Goal: Task Accomplishment & Management: Manage account settings

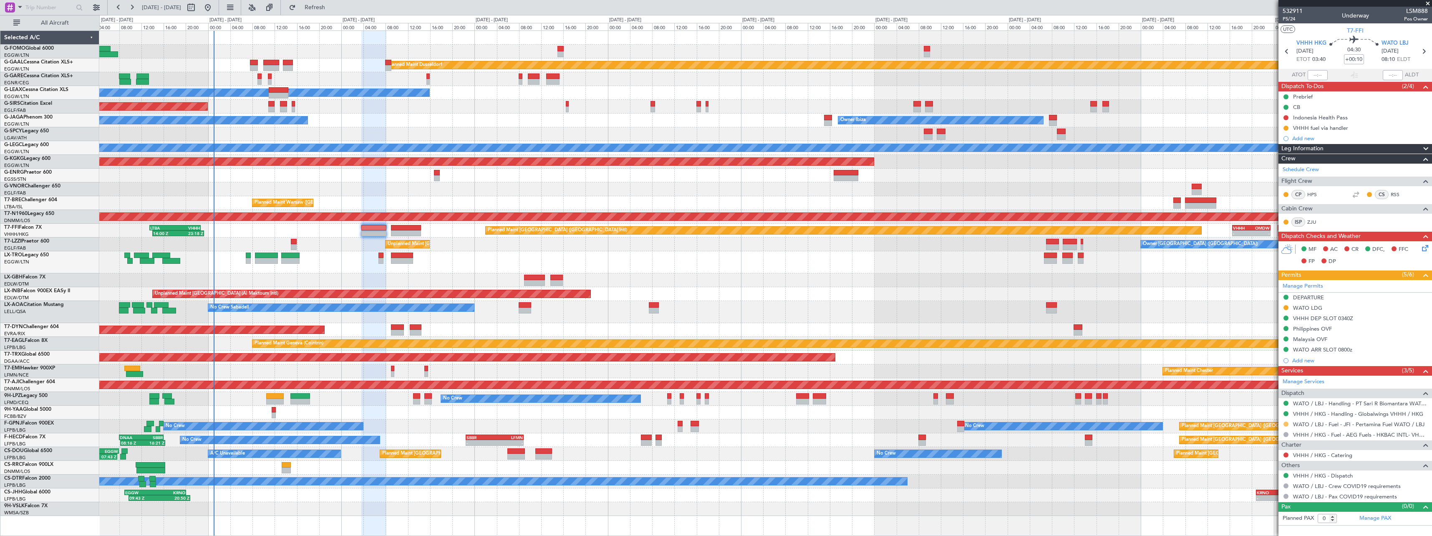
click at [1288, 424] on button at bounding box center [1286, 423] width 5 height 5
click at [1268, 524] on span "Confirmed" at bounding box center [1262, 523] width 26 height 8
click at [1313, 298] on div "DEPARTURE" at bounding box center [1308, 297] width 31 height 7
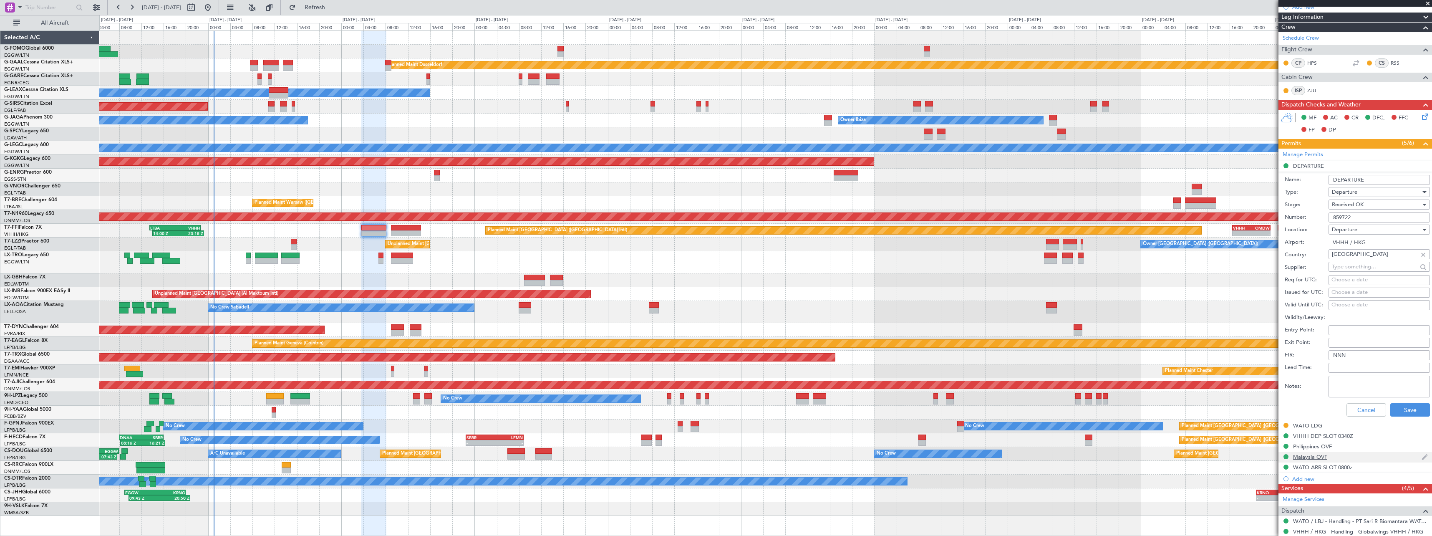
scroll to position [167, 0]
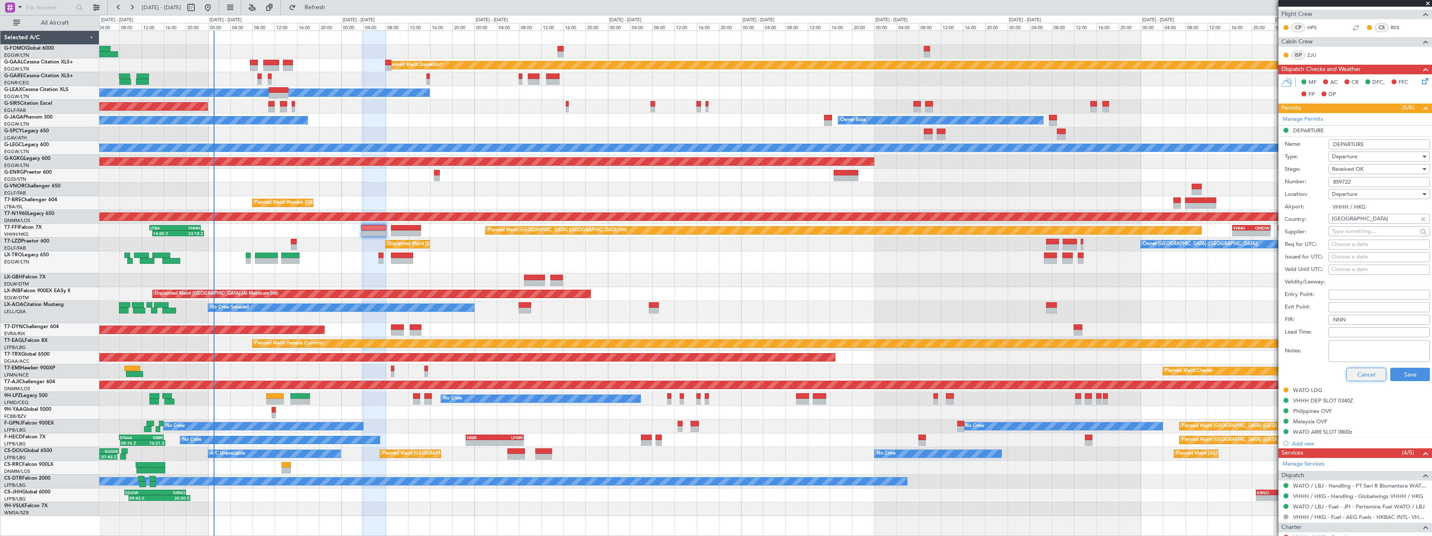
click at [1359, 376] on button "Cancel" at bounding box center [1367, 374] width 40 height 13
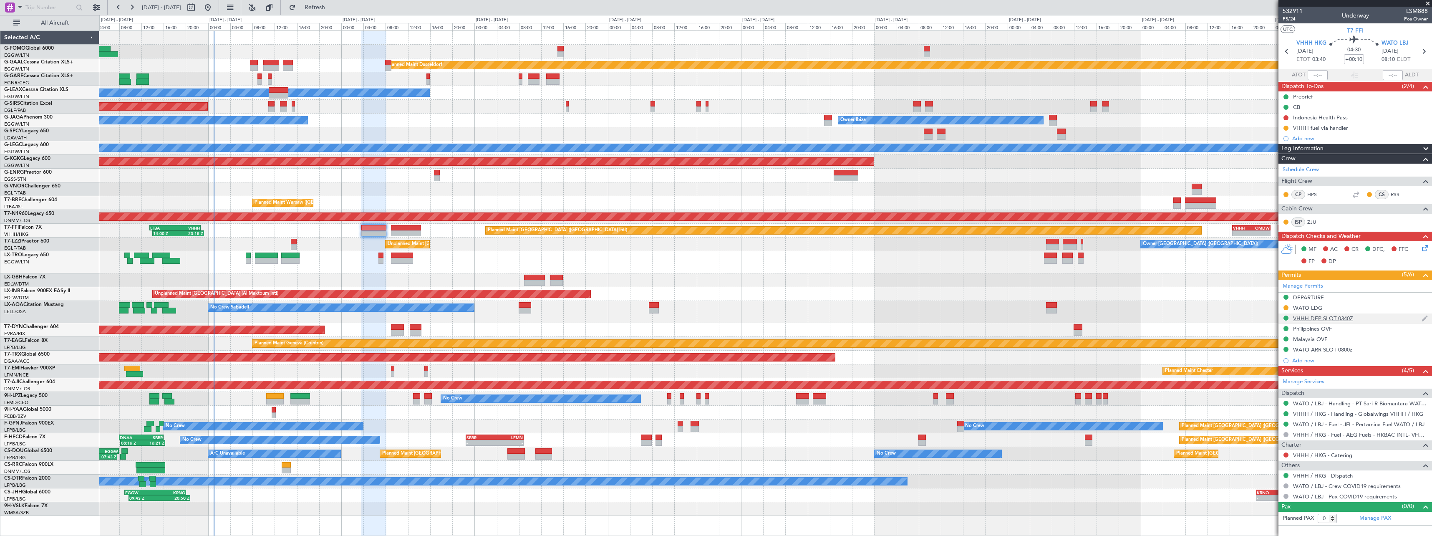
click at [1324, 322] on div "VHHH DEP SLOT 0340Z" at bounding box center [1355, 318] width 154 height 10
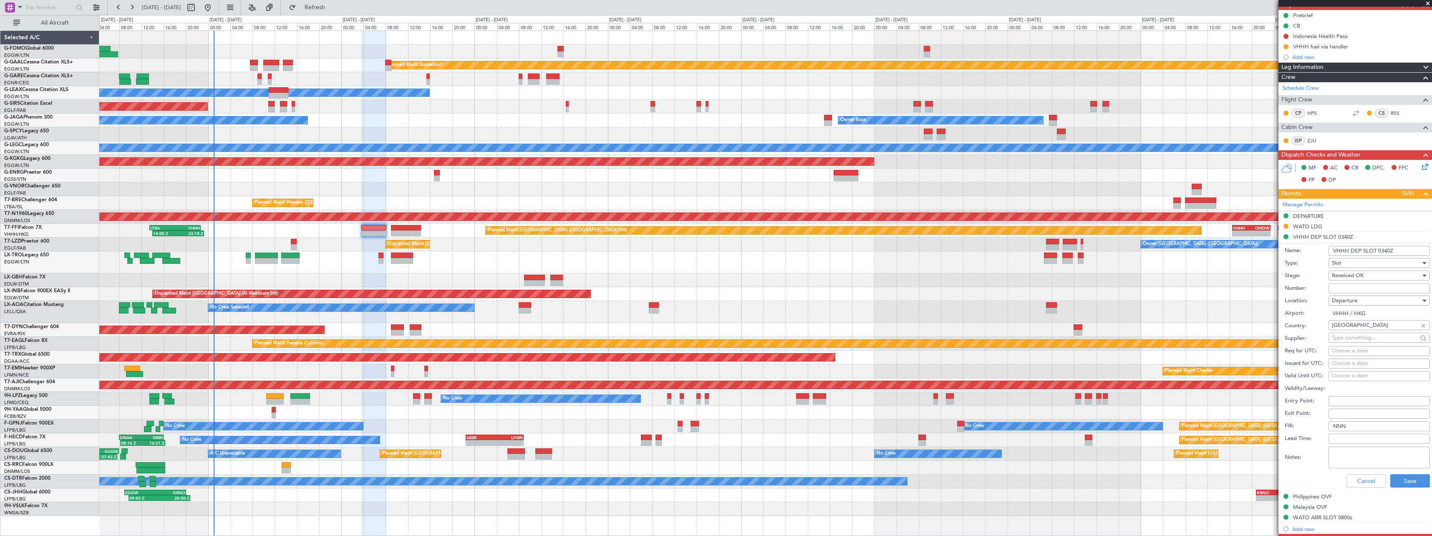
scroll to position [167, 0]
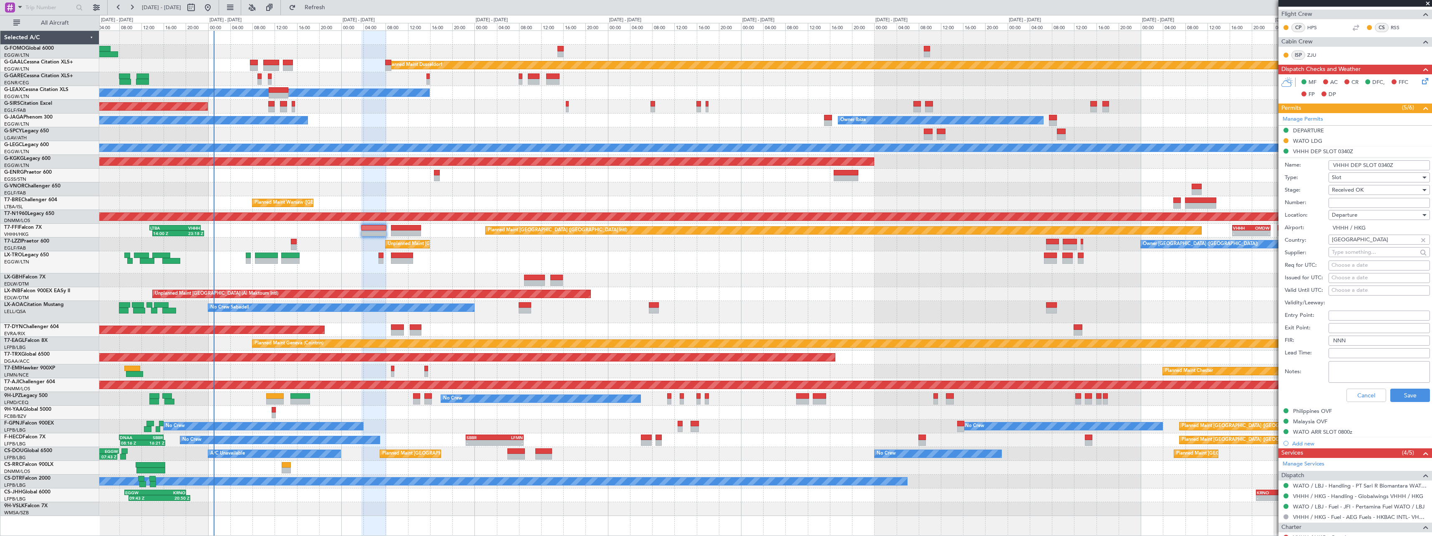
click at [1347, 201] on input "Number:" at bounding box center [1379, 203] width 101 height 10
paste input "VHHHDGN7968000"
type input "VHHHDGN7968000"
click at [1407, 399] on button "Save" at bounding box center [1410, 394] width 40 height 13
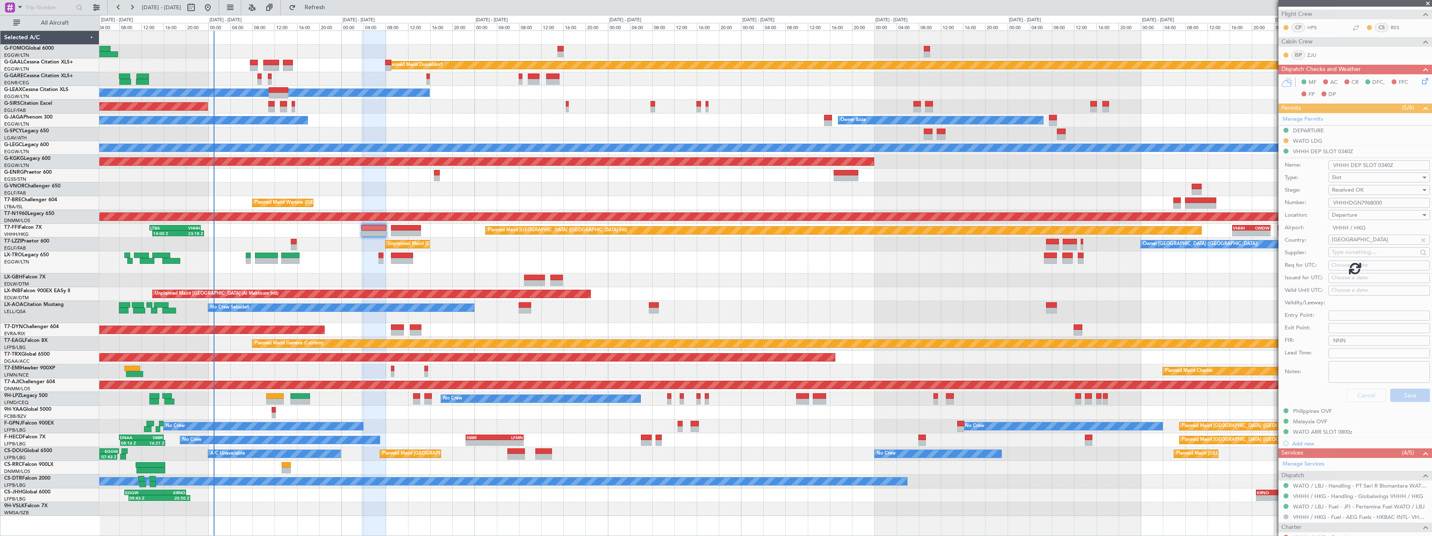
scroll to position [0, 0]
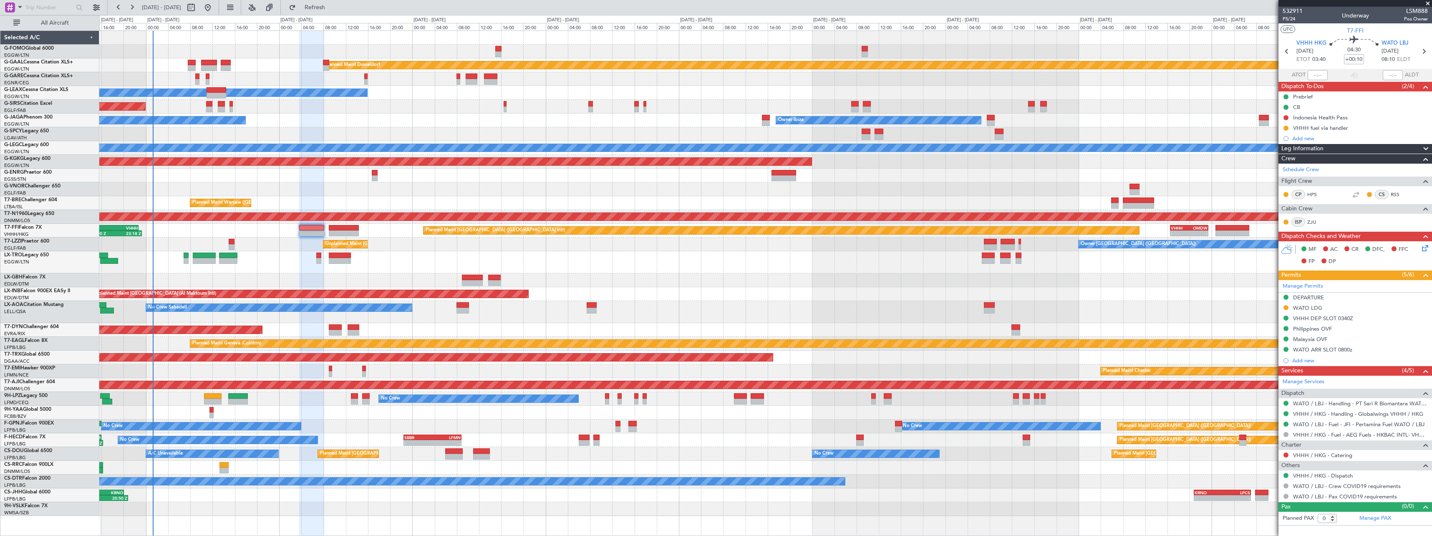
click at [463, 266] on div "Planned Maint [GEOGRAPHIC_DATA] ([GEOGRAPHIC_DATA])" at bounding box center [765, 262] width 1332 height 22
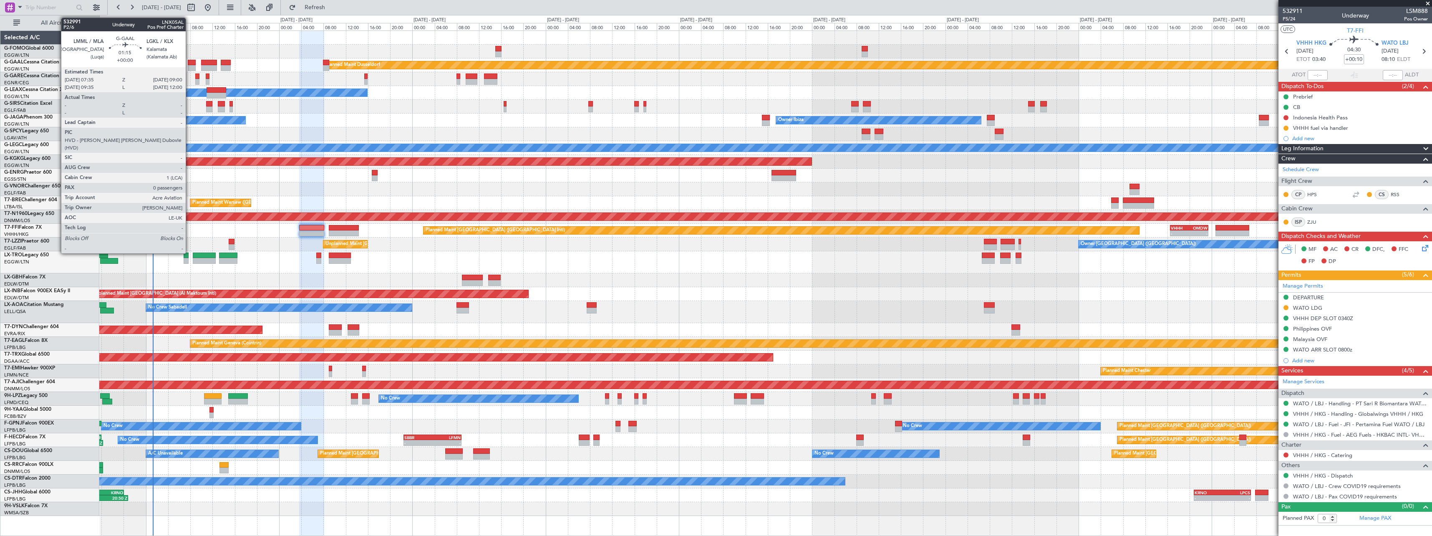
click at [189, 63] on div at bounding box center [192, 63] width 8 height 6
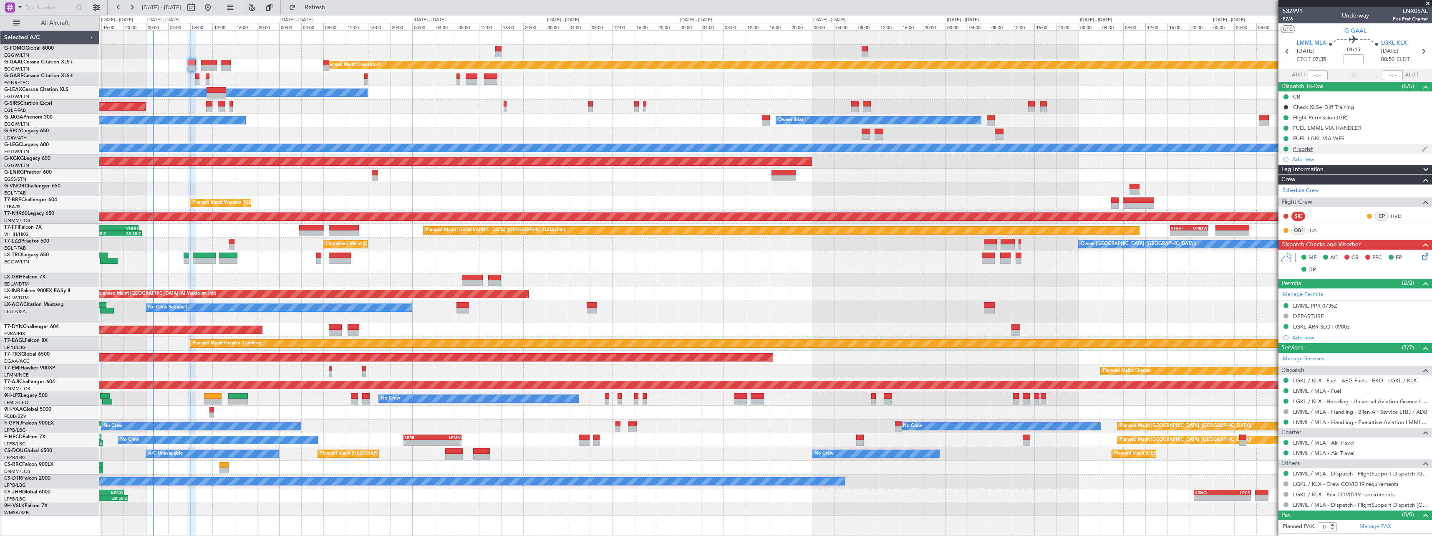
click at [1310, 148] on div "Prebrief" at bounding box center [1303, 148] width 20 height 7
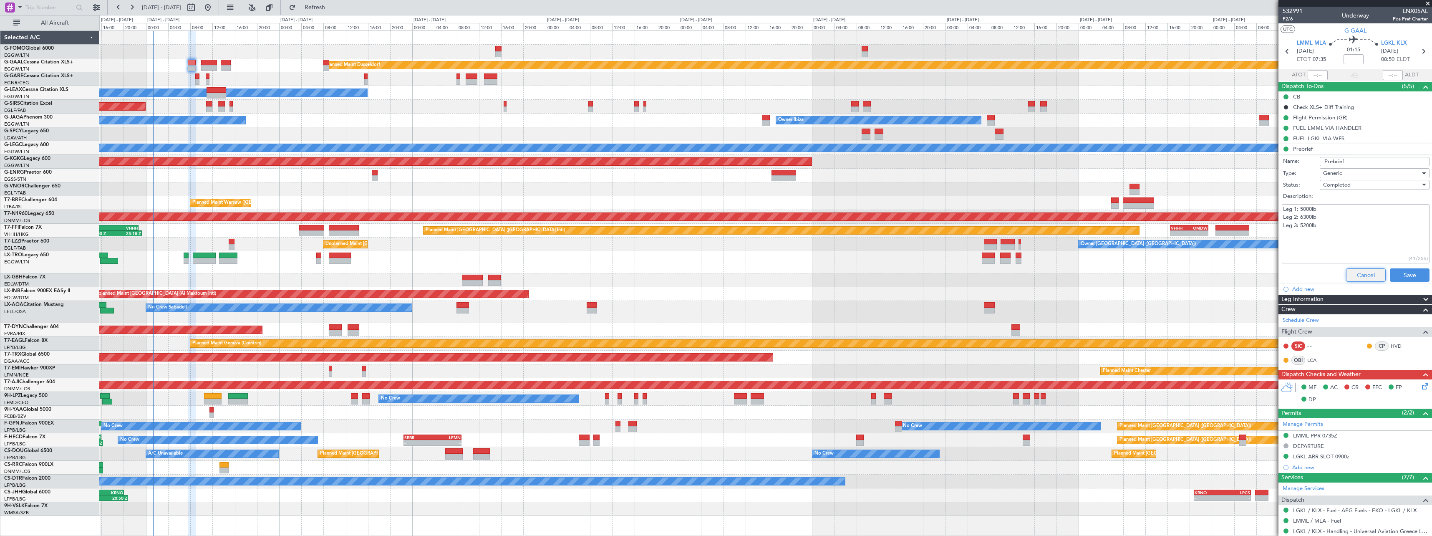
click at [1354, 272] on button "Cancel" at bounding box center [1366, 274] width 40 height 13
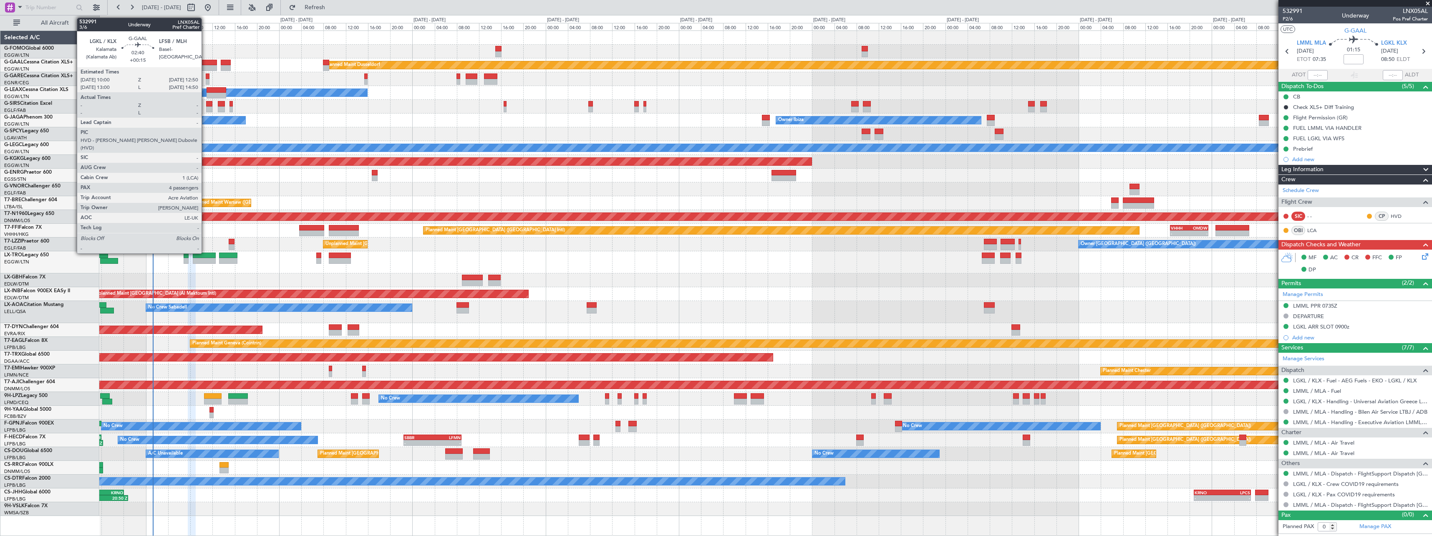
click at [205, 66] on div at bounding box center [209, 68] width 16 height 6
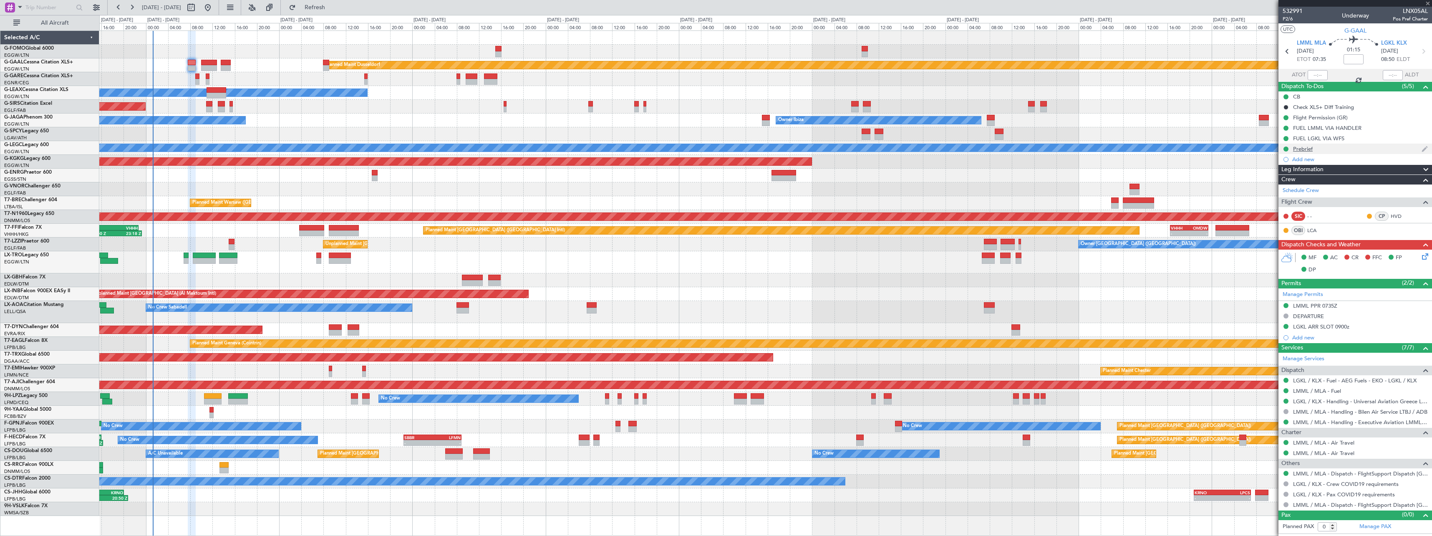
type input "+00:15"
type input "4"
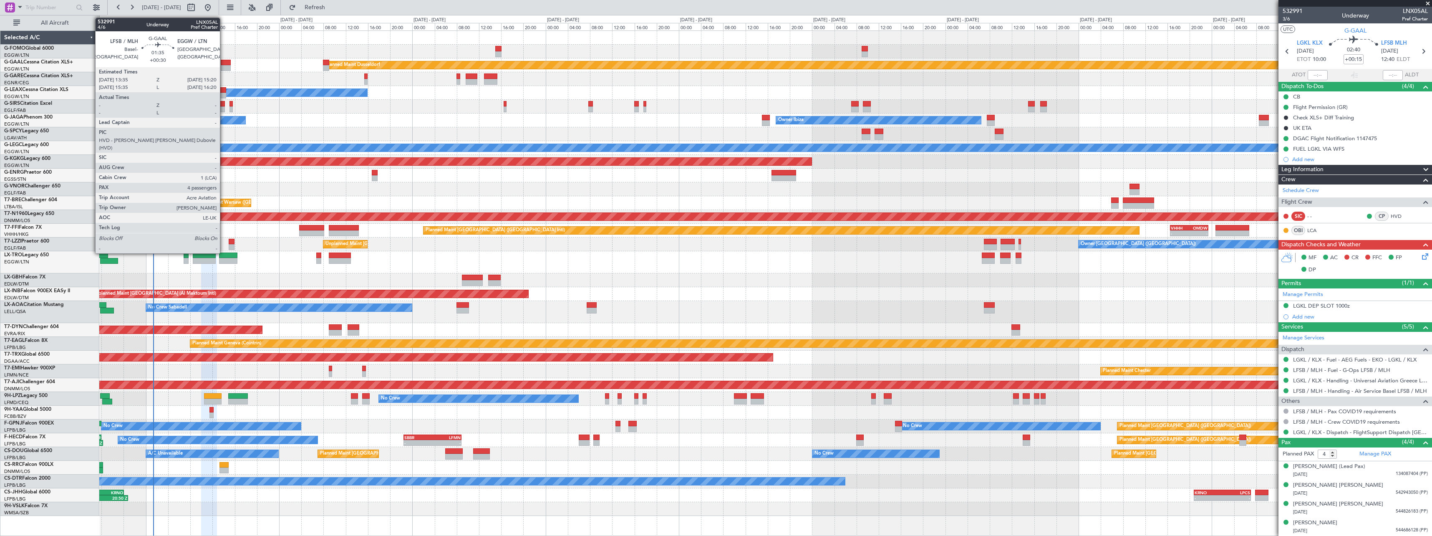
click at [224, 68] on div at bounding box center [226, 68] width 10 height 6
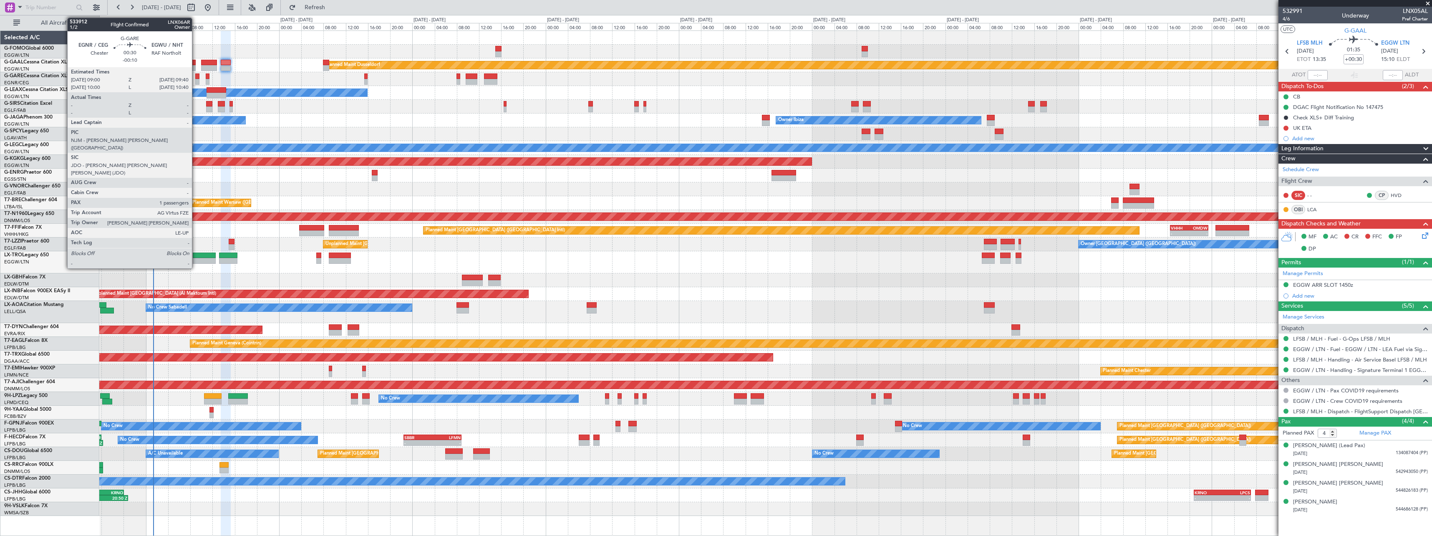
click at [196, 79] on div at bounding box center [197, 82] width 4 height 6
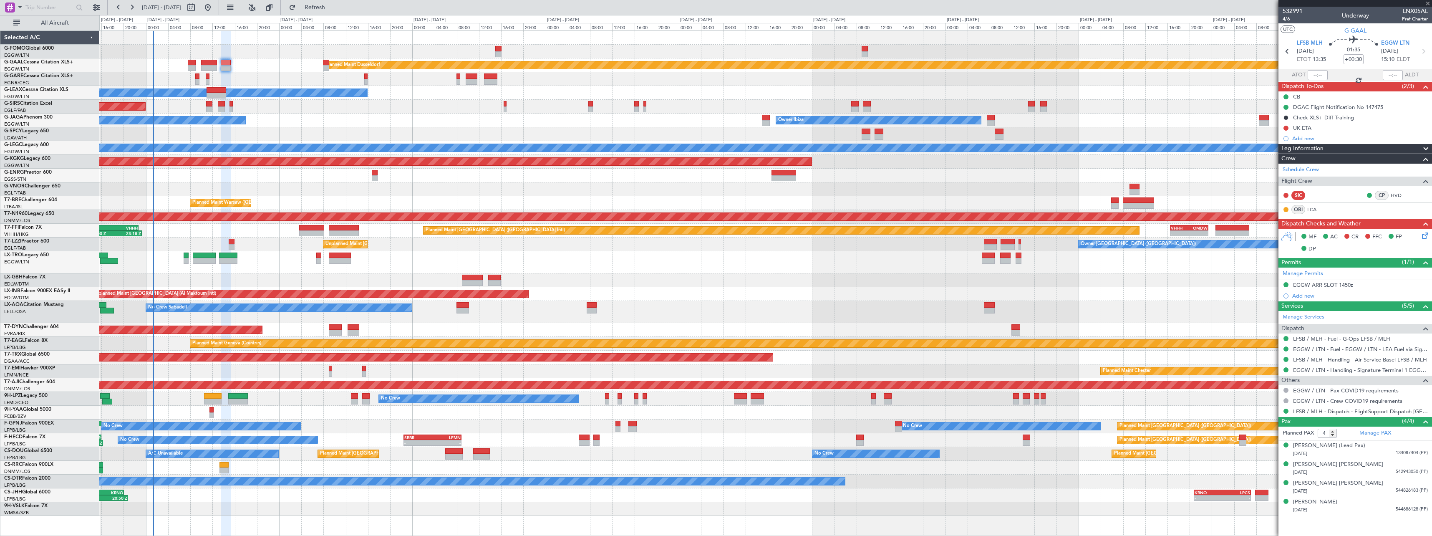
type input "-00:10"
type input "1"
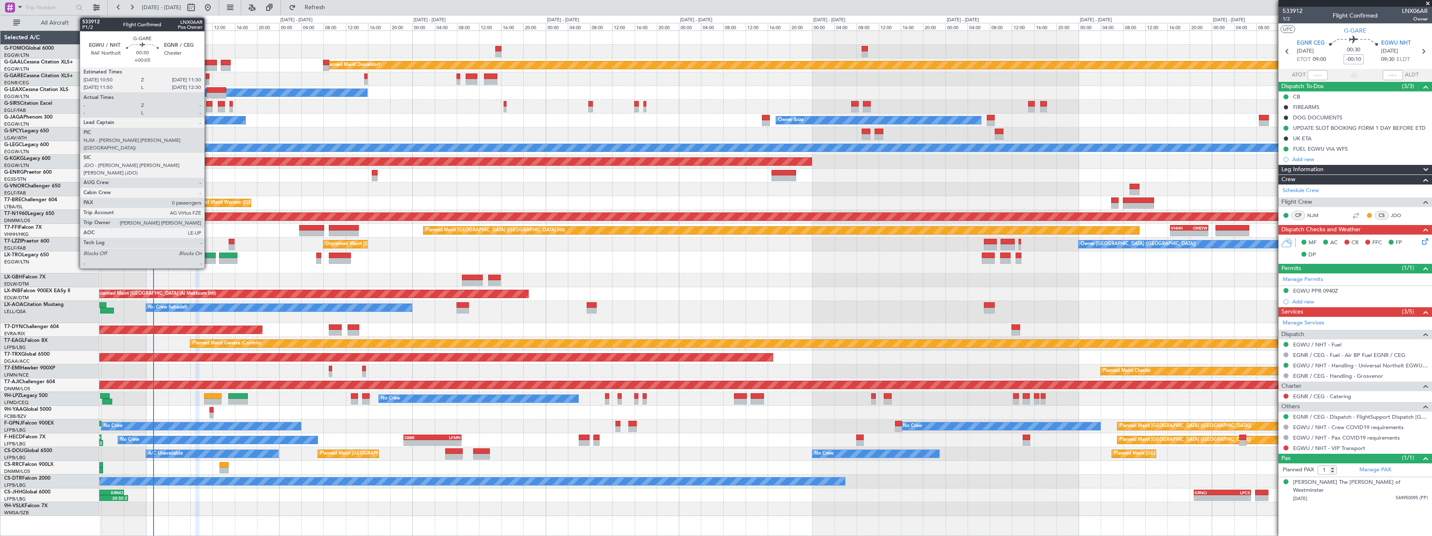
click at [208, 80] on div at bounding box center [208, 82] width 4 height 6
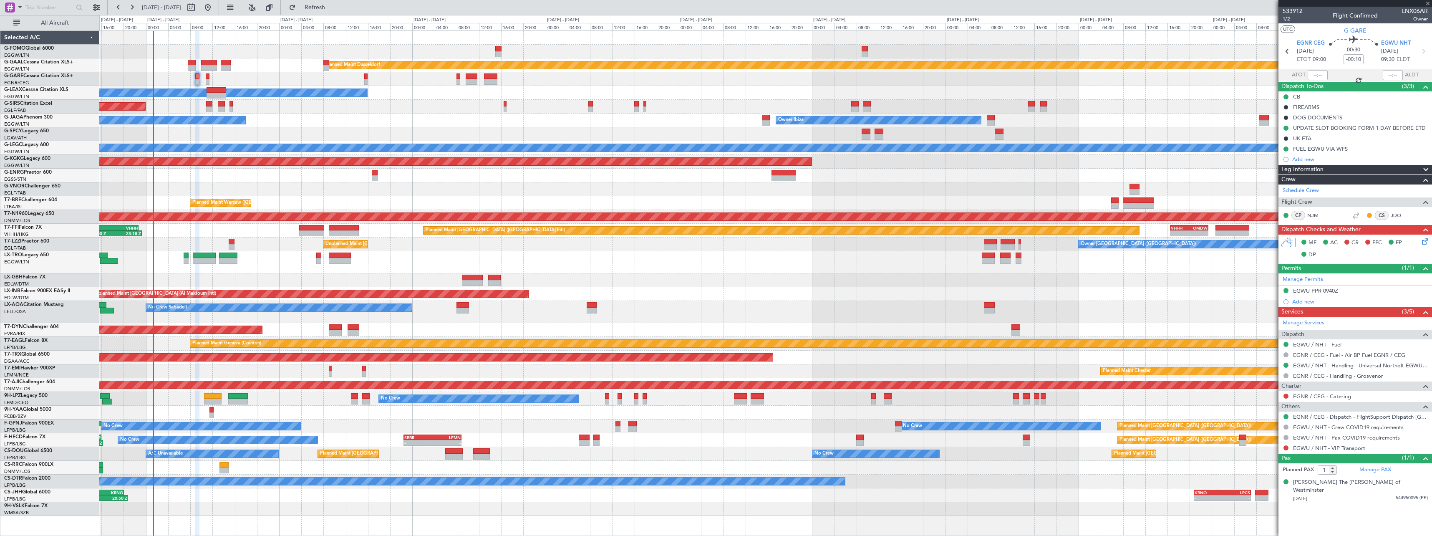
type input "+00:05"
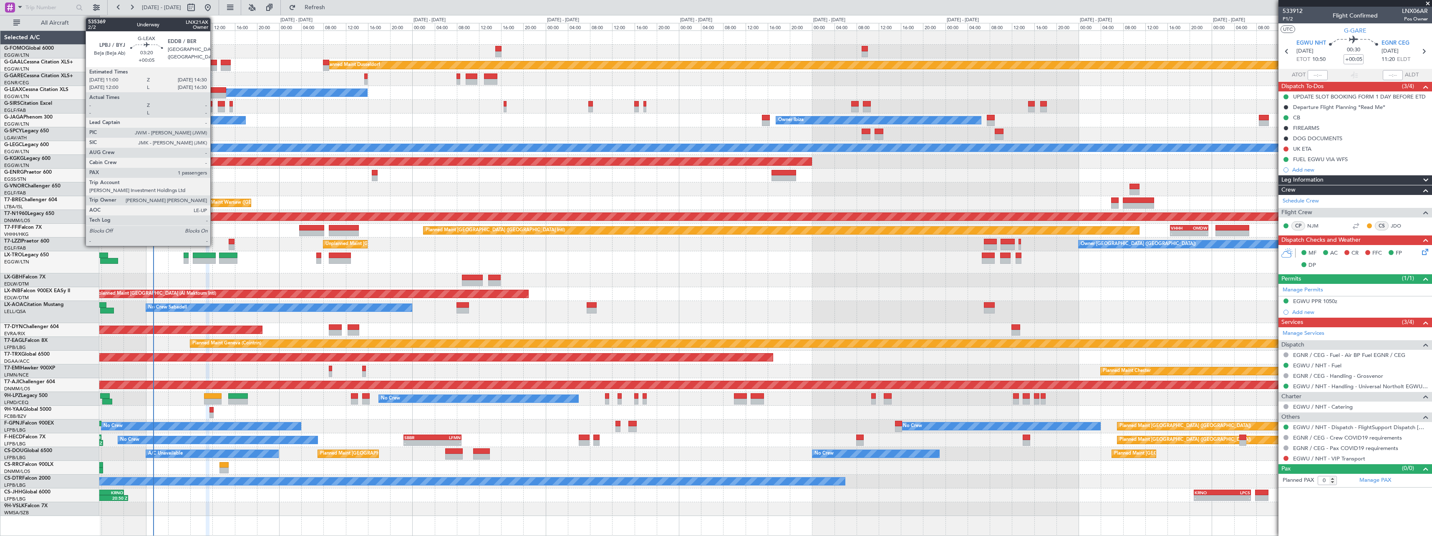
click at [215, 87] on div at bounding box center [217, 90] width 20 height 6
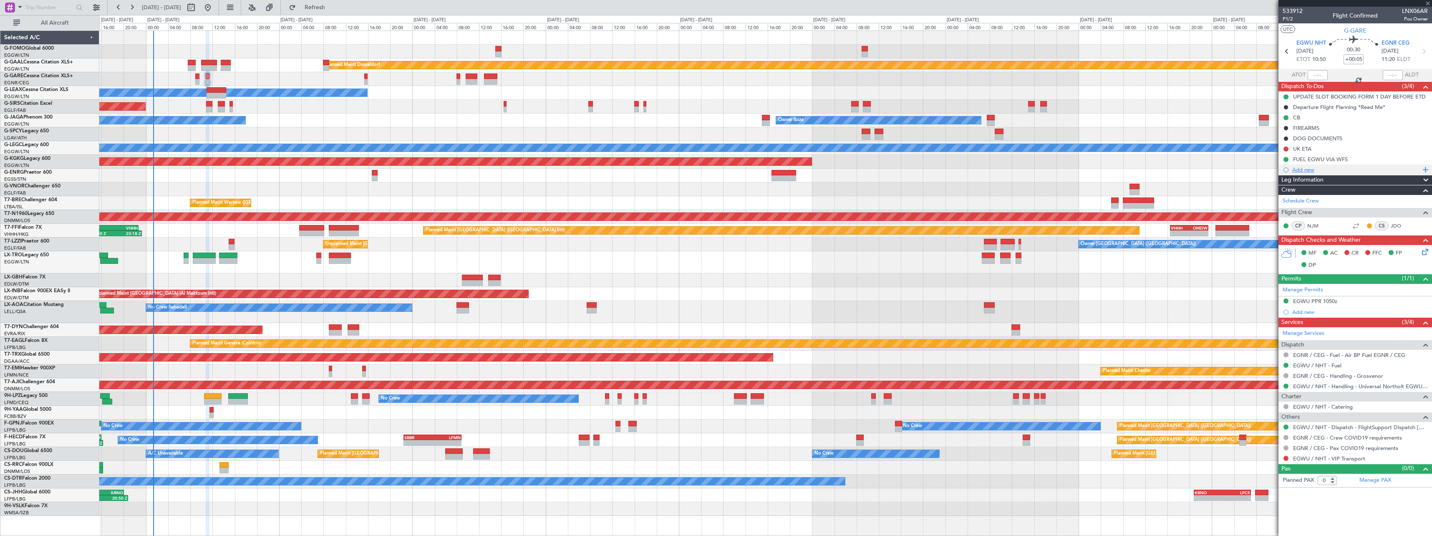
type input "1"
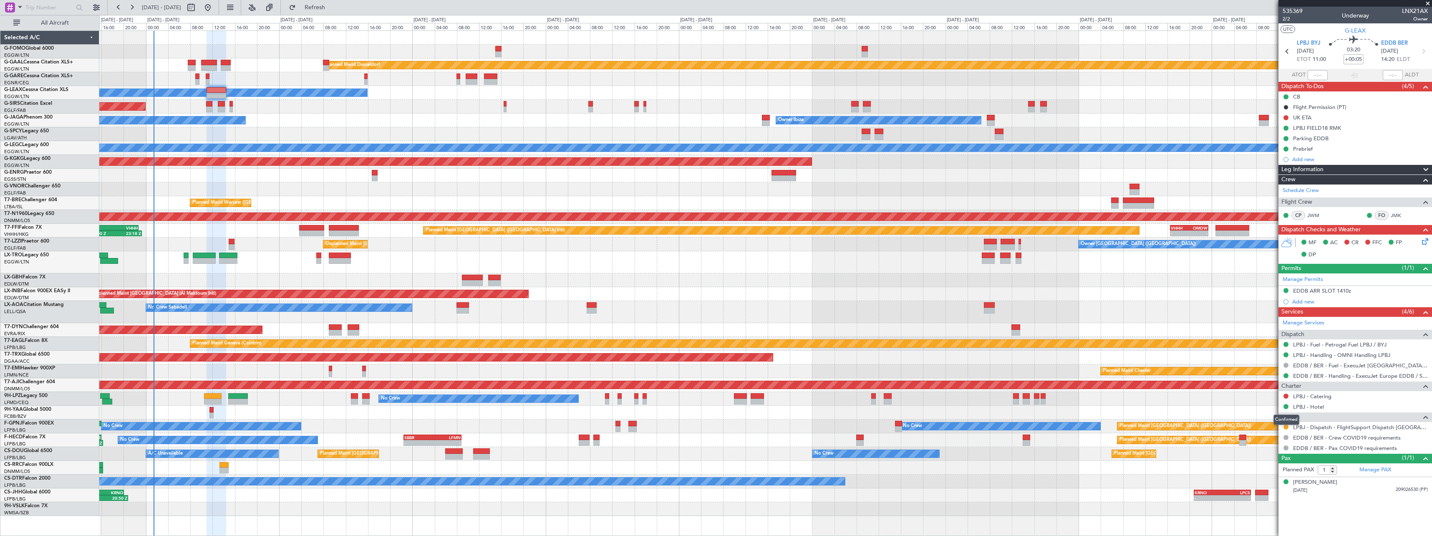
click at [1286, 427] on mat-tooltip-component "Confirmed" at bounding box center [1287, 420] width 38 height 22
click at [1287, 428] on button at bounding box center [1286, 426] width 5 height 5
click at [1268, 524] on span "Confirmed" at bounding box center [1262, 526] width 26 height 8
click at [1287, 394] on button at bounding box center [1286, 395] width 5 height 5
click at [1258, 409] on span "Not Required" at bounding box center [1265, 407] width 33 height 8
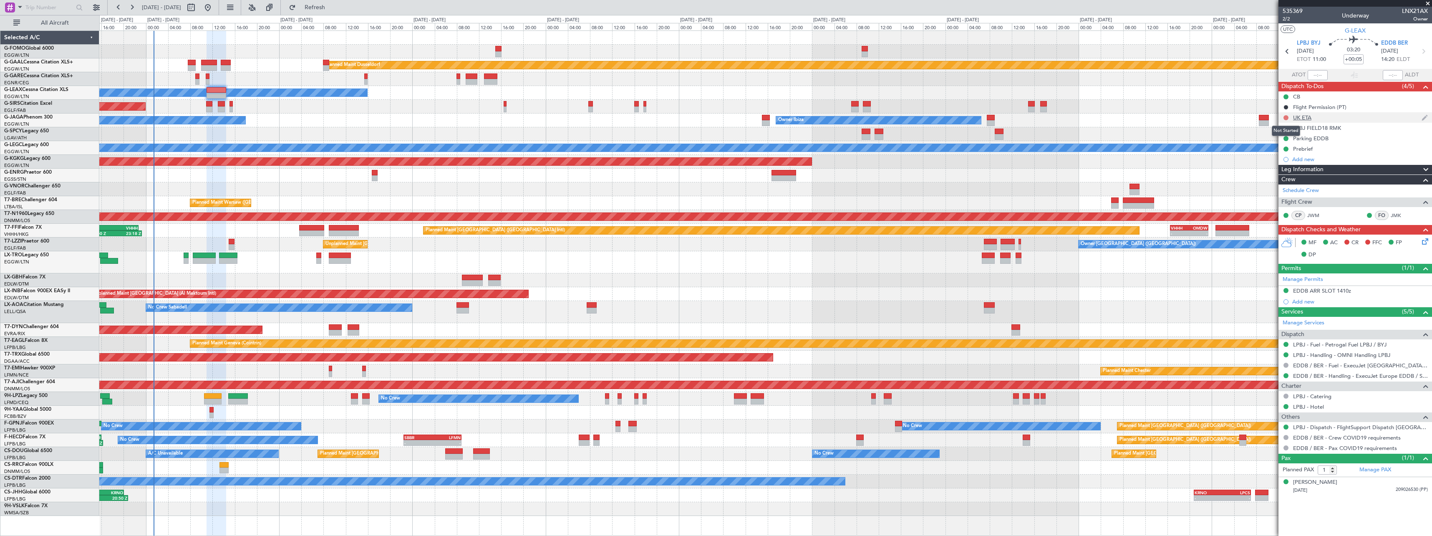
click at [1286, 118] on button at bounding box center [1286, 117] width 5 height 5
click at [1298, 119] on div "UK ETA" at bounding box center [1302, 117] width 18 height 7
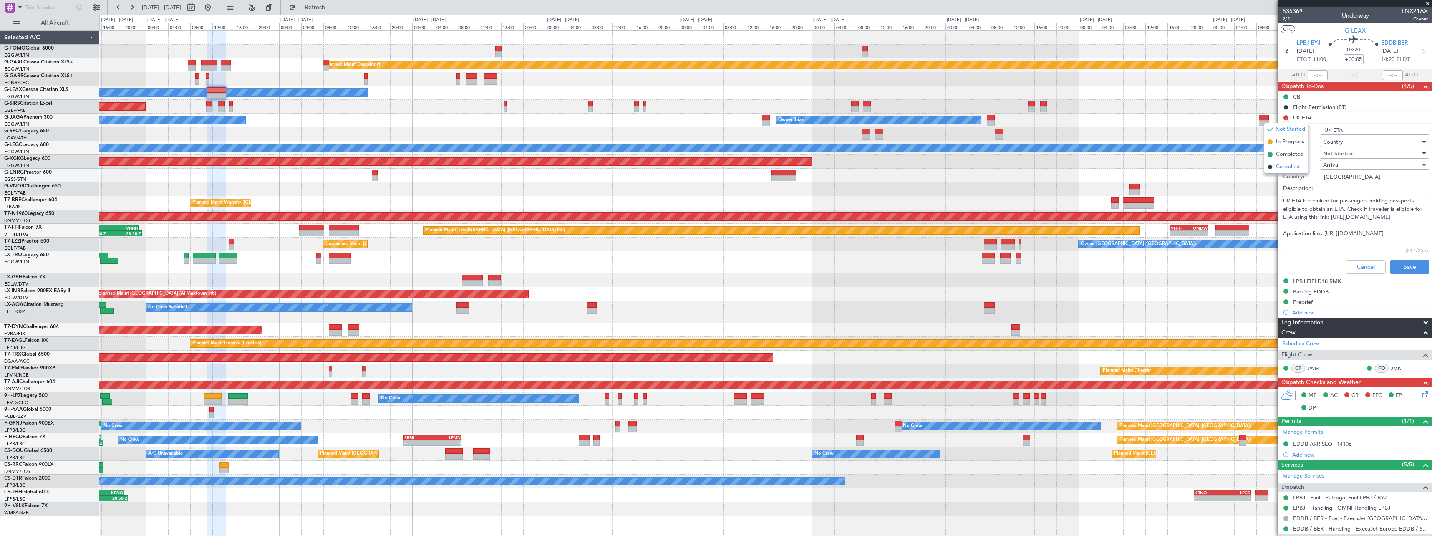
click at [1284, 168] on span "Cancelled" at bounding box center [1288, 167] width 24 height 8
click at [1360, 264] on button "Cancel" at bounding box center [1366, 266] width 40 height 13
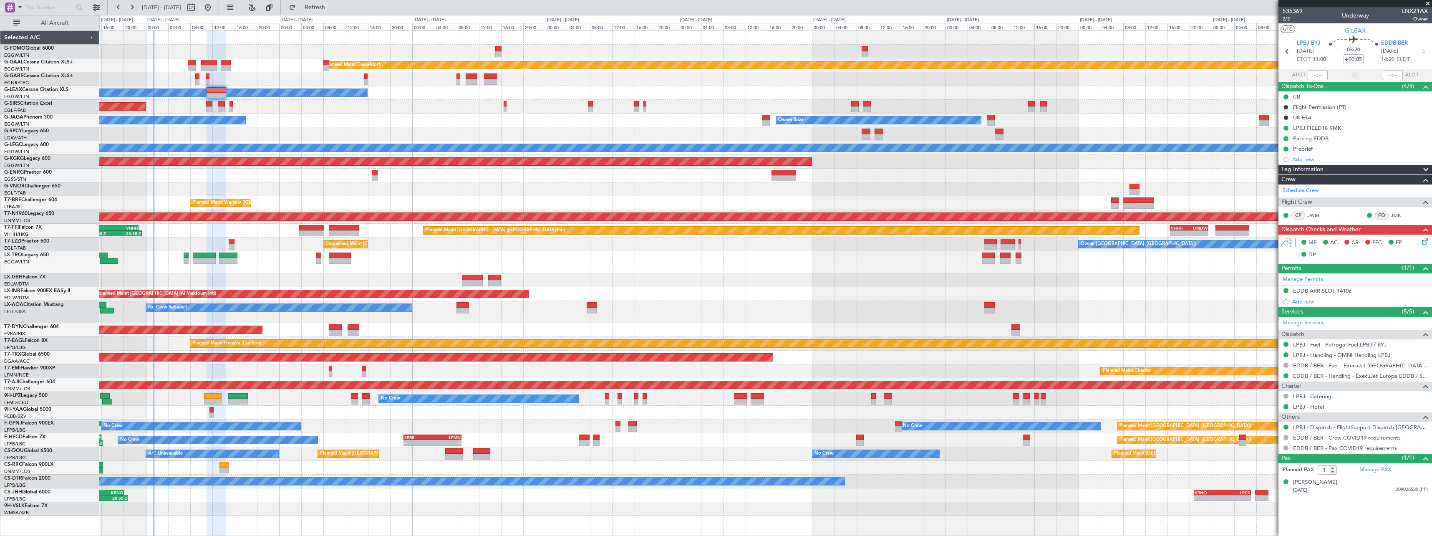
click at [1423, 242] on icon at bounding box center [1423, 240] width 7 height 7
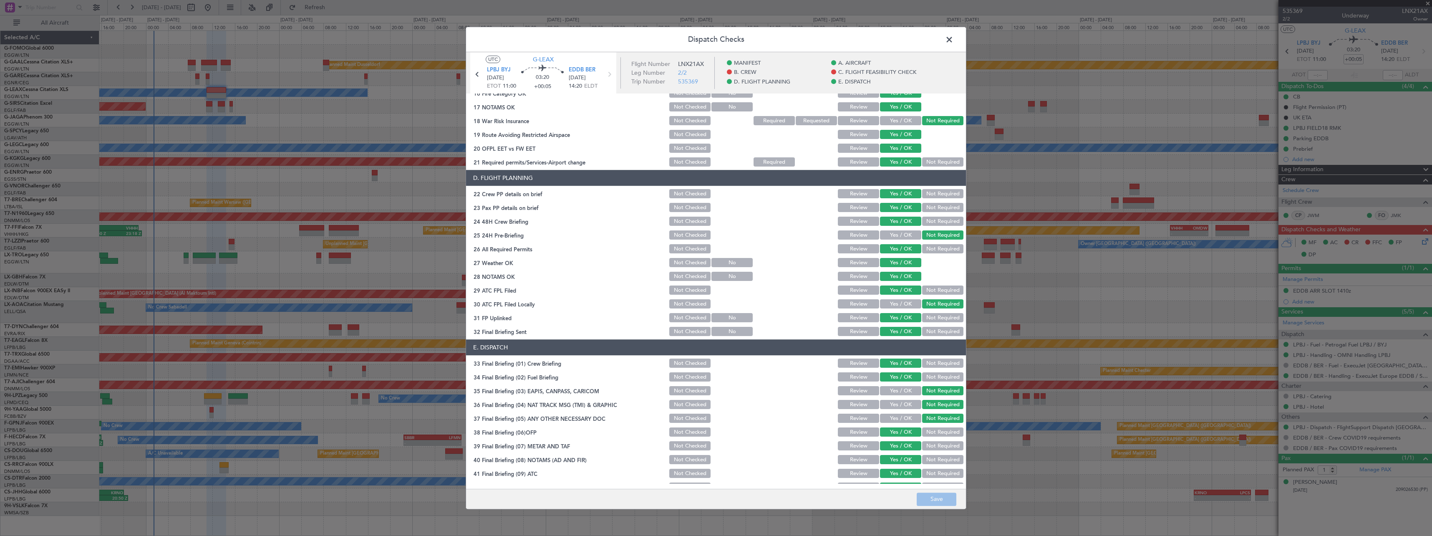
scroll to position [351, 0]
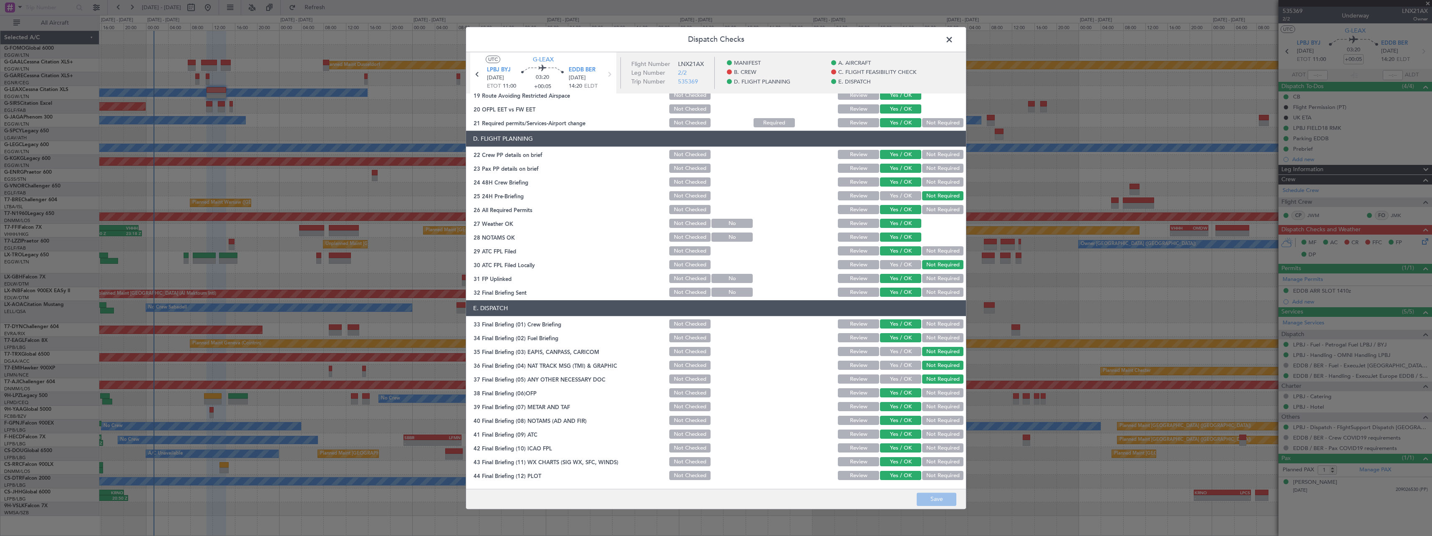
click at [953, 43] on span at bounding box center [953, 41] width 0 height 17
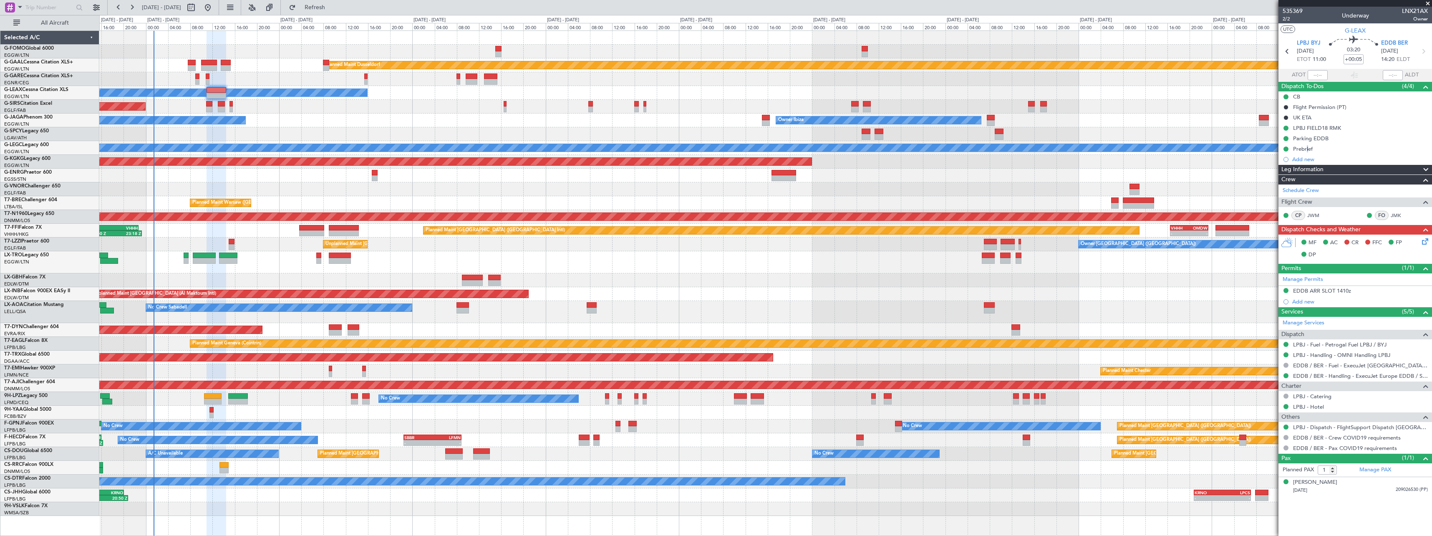
click at [1306, 152] on div "Prebrief" at bounding box center [1355, 149] width 154 height 10
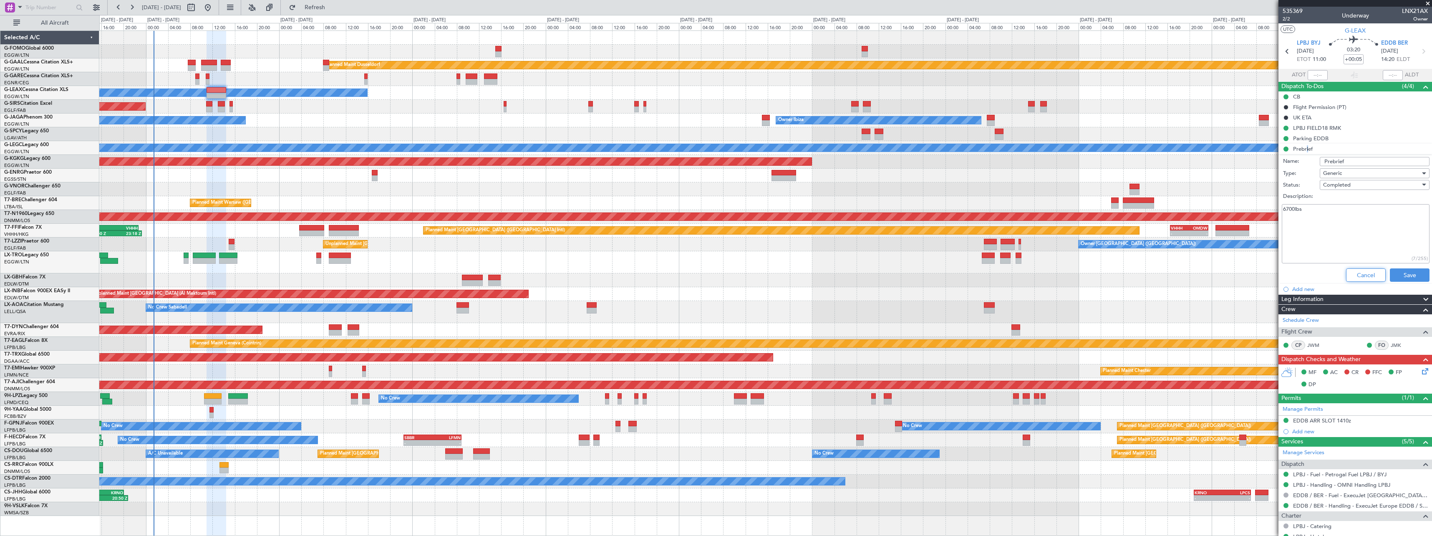
drag, startPoint x: 1367, startPoint y: 276, endPoint x: 1421, endPoint y: 255, distance: 58.5
click at [1367, 275] on button "Cancel" at bounding box center [1366, 274] width 40 height 13
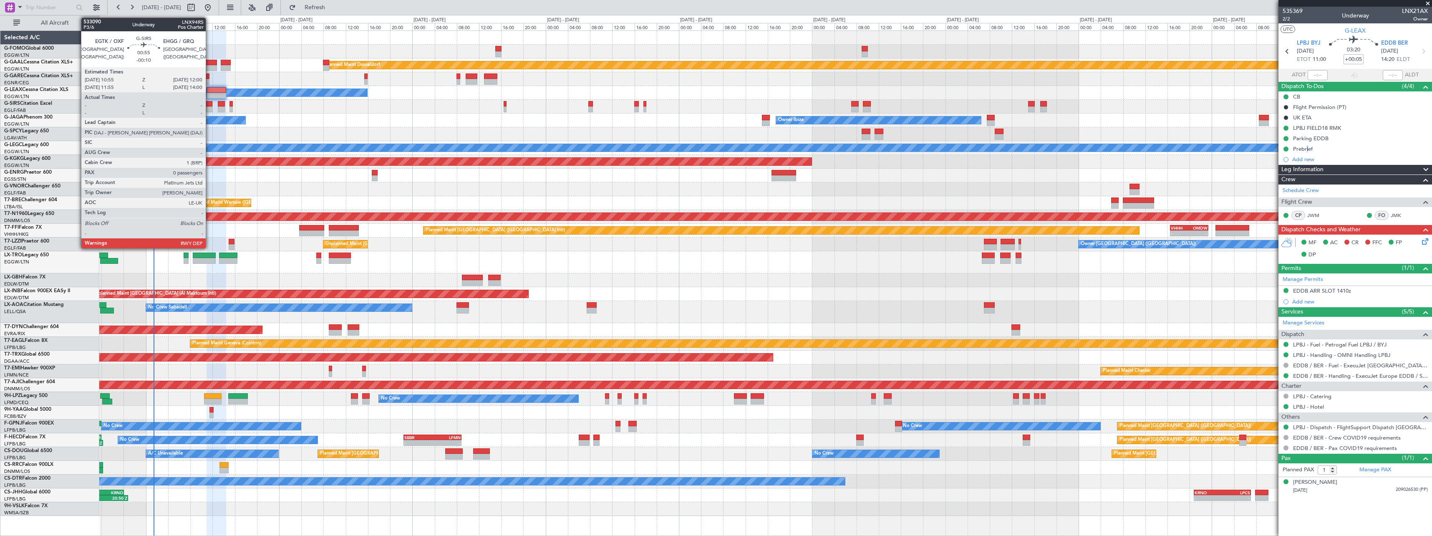
click at [209, 105] on div at bounding box center [209, 104] width 6 height 6
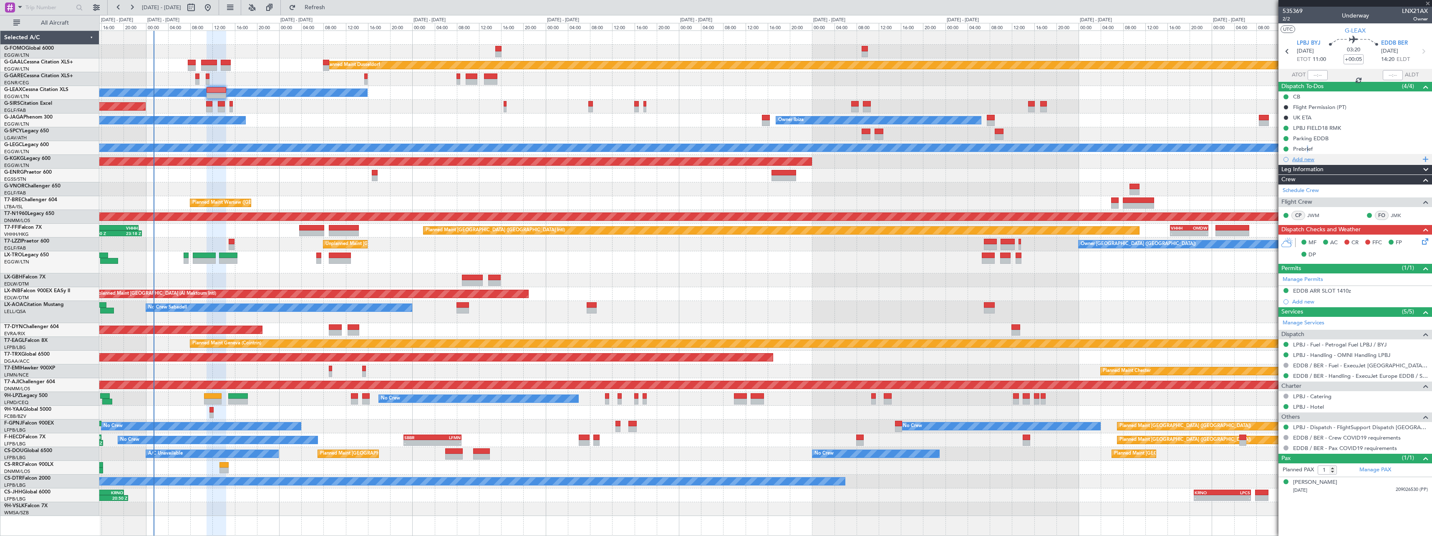
type input "-00:10"
type input "0"
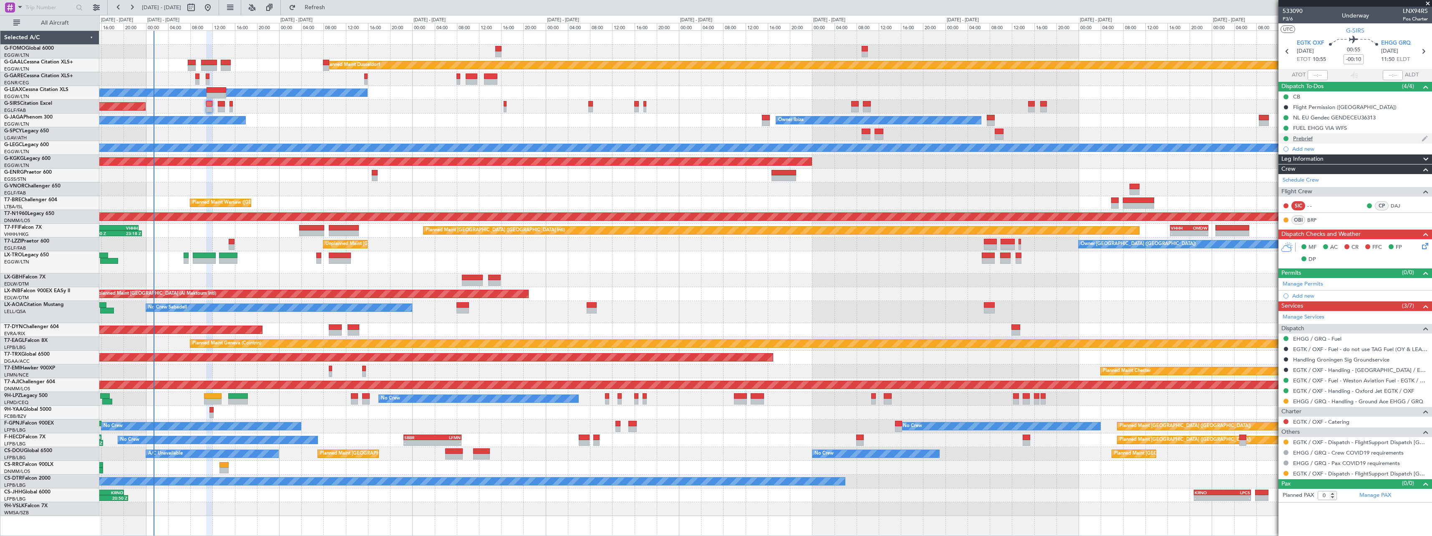
click at [1299, 139] on div "Prebrief" at bounding box center [1303, 138] width 20 height 7
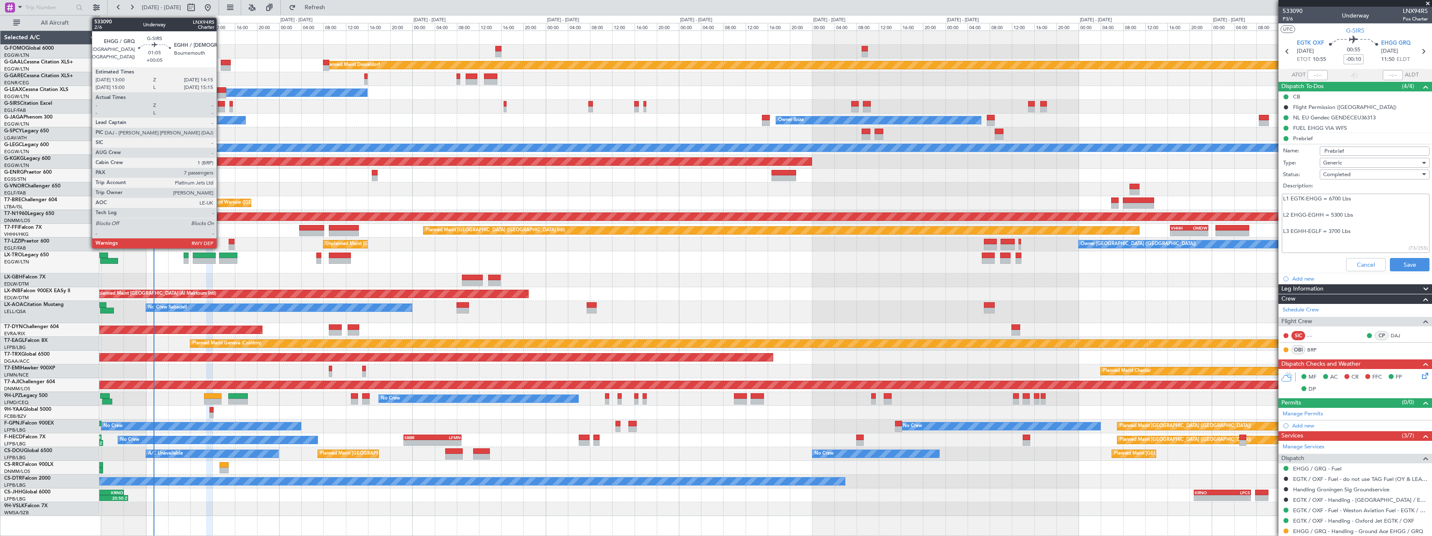
click at [220, 108] on div at bounding box center [221, 109] width 7 height 6
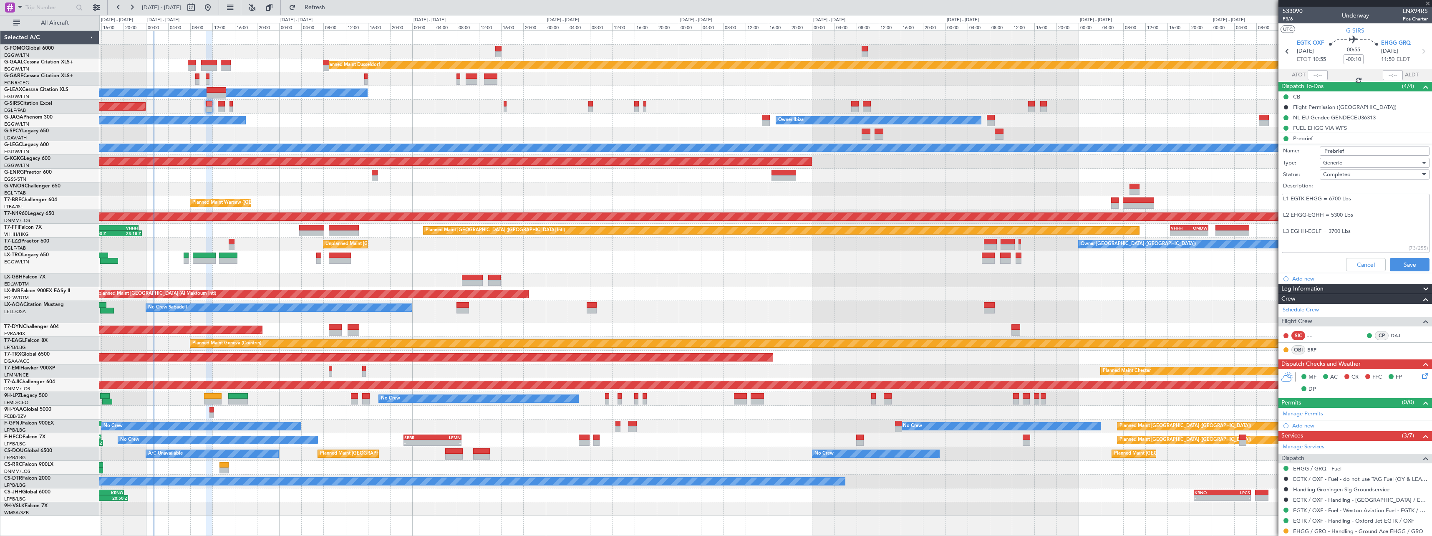
type input "+00:05"
type input "7"
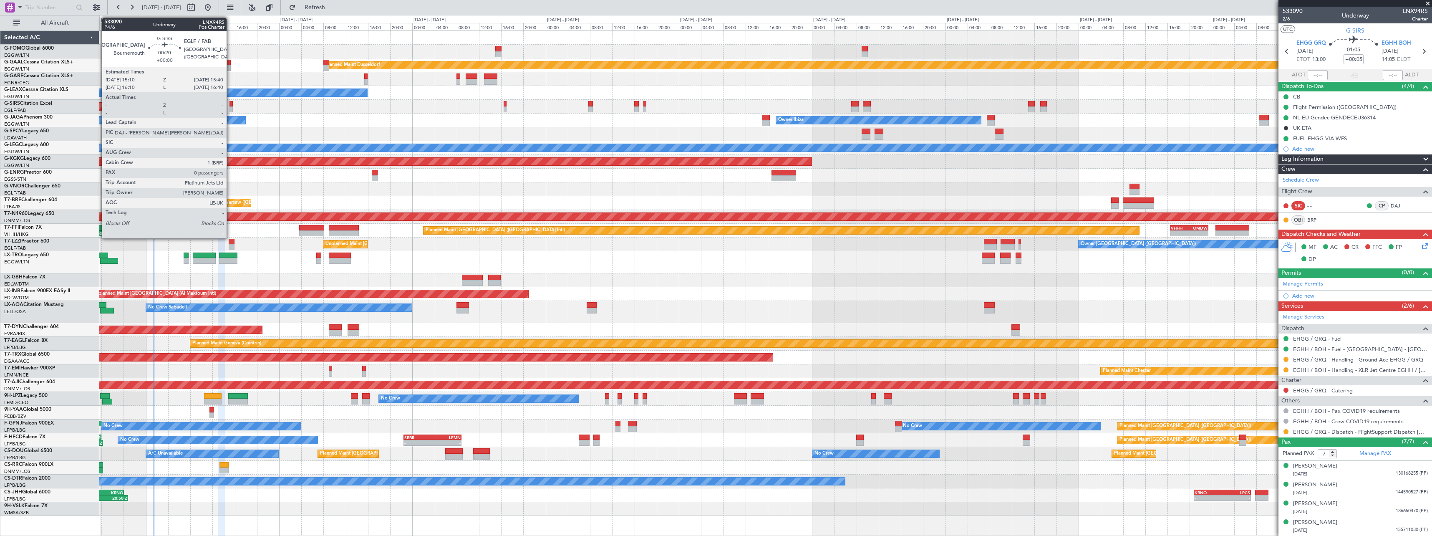
click at [230, 110] on div at bounding box center [230, 109] width 3 height 6
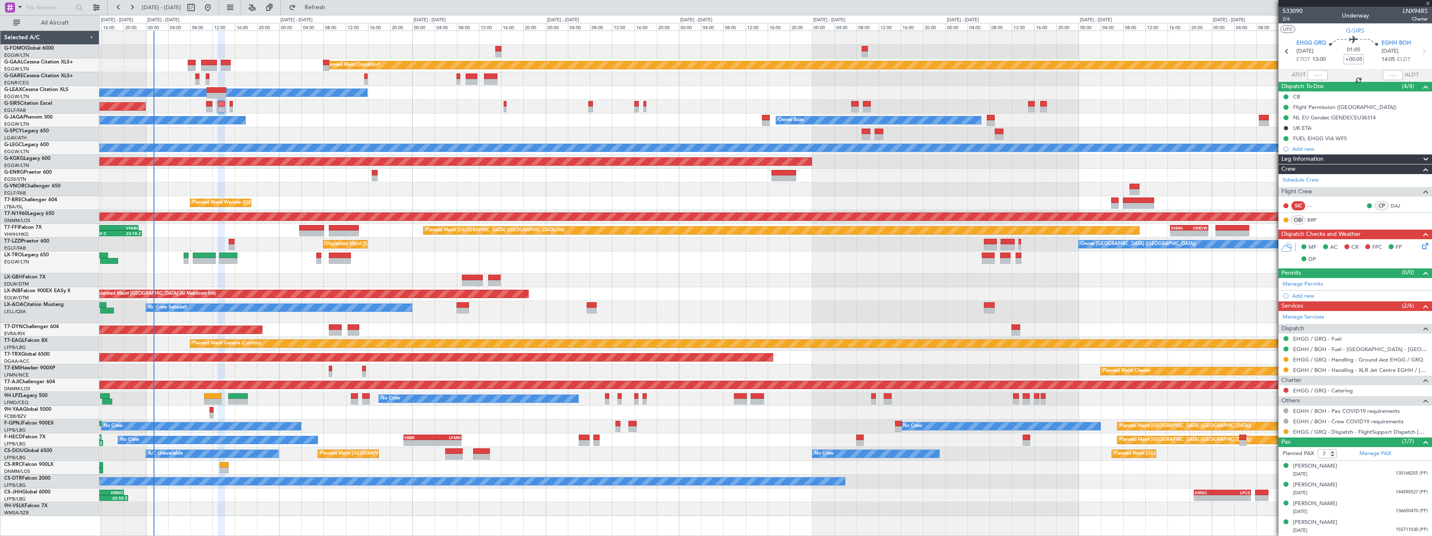
type input "0"
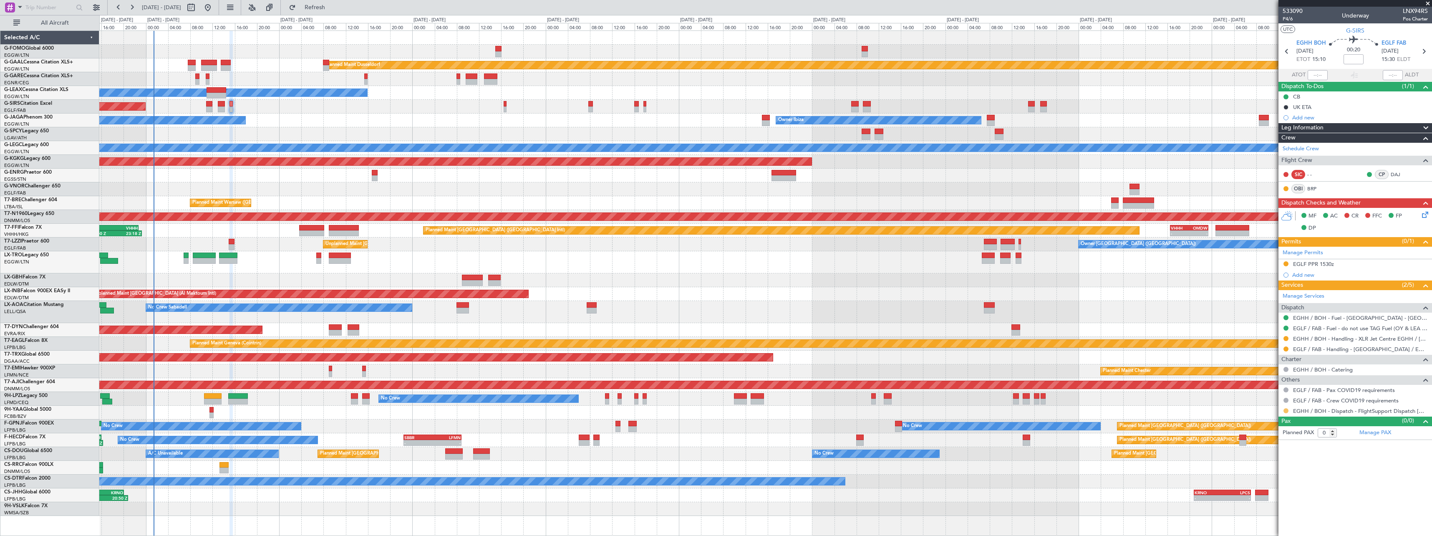
click at [1286, 410] on button at bounding box center [1286, 410] width 5 height 5
click at [1266, 512] on span "Confirmed" at bounding box center [1262, 510] width 26 height 8
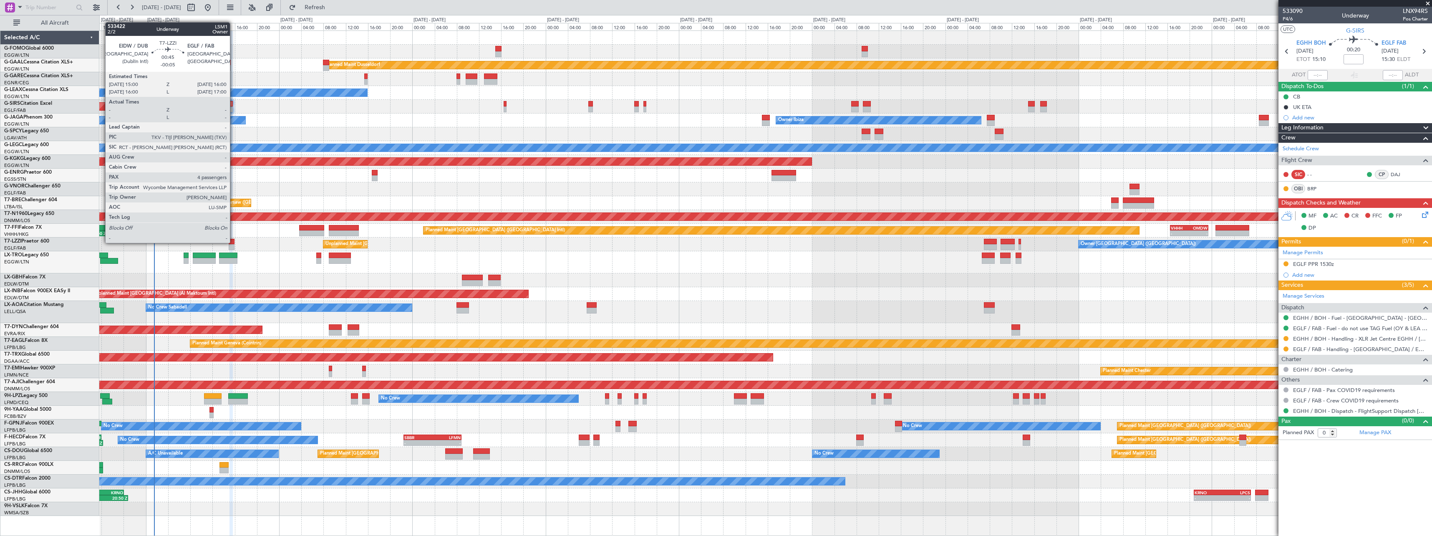
click at [234, 242] on div at bounding box center [232, 242] width 6 height 6
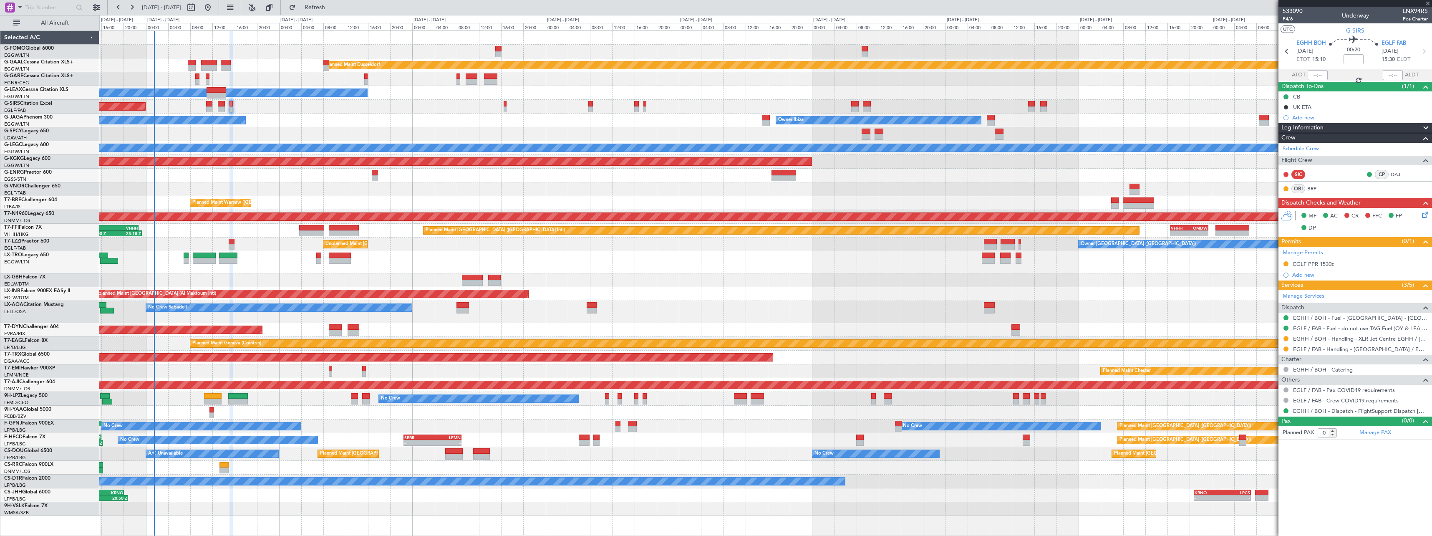
type input "-00:05"
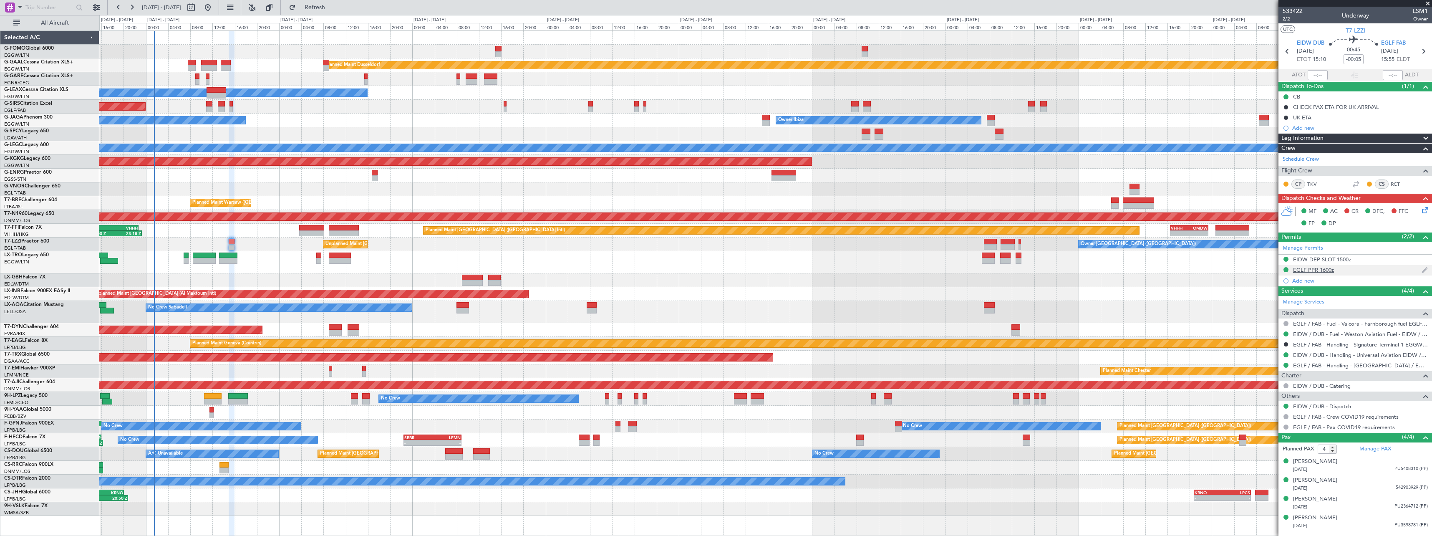
click at [1430, 266] on div "EGLF PPR 1600z" at bounding box center [1355, 270] width 154 height 10
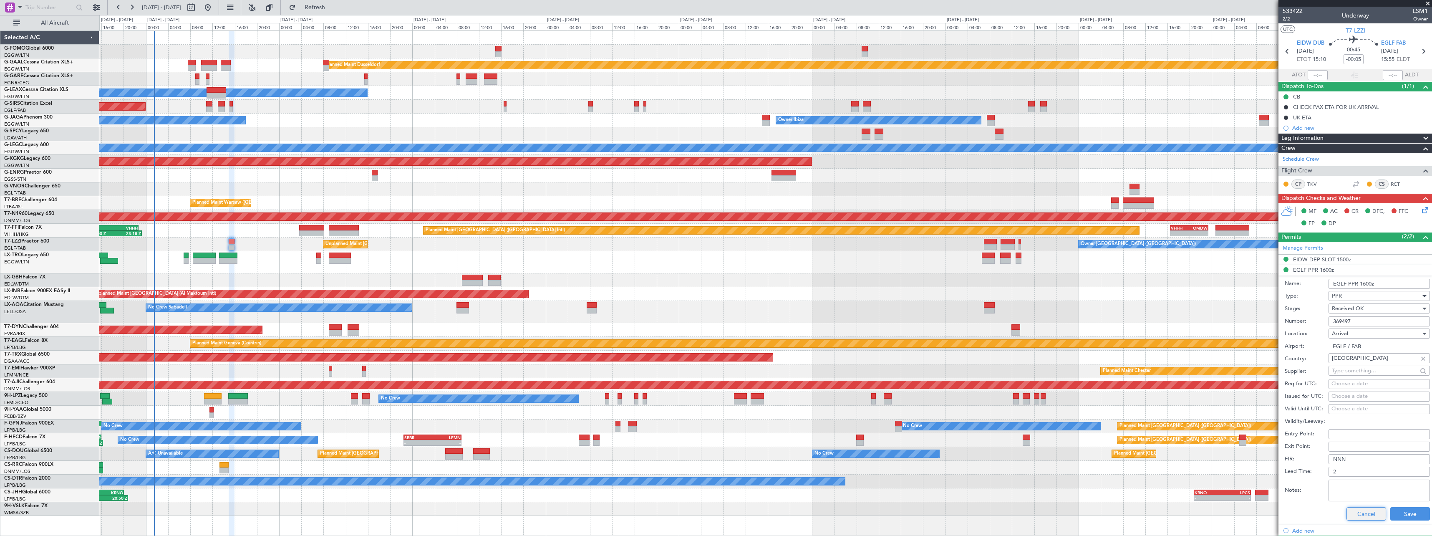
click at [1359, 517] on button "Cancel" at bounding box center [1367, 513] width 40 height 13
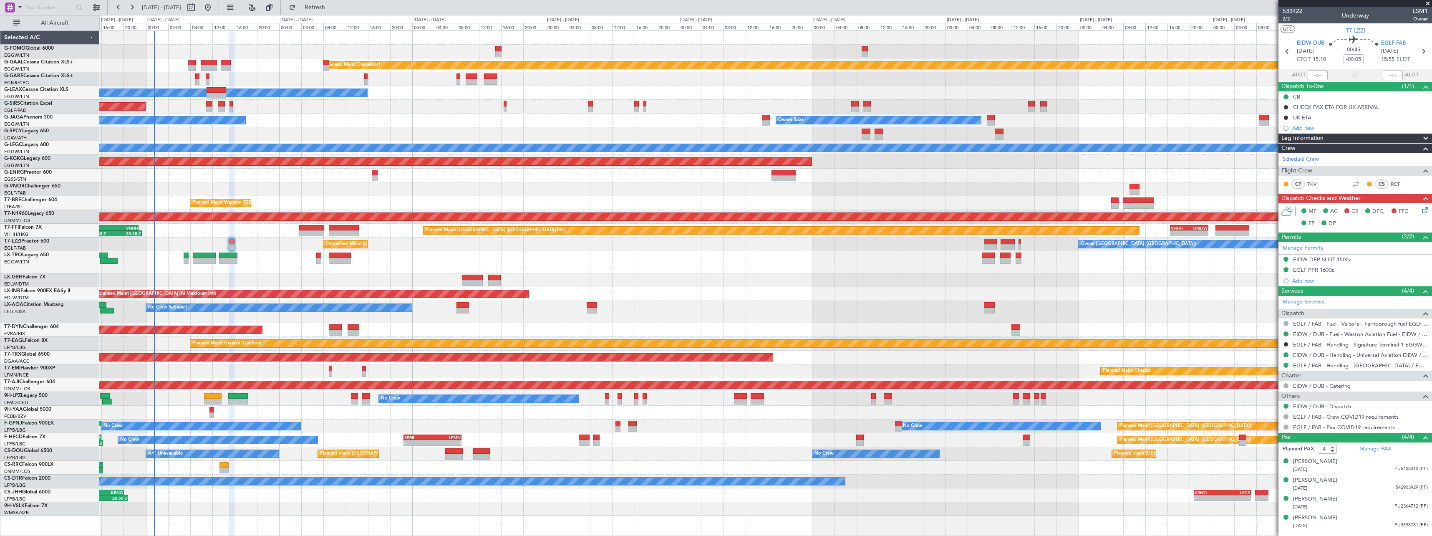
click at [1427, 138] on span at bounding box center [1426, 139] width 10 height 10
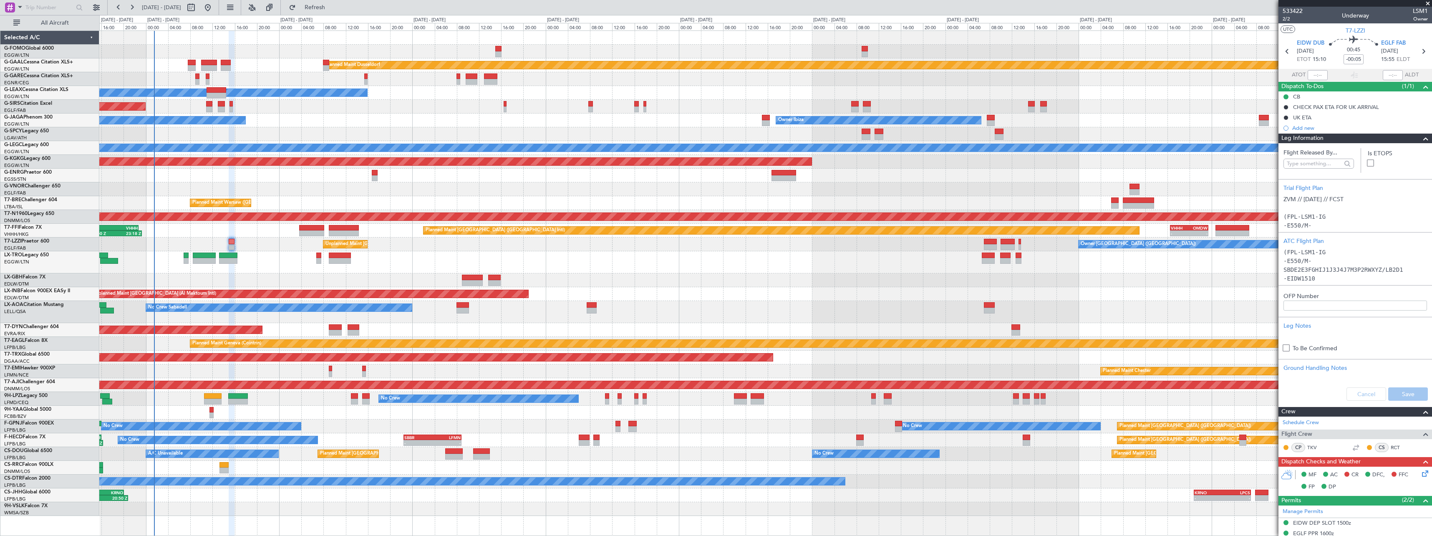
click at [1422, 136] on span at bounding box center [1426, 139] width 10 height 10
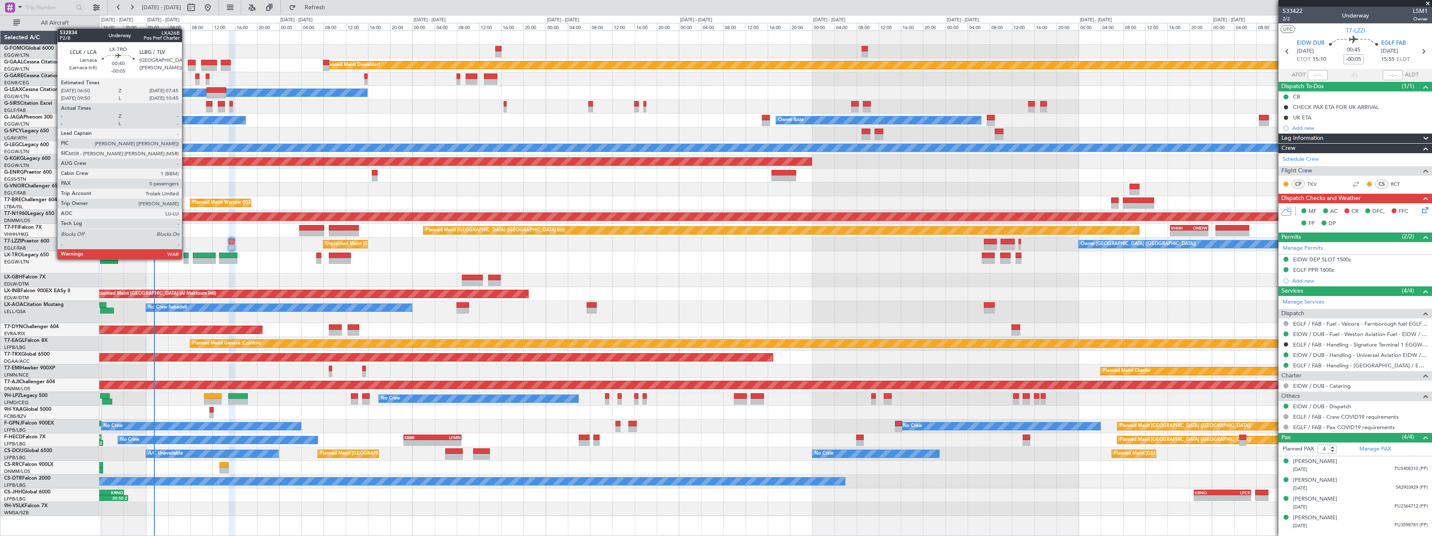
click at [186, 258] on div at bounding box center [186, 261] width 5 height 6
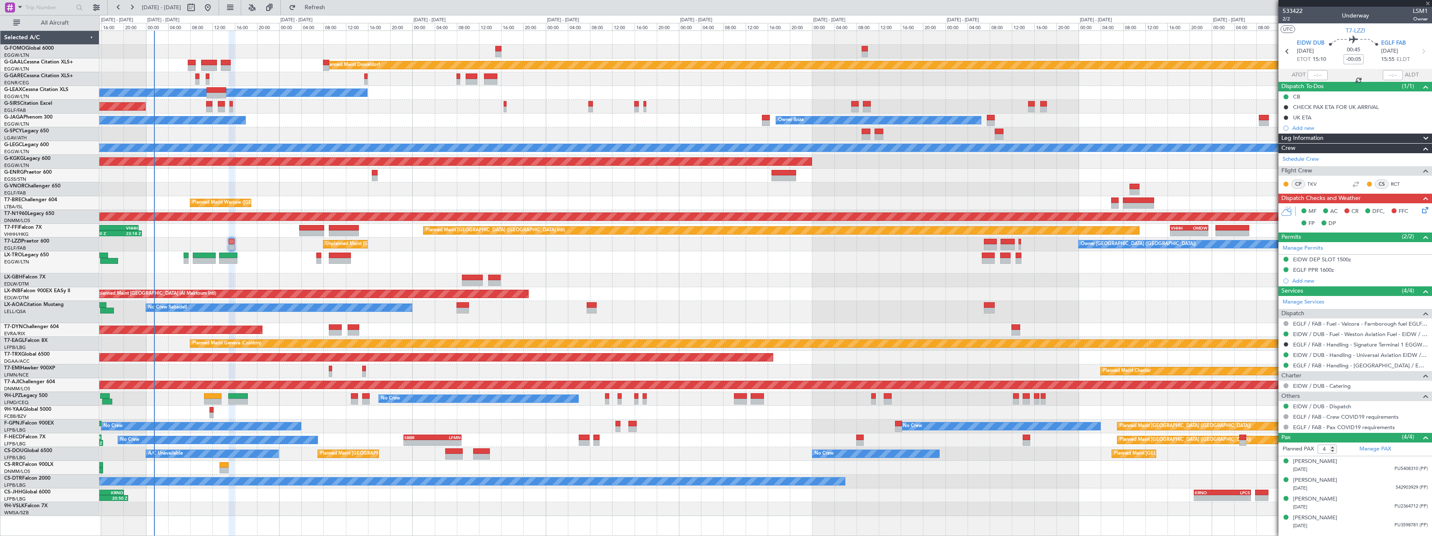
type input "0"
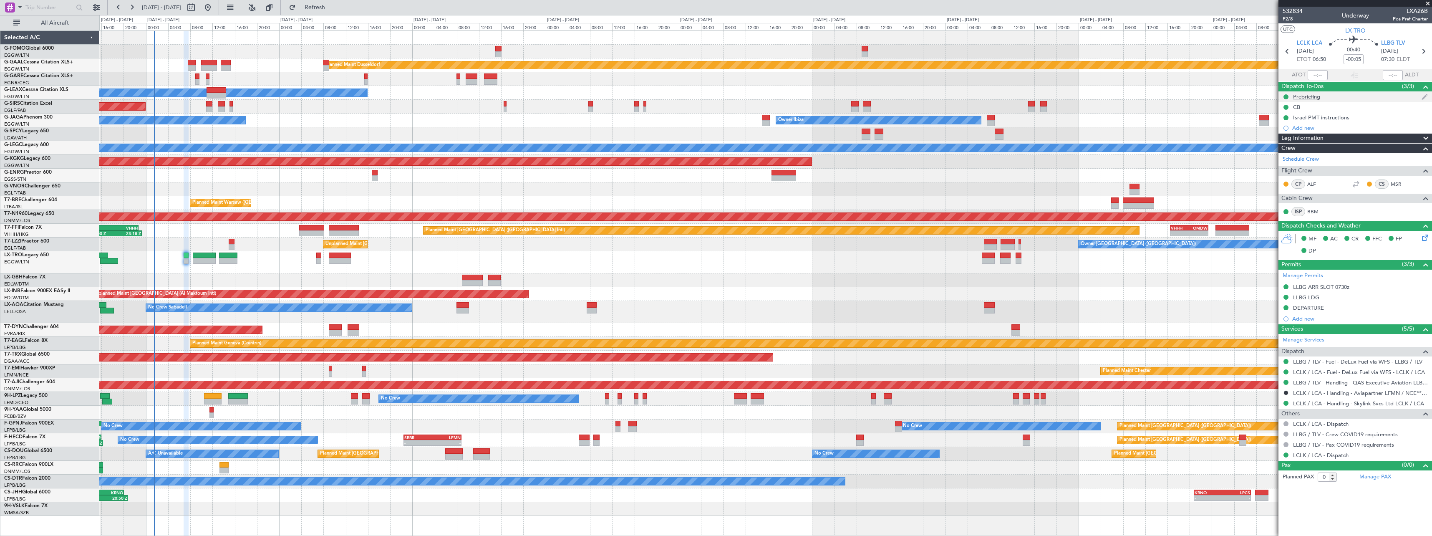
click at [1301, 93] on div "Prebriefing" at bounding box center [1306, 96] width 27 height 7
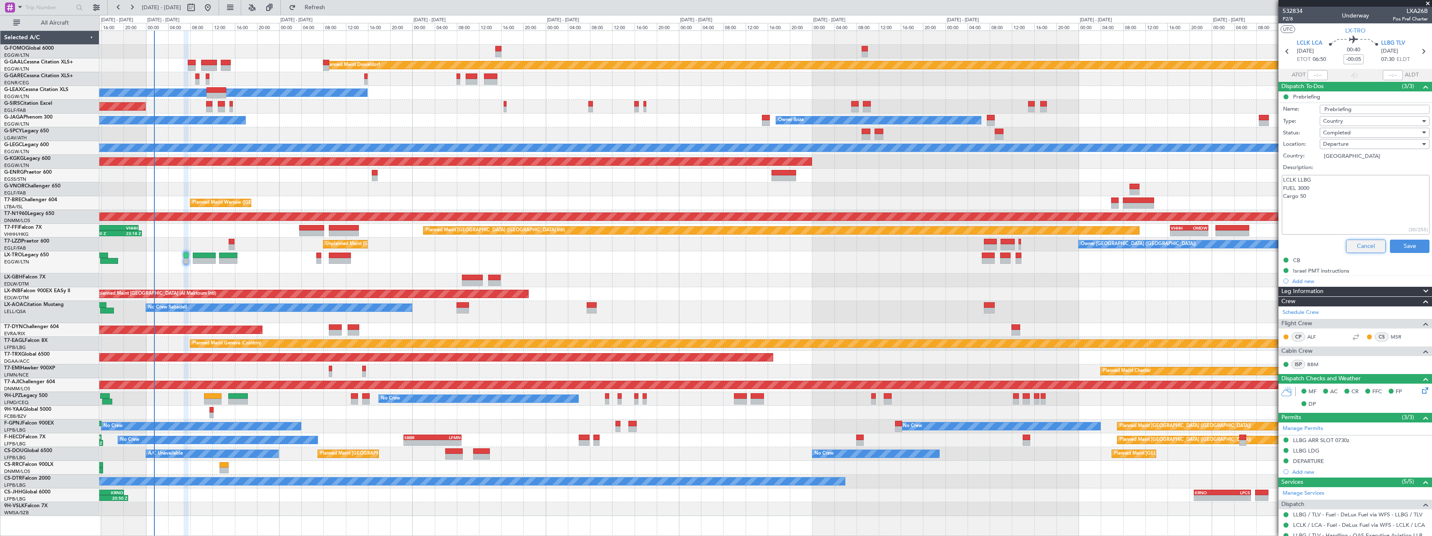
click at [1352, 242] on button "Cancel" at bounding box center [1366, 246] width 40 height 13
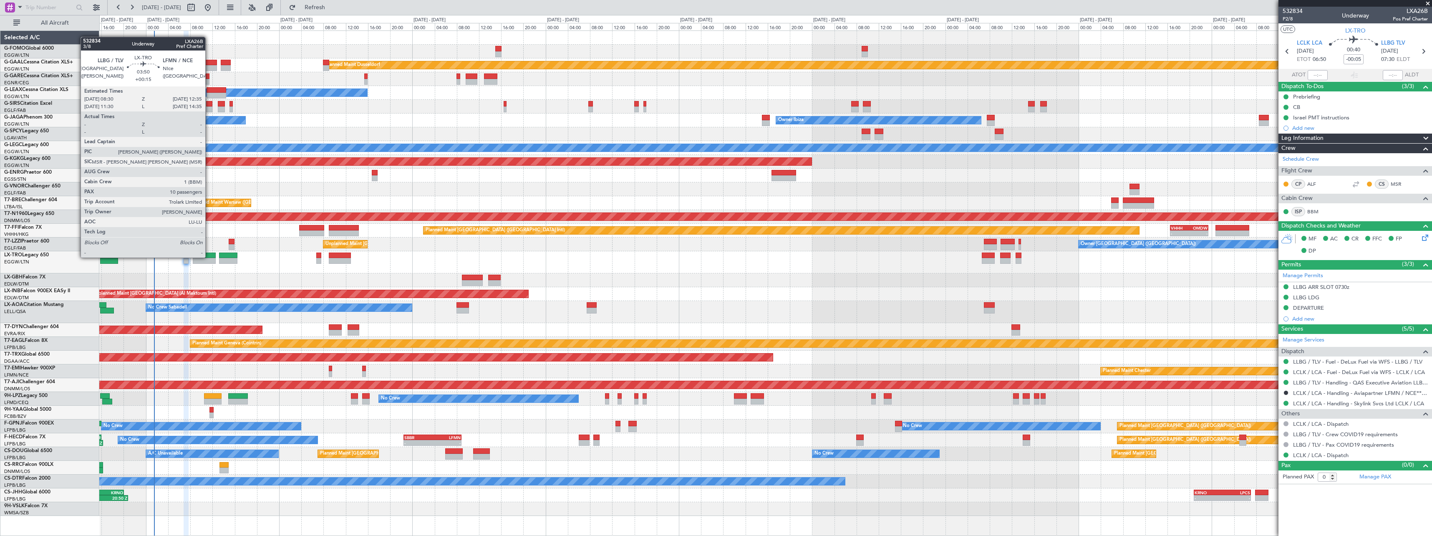
click at [209, 257] on div at bounding box center [204, 255] width 23 height 6
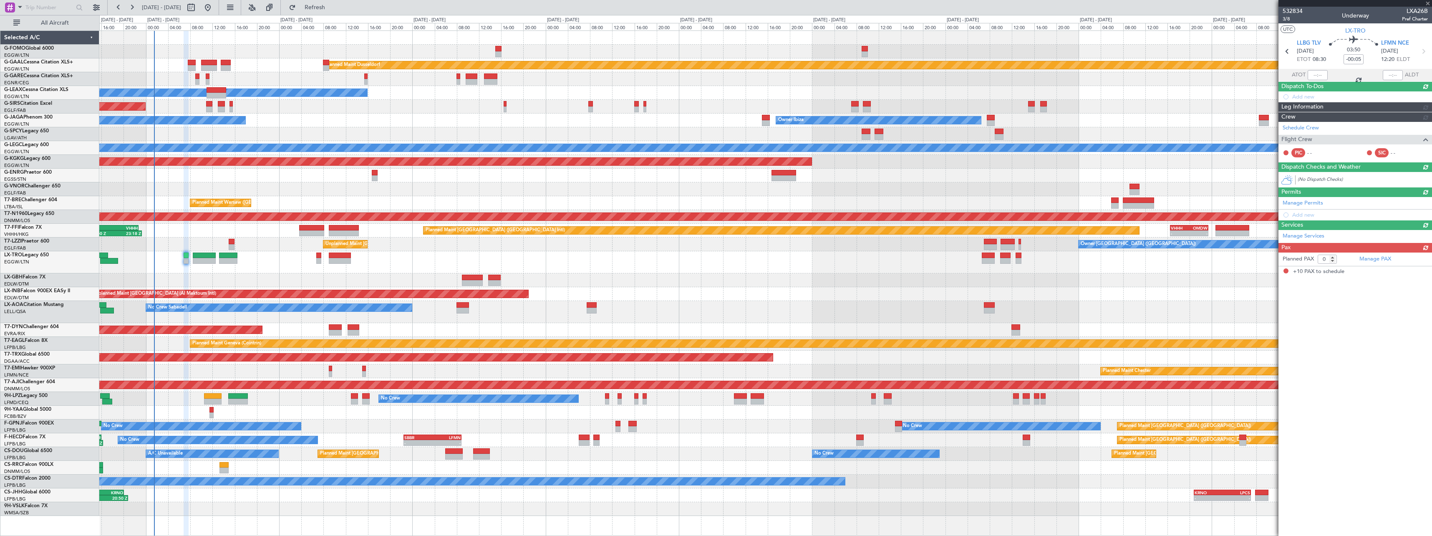
type input "+00:15"
type input "10"
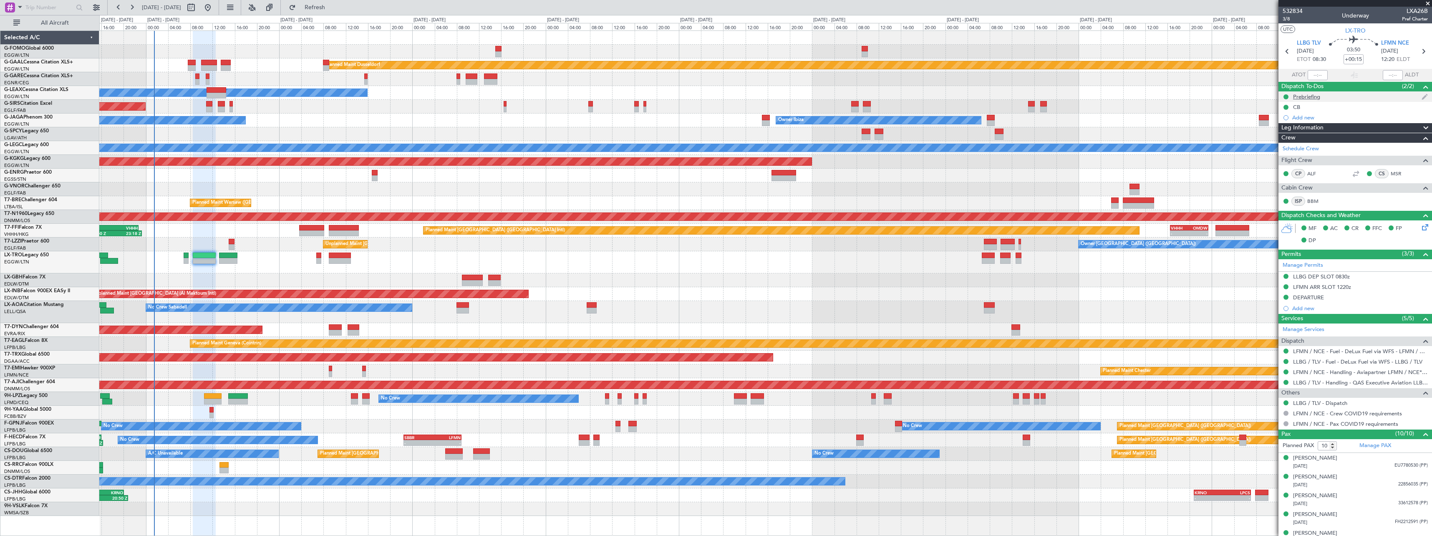
click at [1316, 97] on div "Prebriefing" at bounding box center [1306, 96] width 27 height 7
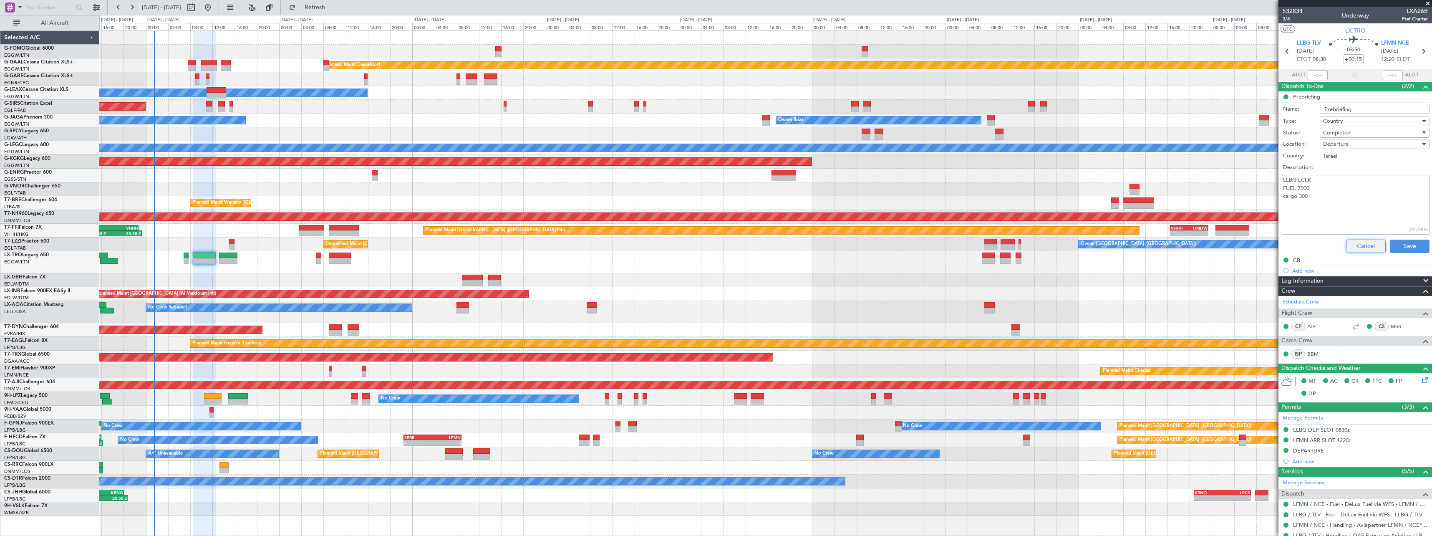
click at [1364, 245] on button "Cancel" at bounding box center [1366, 246] width 40 height 13
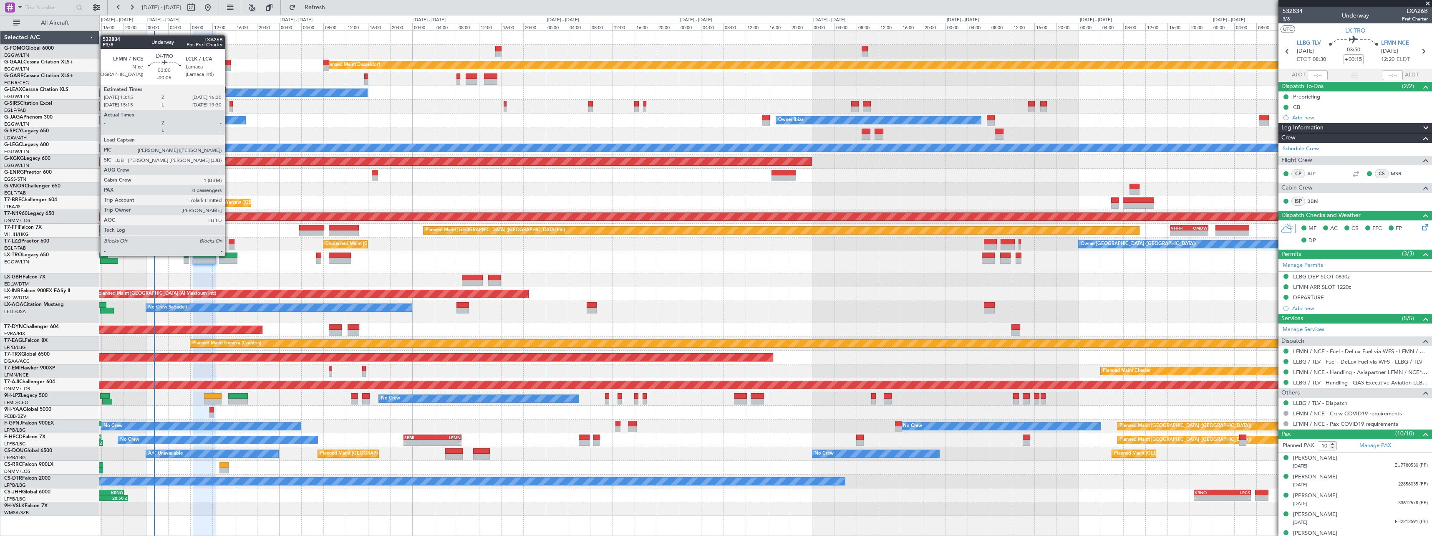
click at [229, 255] on div at bounding box center [228, 255] width 18 height 6
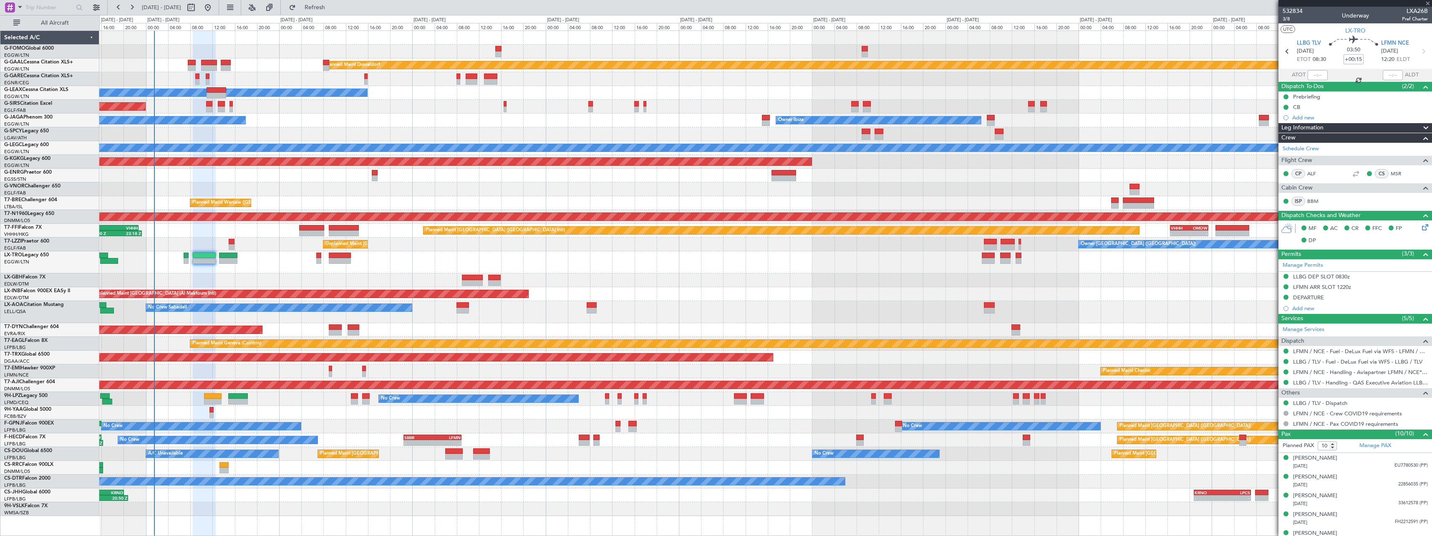
type input "-00:05"
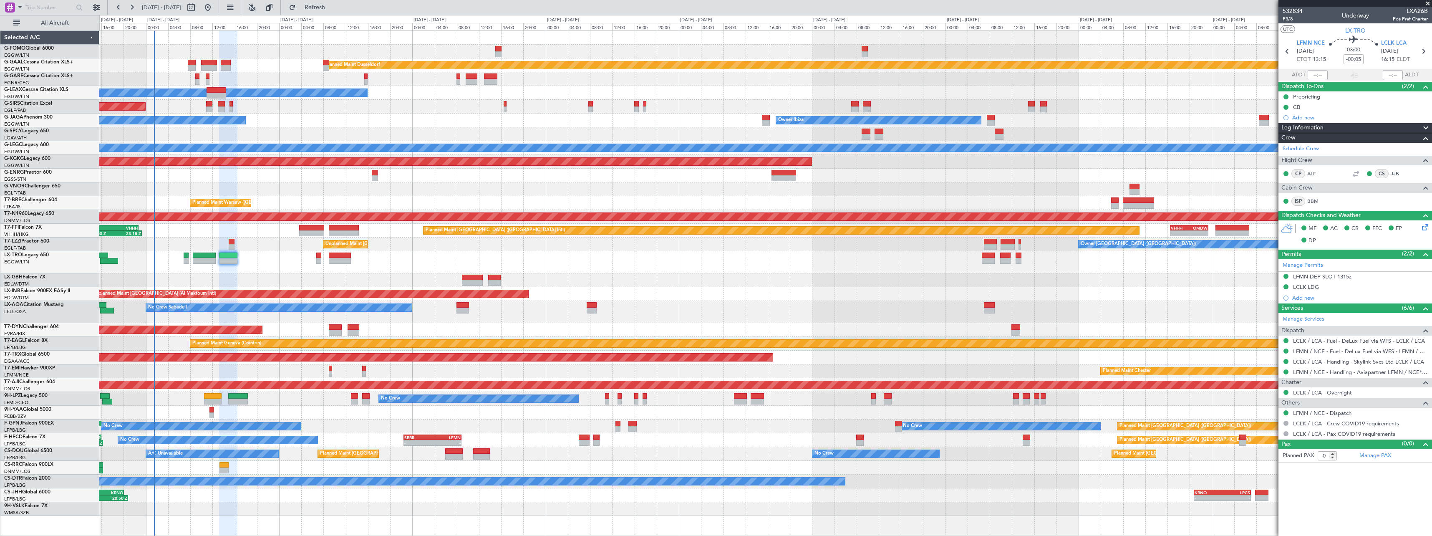
click at [225, 398] on div "No Crew No Crew" at bounding box center [765, 399] width 1332 height 14
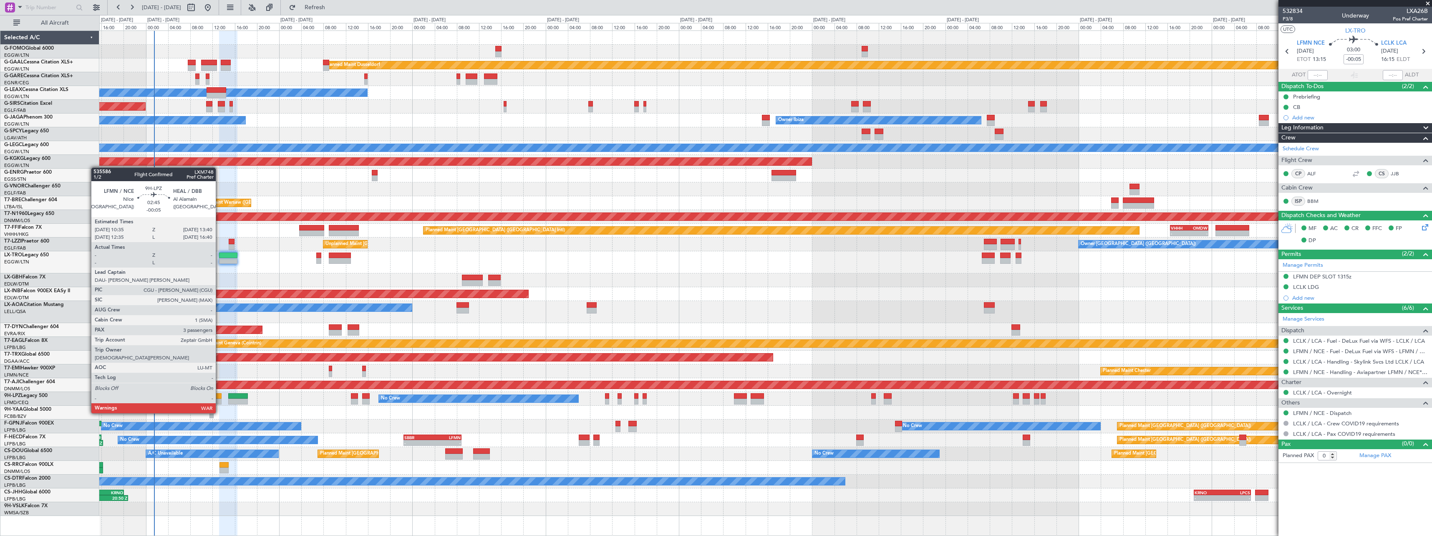
click at [219, 397] on div at bounding box center [213, 396] width 18 height 6
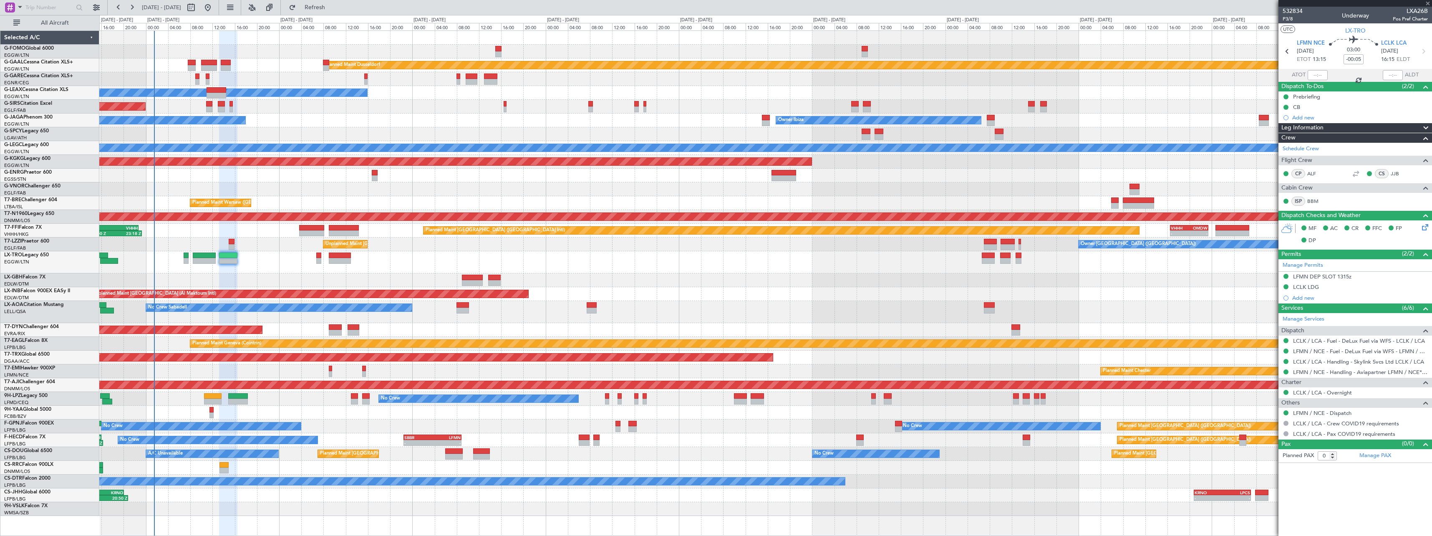
type input "3"
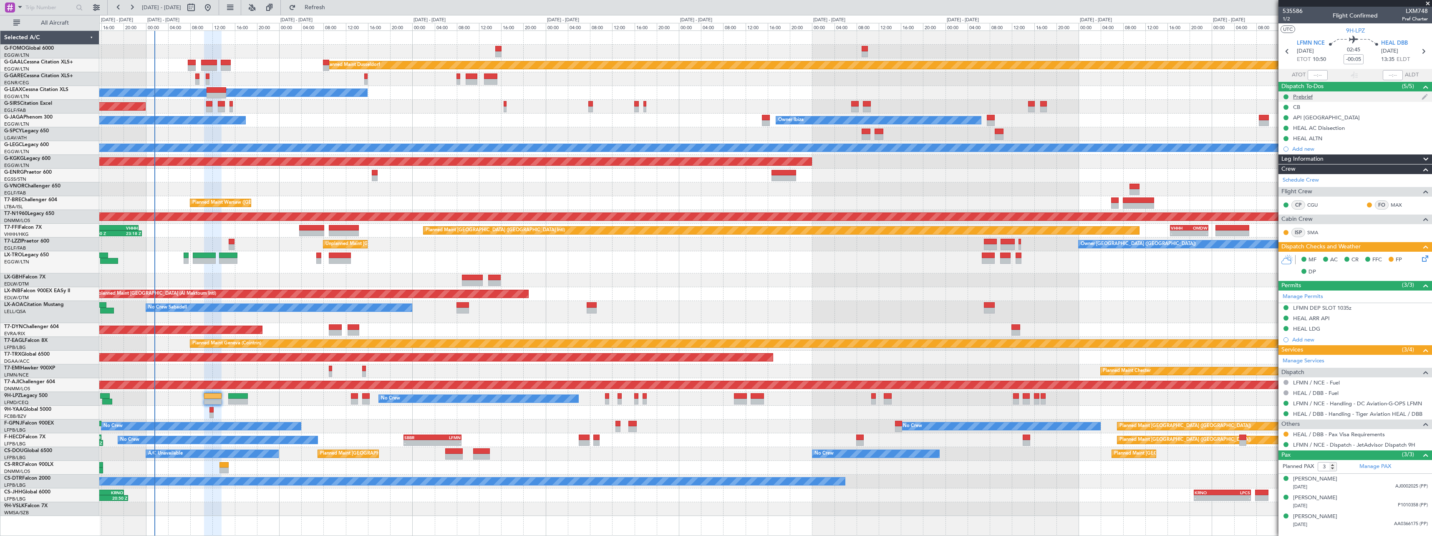
click at [1309, 92] on div "Prebrief" at bounding box center [1355, 96] width 154 height 10
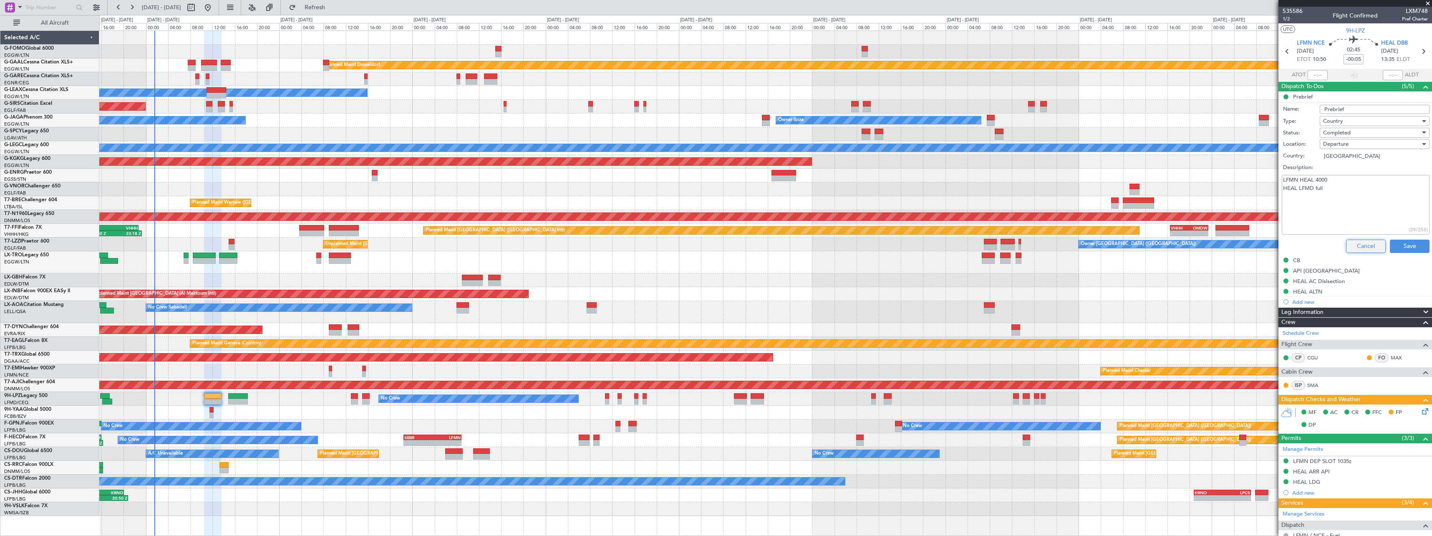
click at [1360, 245] on button "Cancel" at bounding box center [1366, 246] width 40 height 13
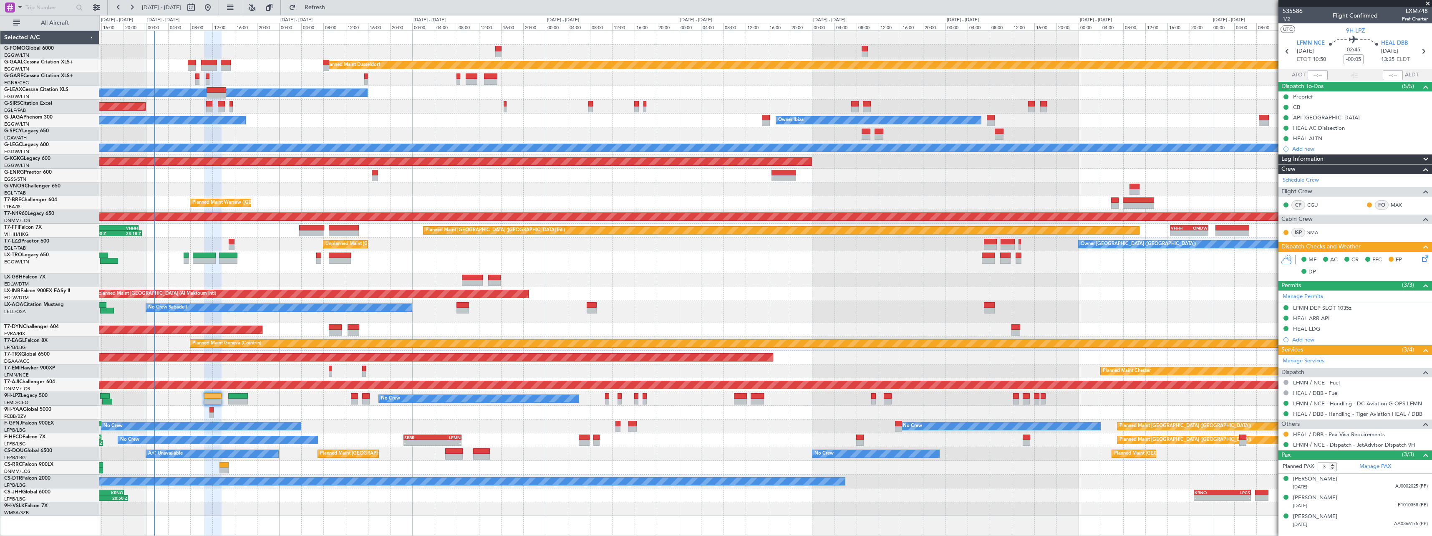
click at [1427, 257] on icon at bounding box center [1423, 257] width 7 height 7
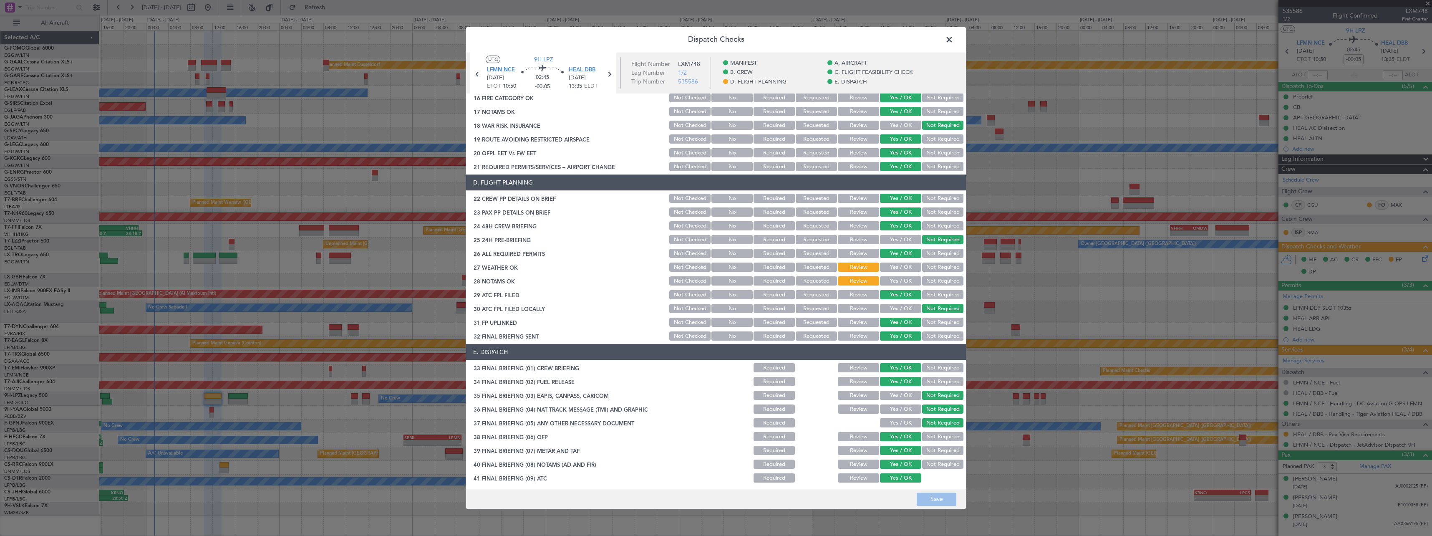
scroll to position [334, 0]
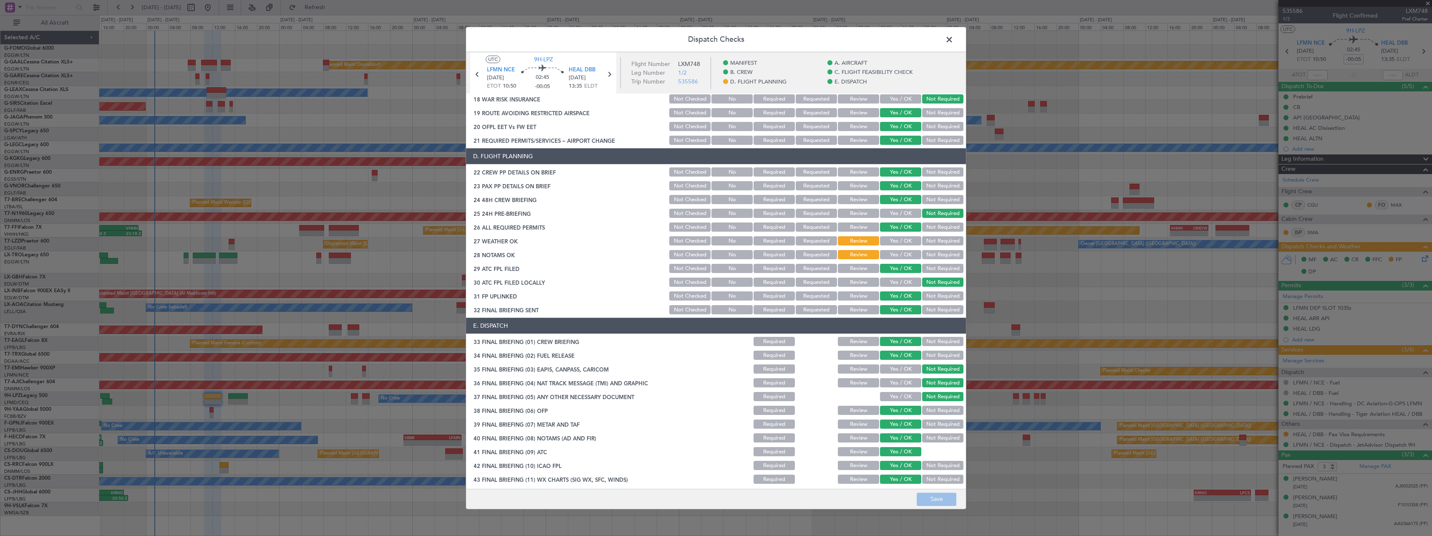
click at [953, 39] on span at bounding box center [953, 41] width 0 height 17
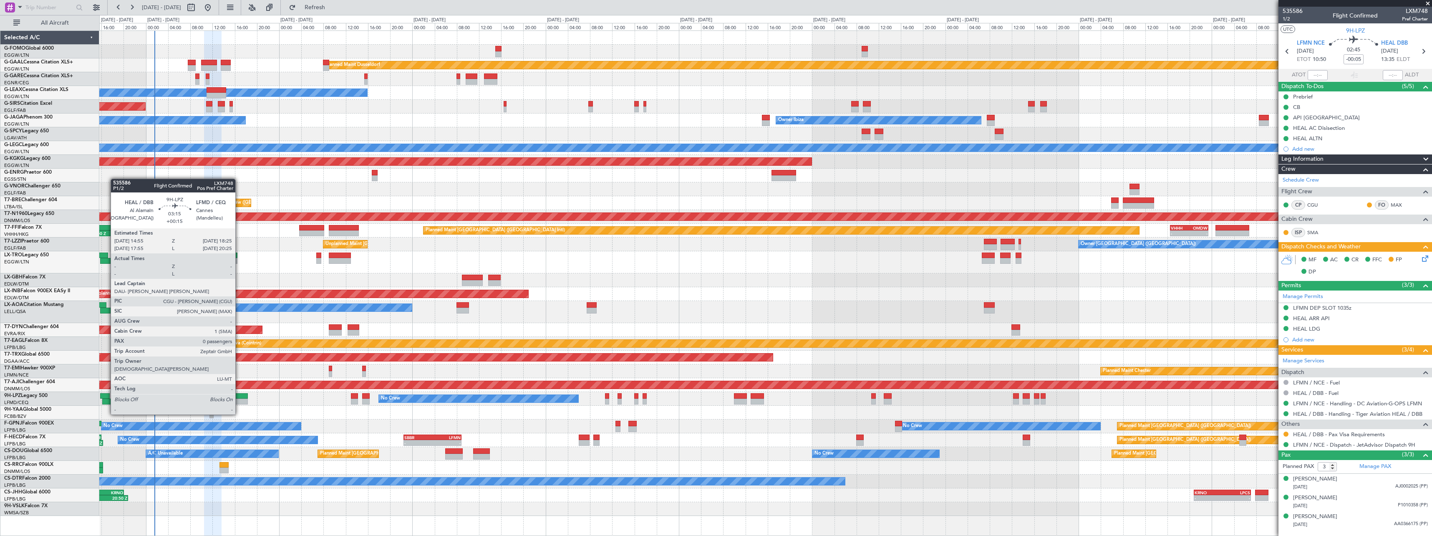
click at [240, 398] on div at bounding box center [238, 396] width 20 height 6
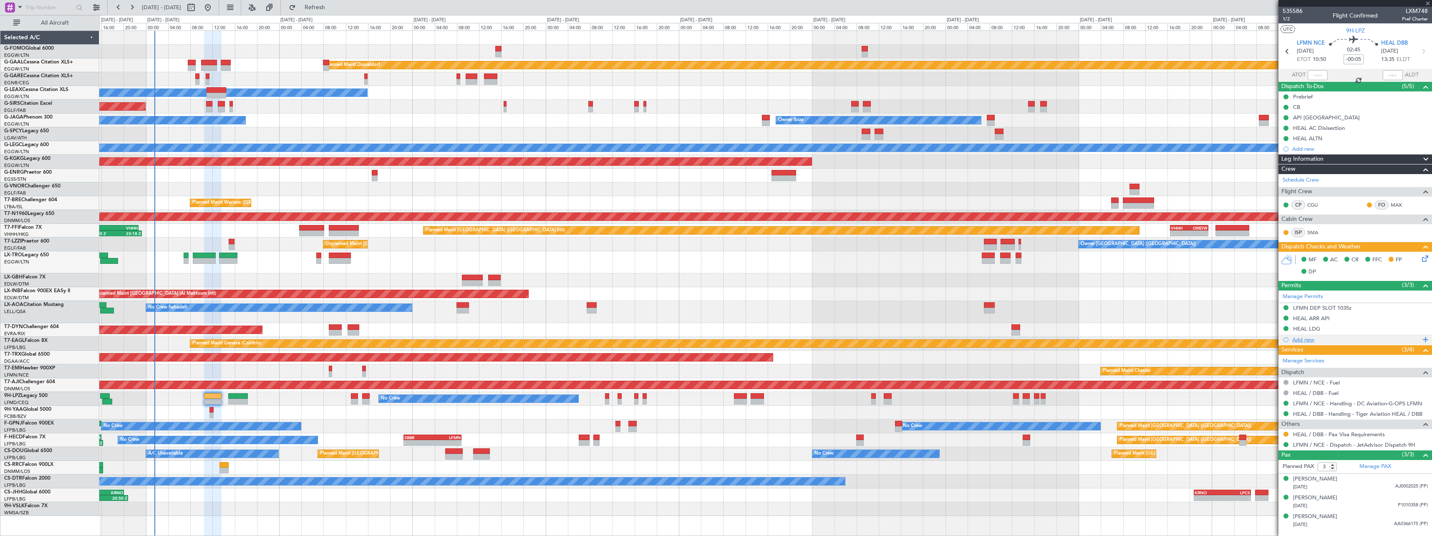
type input "+00:15"
type input "0"
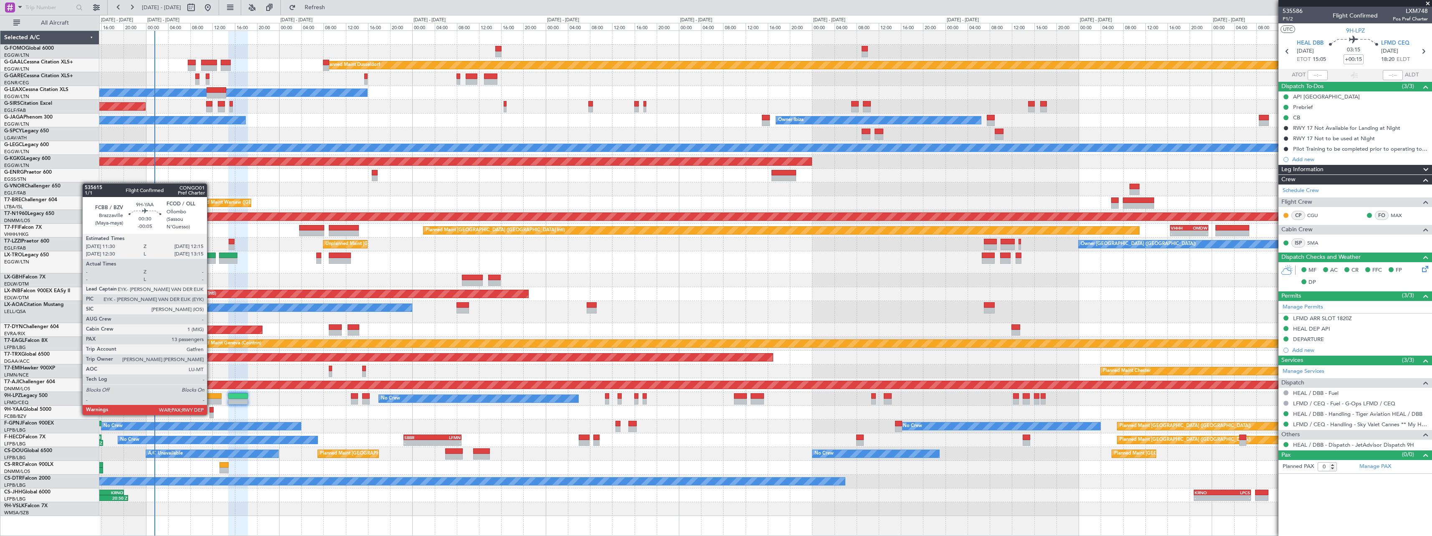
click at [211, 414] on div at bounding box center [211, 415] width 4 height 6
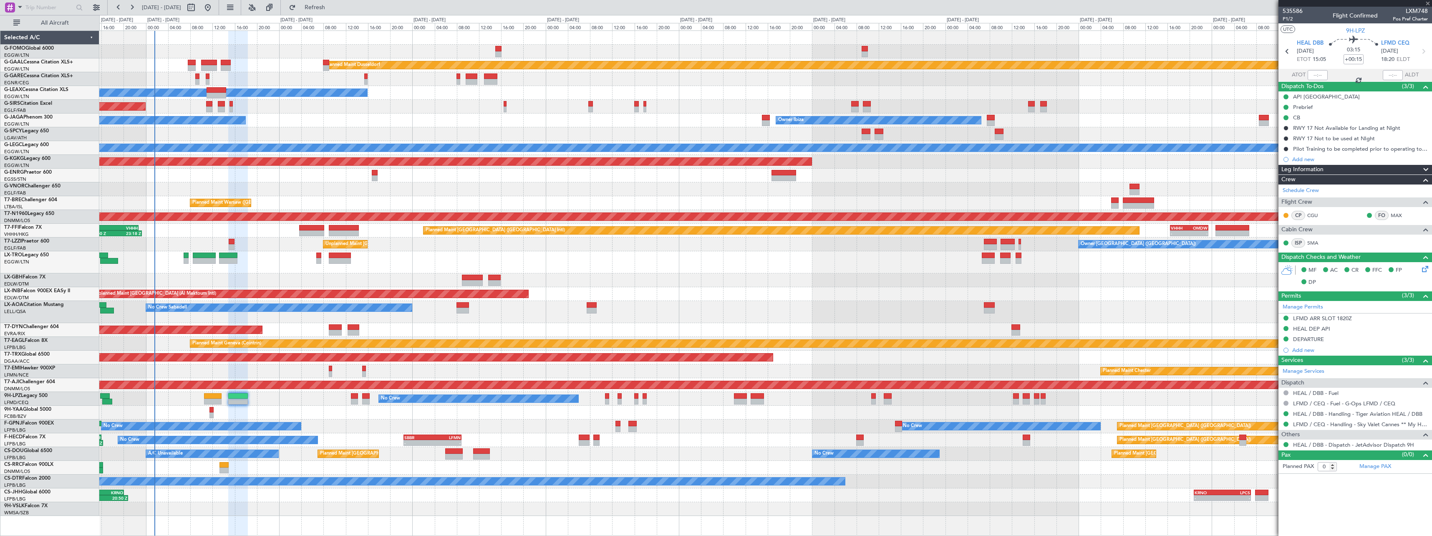
type input "-00:05"
type input "13"
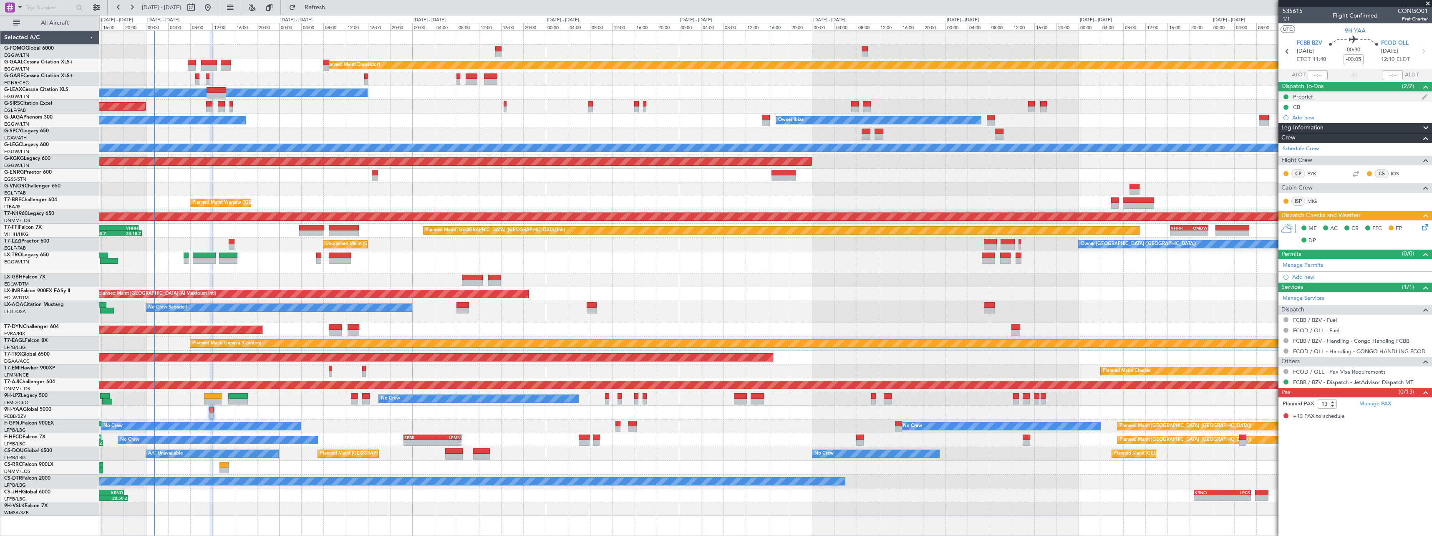
click at [1301, 96] on div "Prebrief" at bounding box center [1303, 96] width 20 height 7
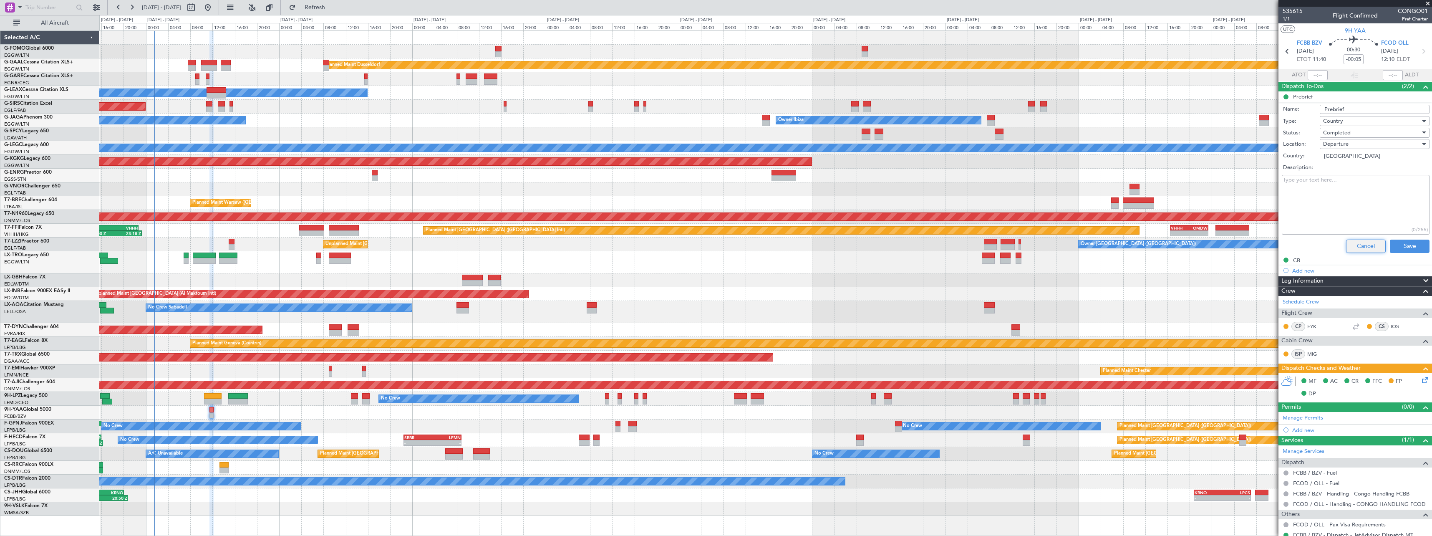
click at [1356, 245] on button "Cancel" at bounding box center [1366, 246] width 40 height 13
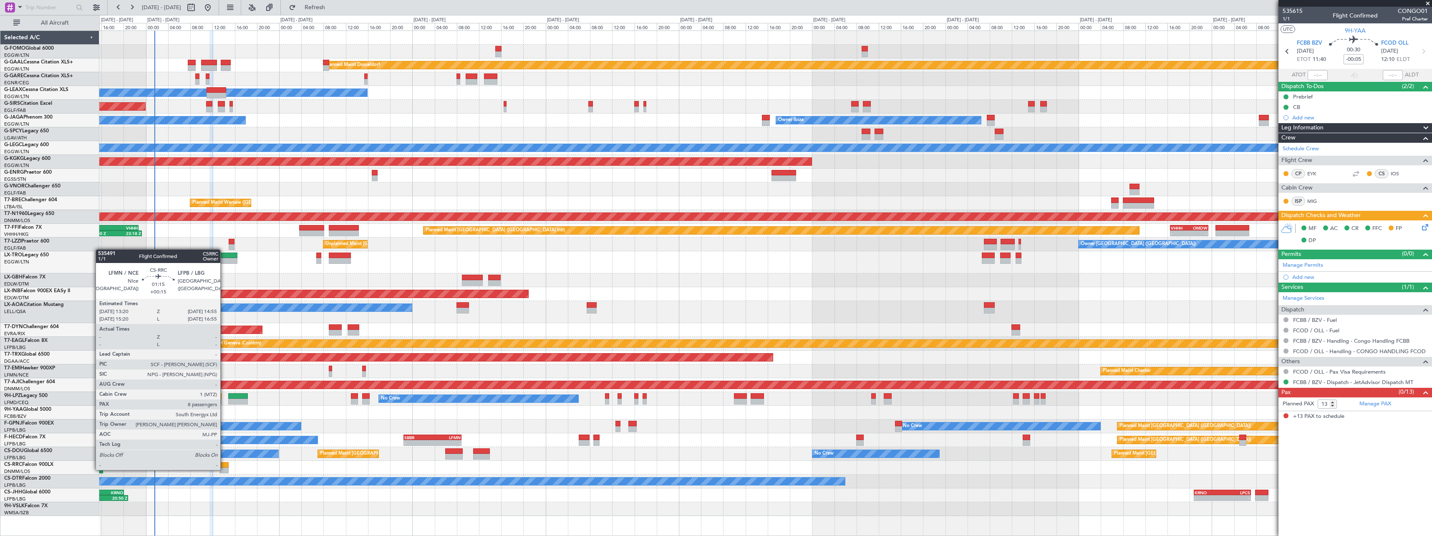
click at [224, 469] on div at bounding box center [223, 470] width 9 height 6
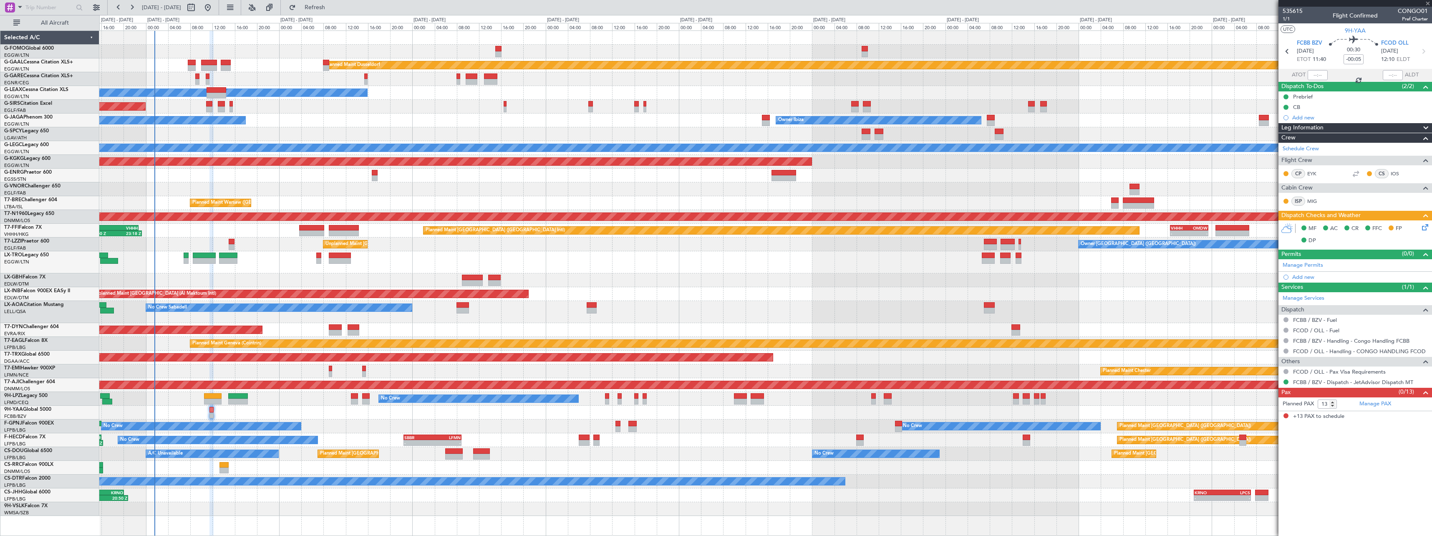
type input "+00:15"
type input "8"
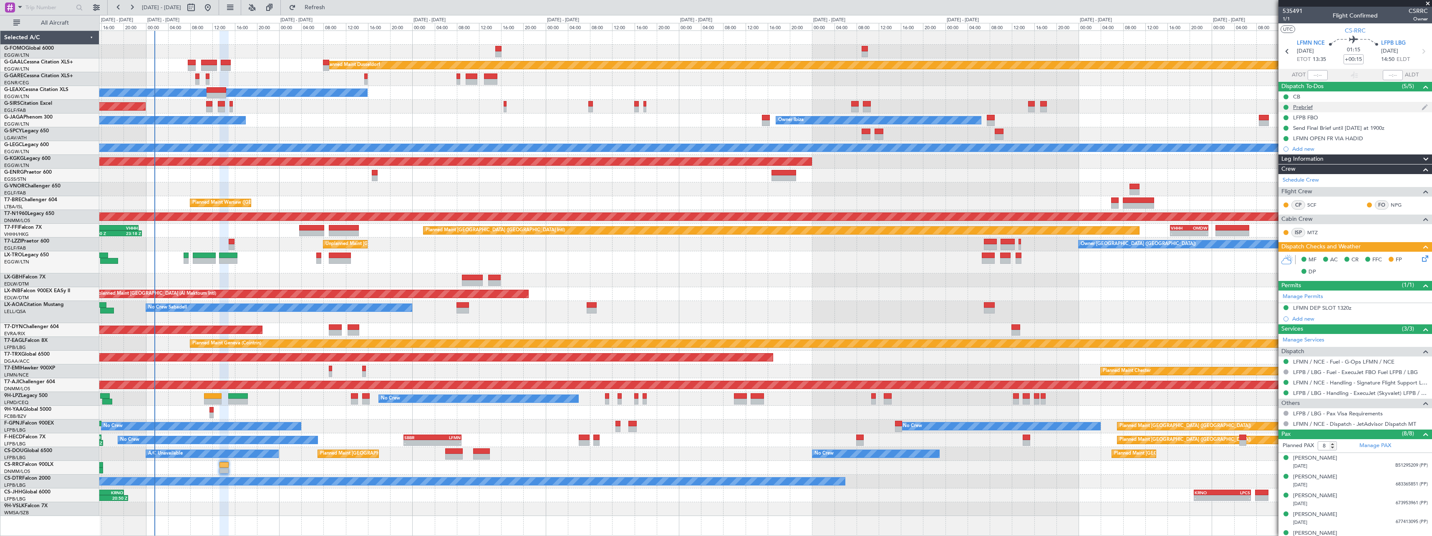
click at [1308, 103] on div "Prebrief" at bounding box center [1303, 106] width 20 height 7
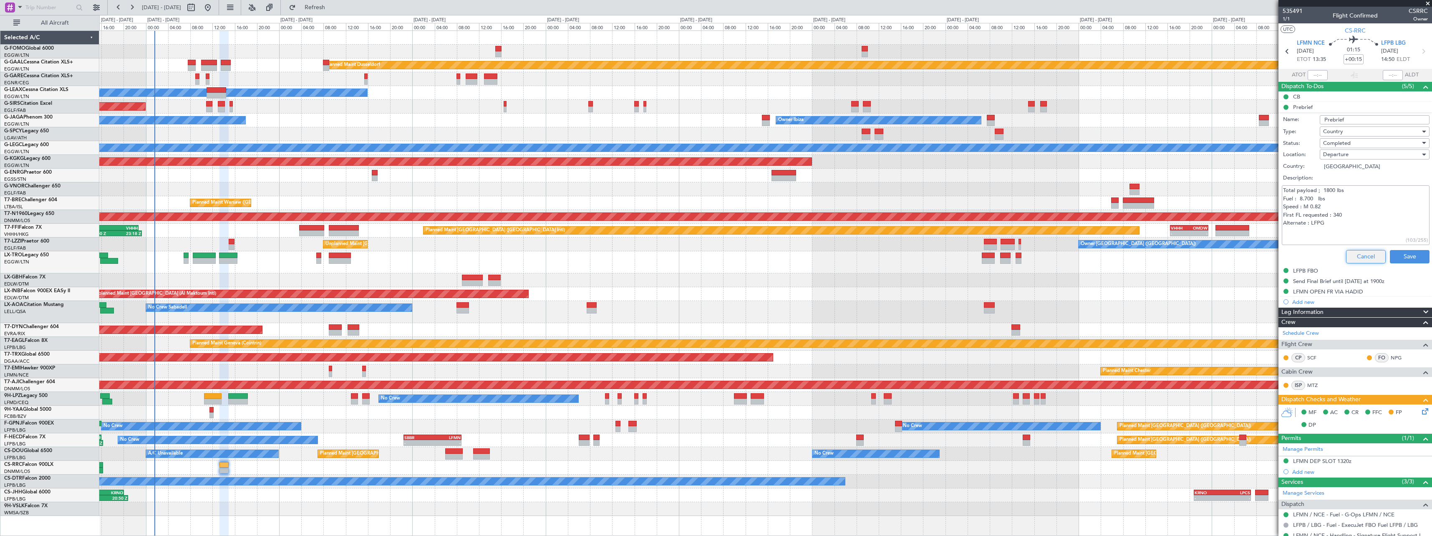
click at [1361, 256] on button "Cancel" at bounding box center [1366, 256] width 40 height 13
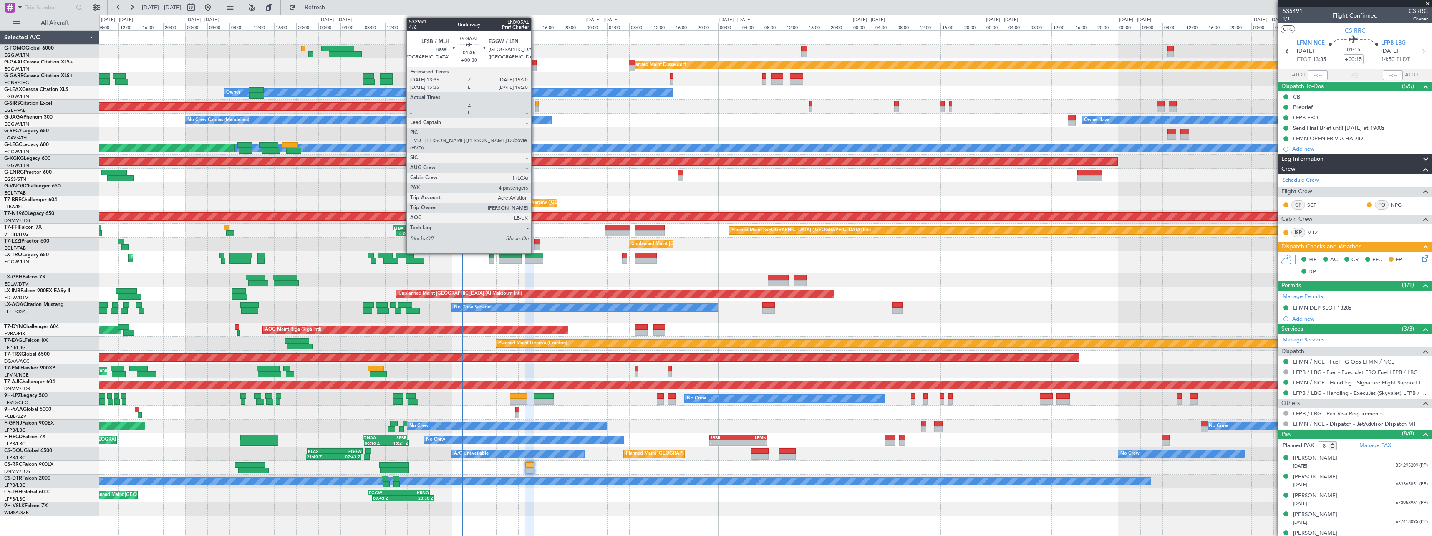
click at [535, 68] on div at bounding box center [532, 68] width 10 height 6
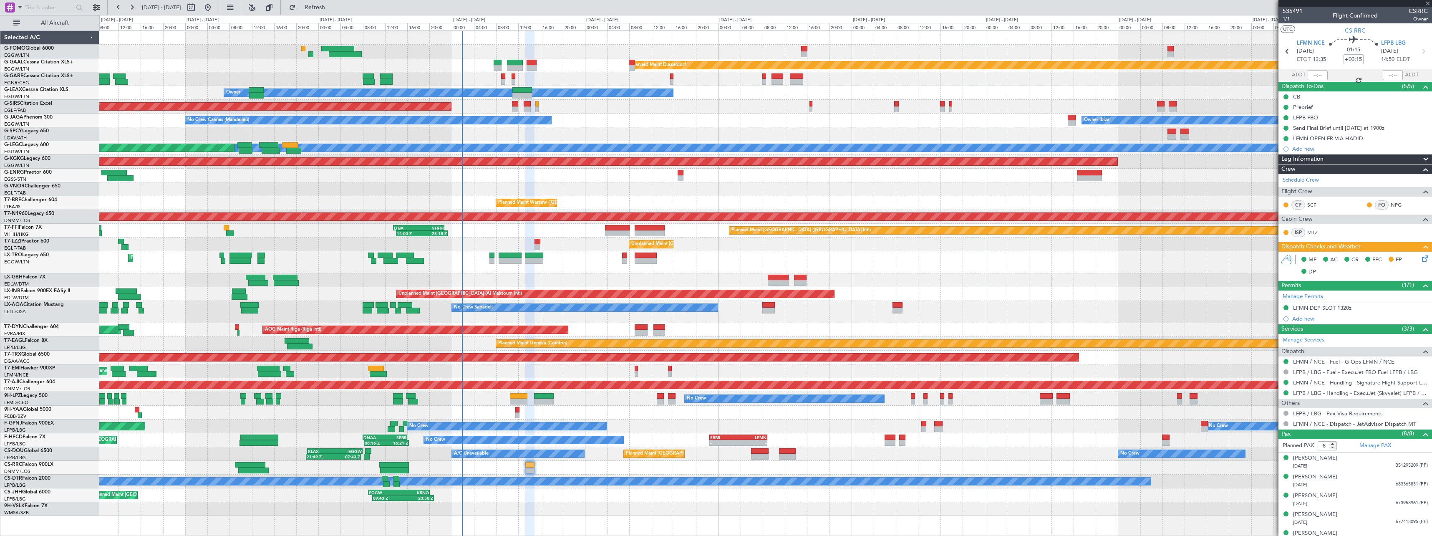
type input "+00:30"
type input "4"
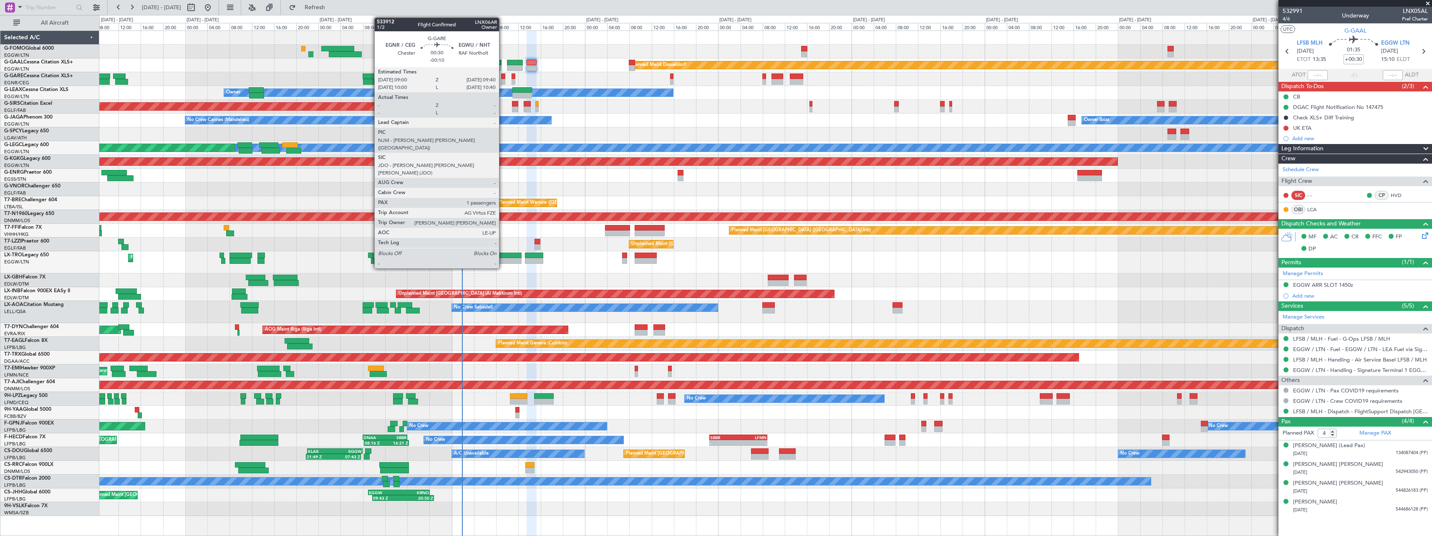
click at [503, 78] on div at bounding box center [503, 76] width 4 height 6
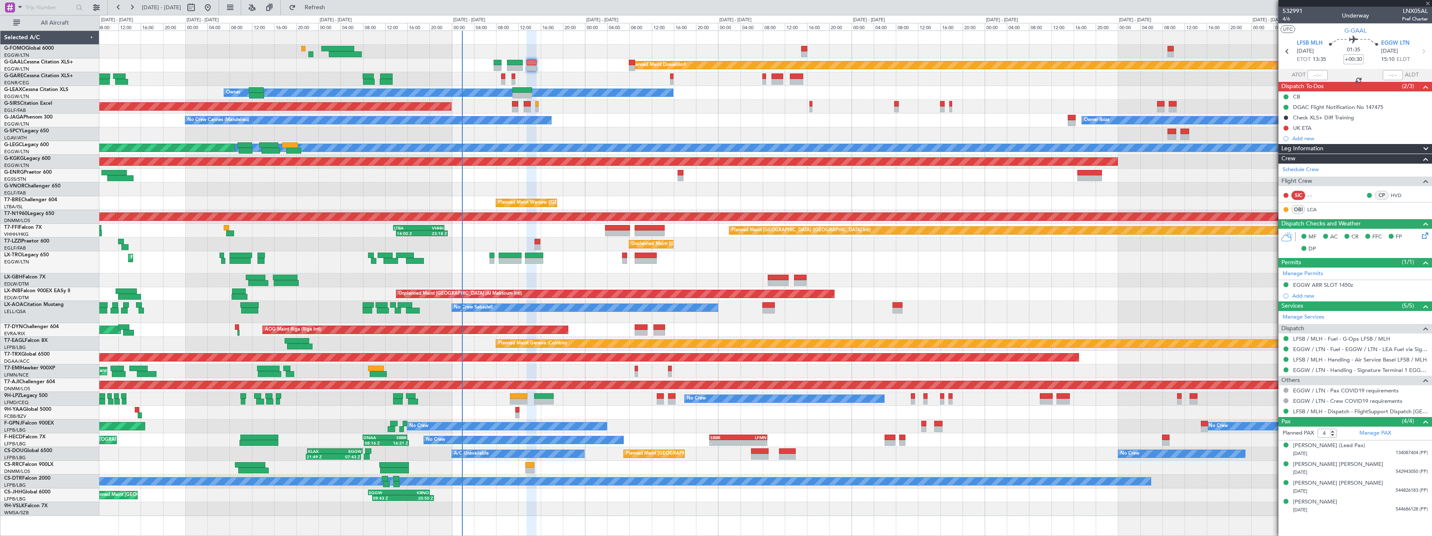
type input "-00:10"
type input "1"
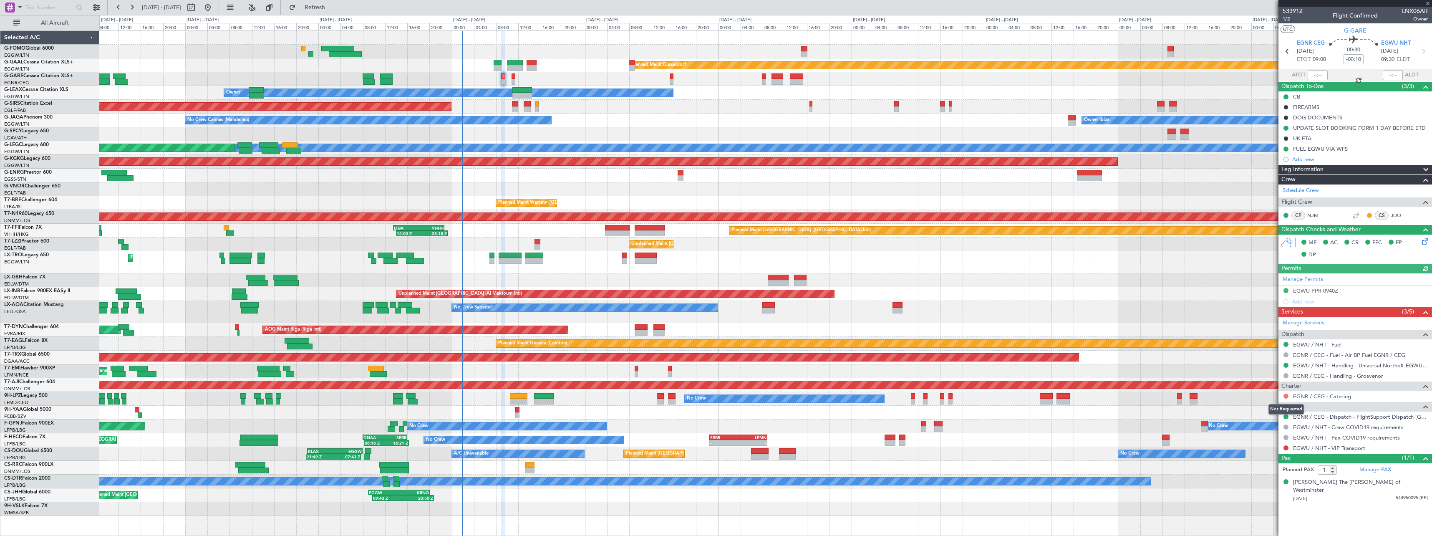
click at [1286, 396] on button at bounding box center [1286, 395] width 5 height 5
click at [1275, 406] on span "Not Required" at bounding box center [1265, 407] width 33 height 8
click at [1284, 448] on button at bounding box center [1286, 447] width 5 height 5
click at [1269, 345] on span "Not Required" at bounding box center [1265, 347] width 33 height 8
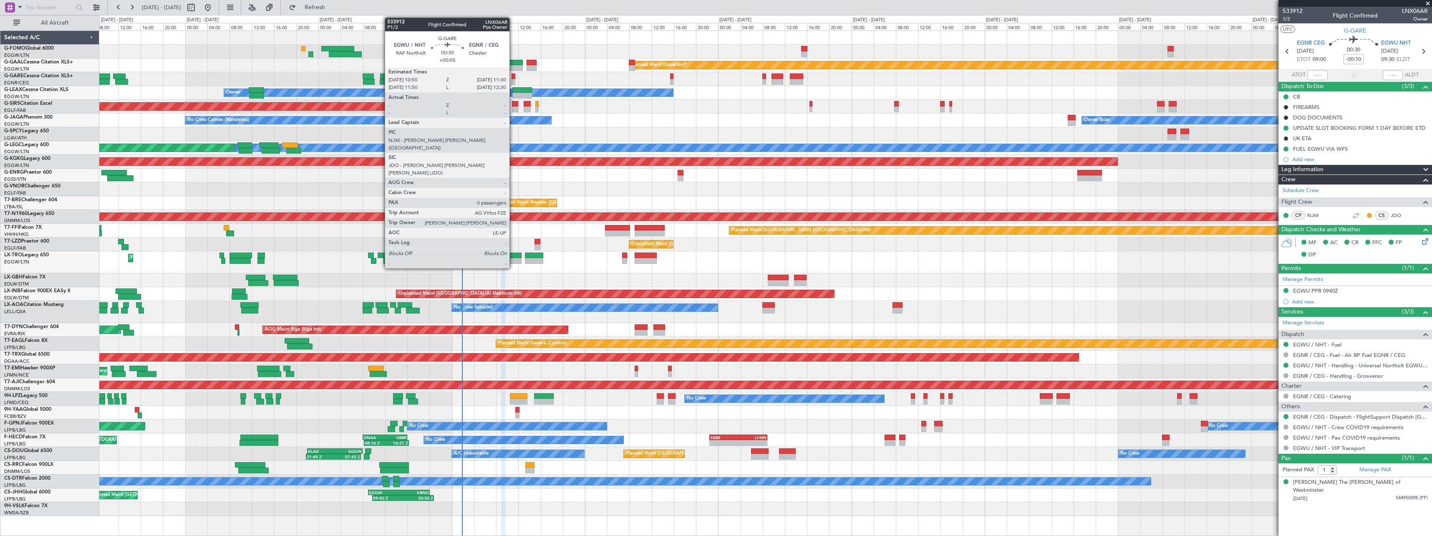
click at [513, 78] on div at bounding box center [514, 76] width 4 height 6
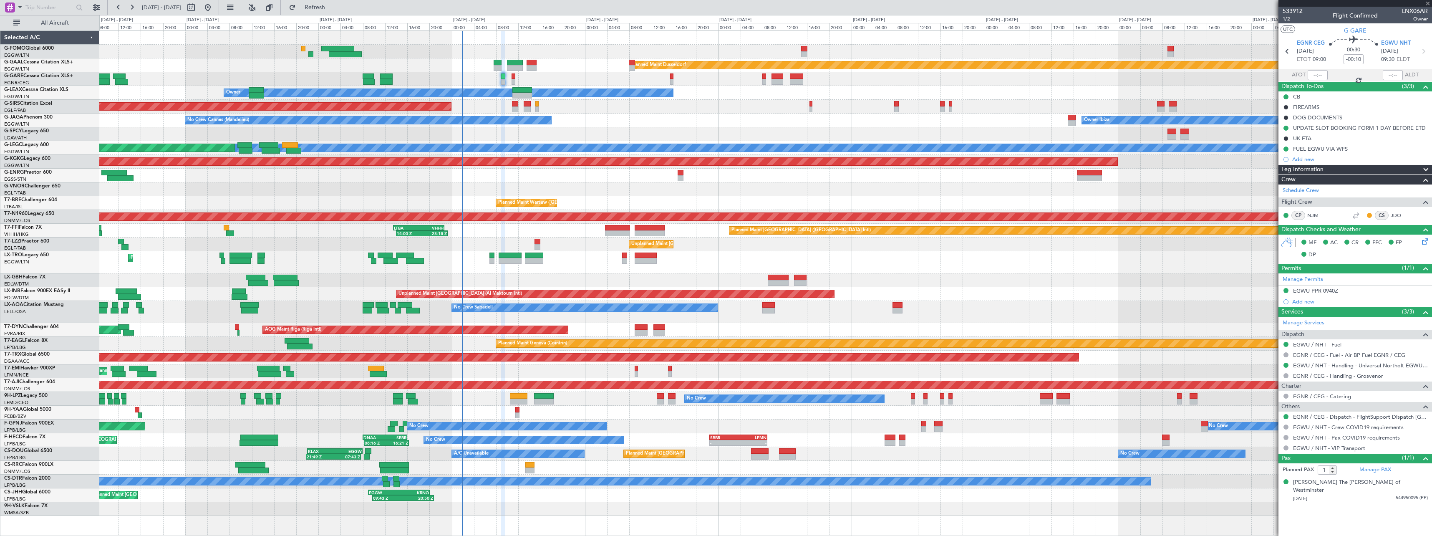
type input "+00:05"
type input "0"
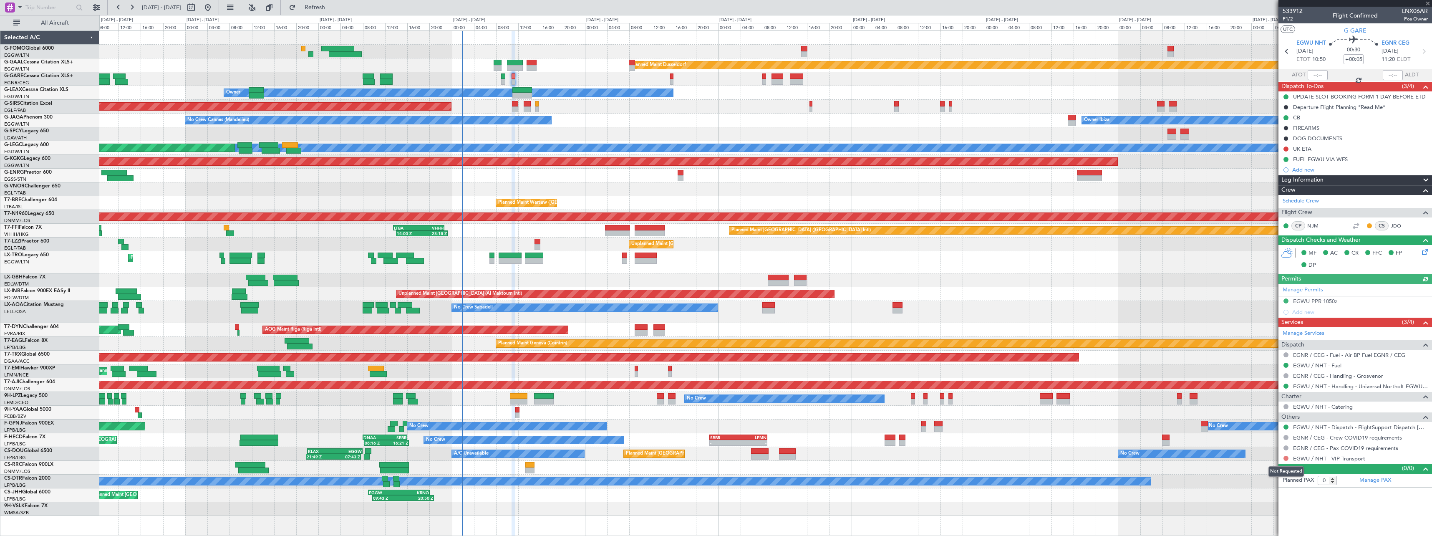
click at [1286, 456] on button at bounding box center [1286, 458] width 5 height 5
click at [1275, 356] on span "Not Required" at bounding box center [1265, 358] width 33 height 8
click at [1286, 148] on button at bounding box center [1286, 148] width 5 height 5
drag, startPoint x: 1291, startPoint y: 198, endPoint x: 1173, endPoint y: 225, distance: 121.1
click at [1289, 200] on span "Cancelled" at bounding box center [1288, 198] width 24 height 8
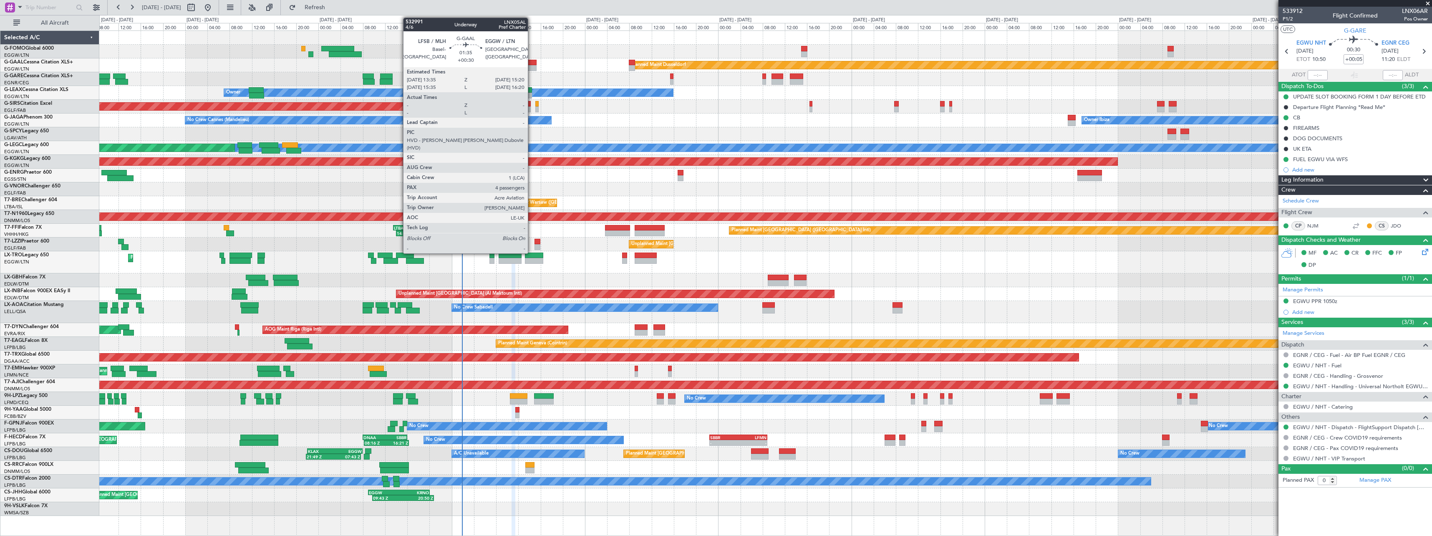
click at [532, 65] on div at bounding box center [532, 68] width 10 height 6
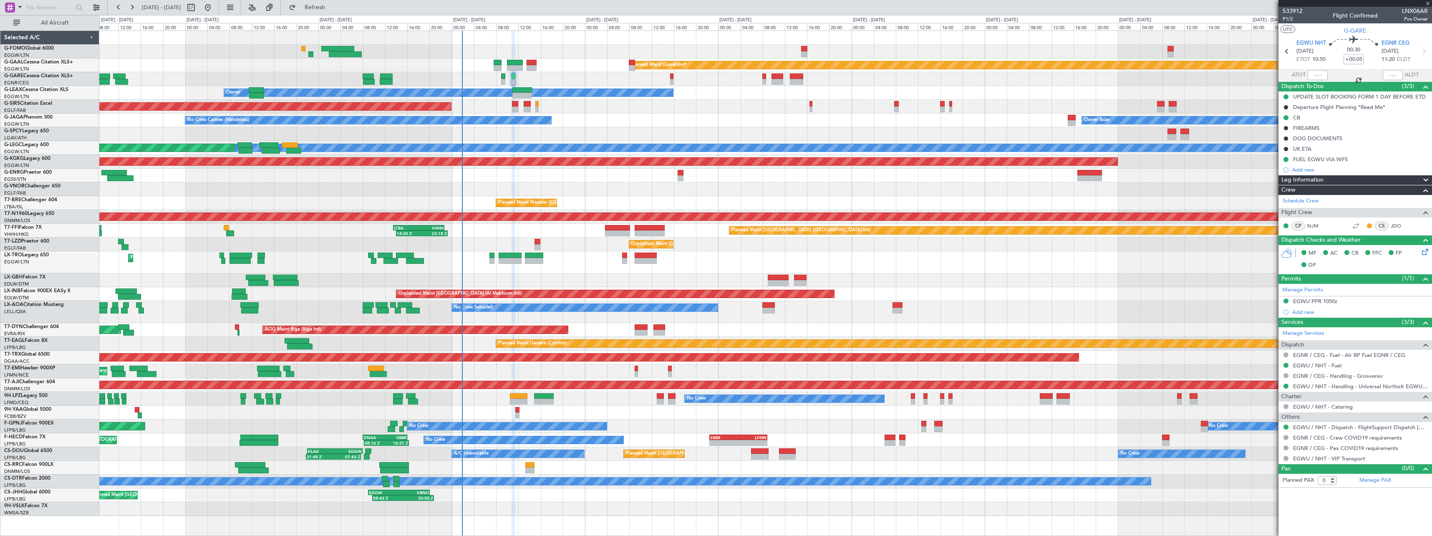
type input "+00:30"
type input "4"
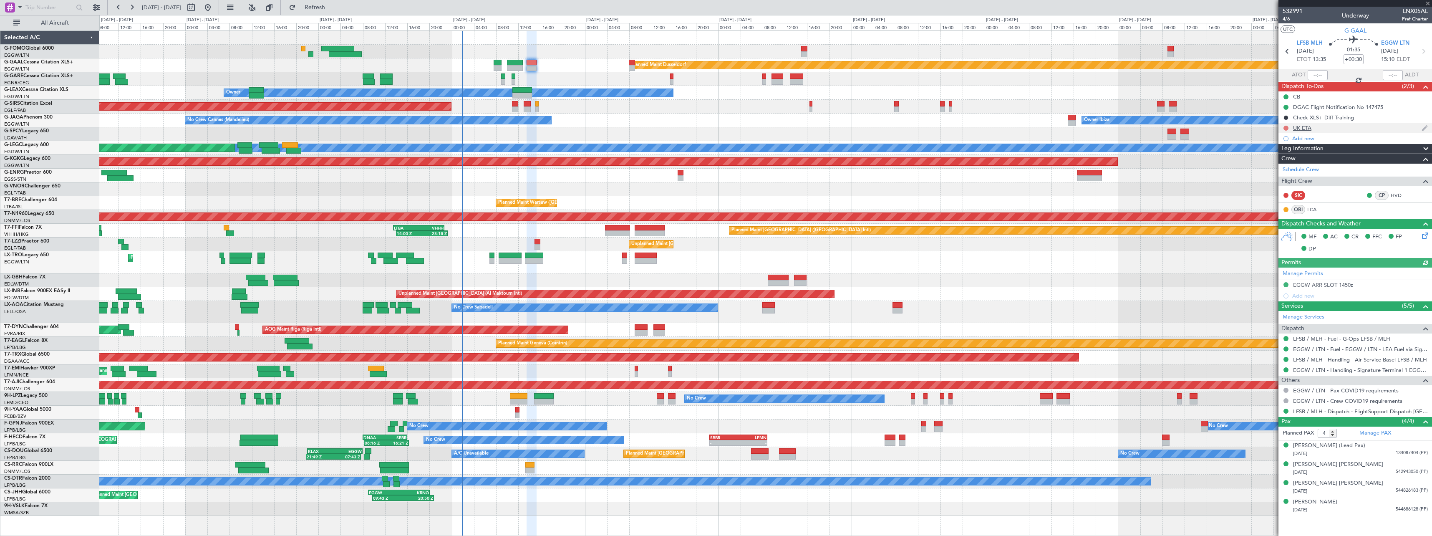
click at [1285, 126] on button at bounding box center [1286, 128] width 5 height 5
drag, startPoint x: 1278, startPoint y: 182, endPoint x: 1248, endPoint y: 181, distance: 30.1
click at [1277, 182] on li "Cancelled" at bounding box center [1286, 177] width 44 height 13
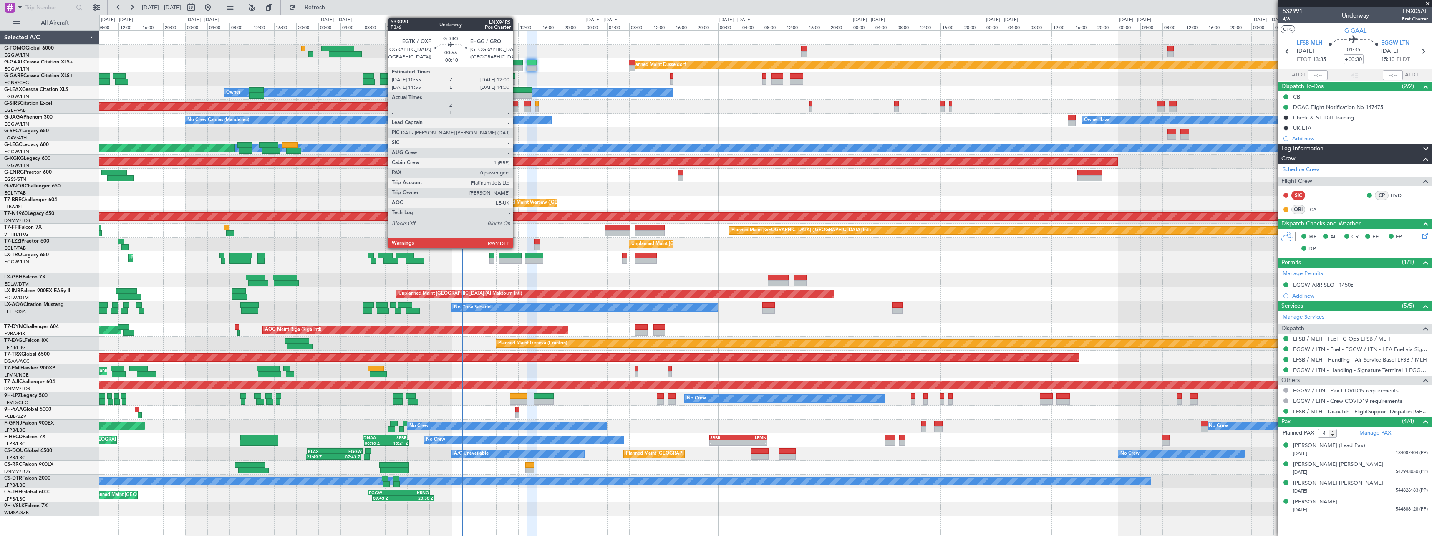
click at [517, 108] on div at bounding box center [515, 109] width 6 height 6
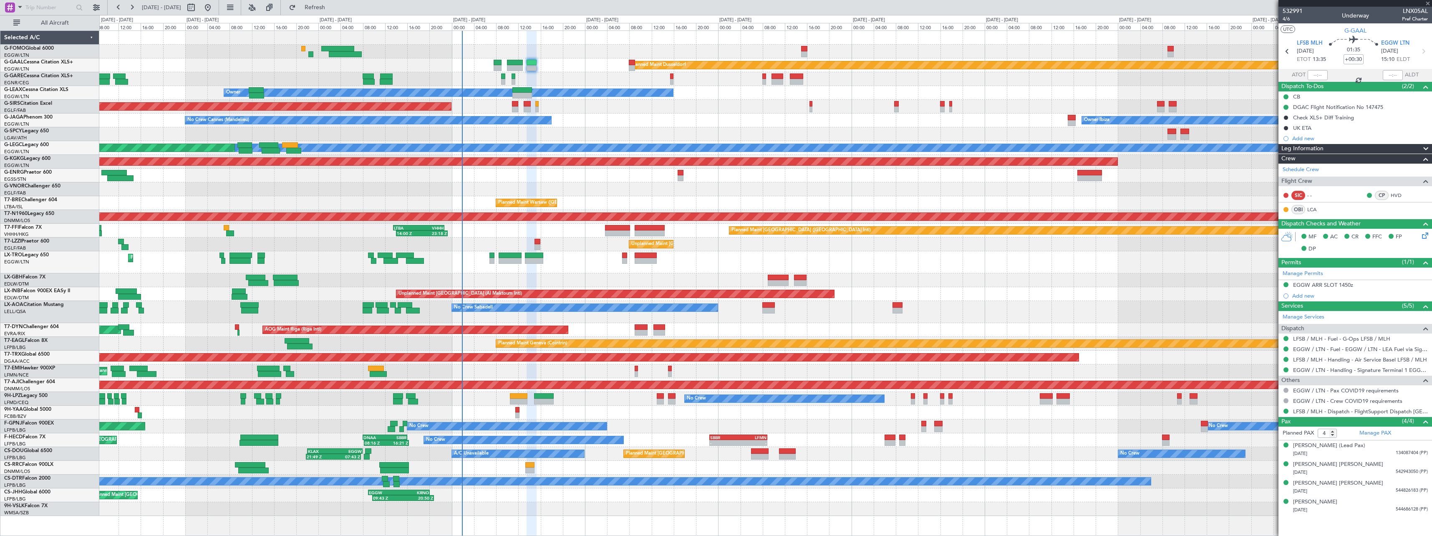
type input "-00:10"
type input "0"
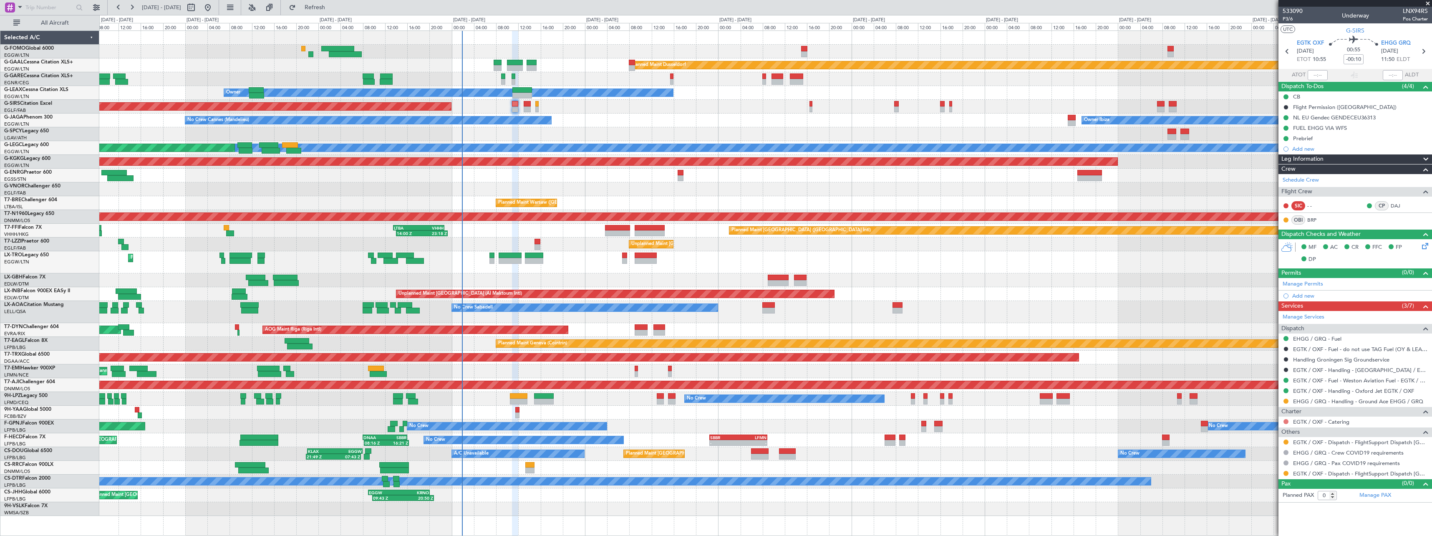
click at [1288, 420] on button at bounding box center [1286, 421] width 5 height 5
click at [1263, 431] on span "Not Required" at bounding box center [1265, 433] width 33 height 8
click at [1286, 472] on button at bounding box center [1286, 473] width 5 height 5
click at [1272, 463] on span "Confirmed" at bounding box center [1262, 460] width 26 height 8
click at [1284, 439] on button at bounding box center [1286, 441] width 5 height 5
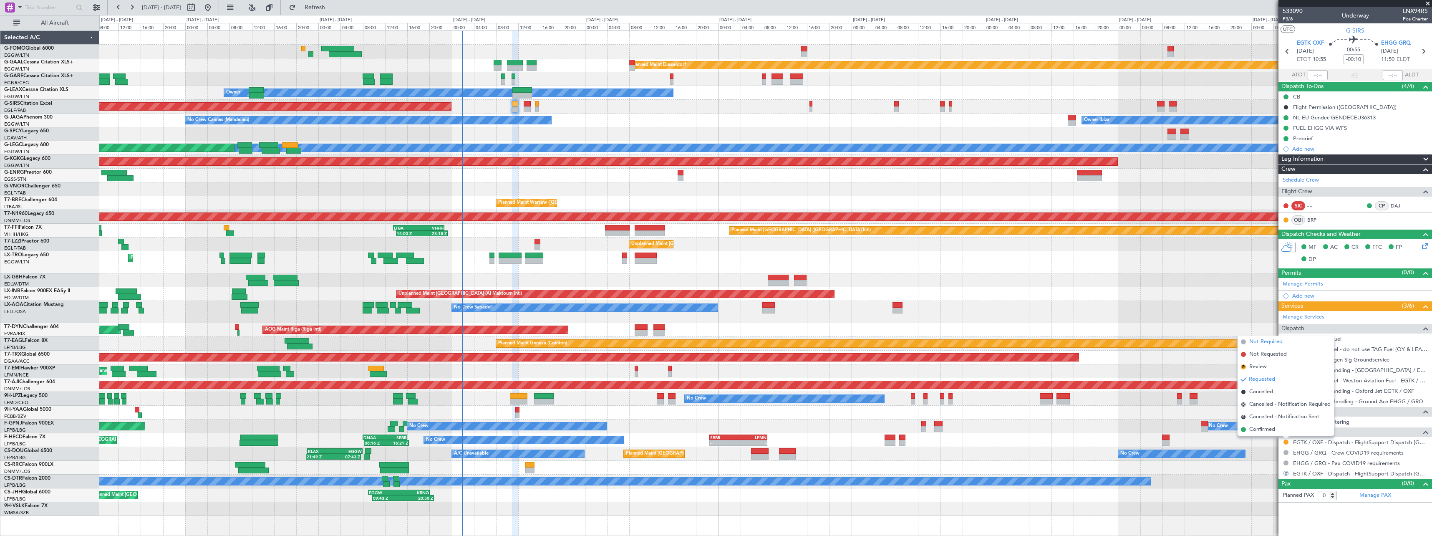
click at [1276, 341] on span "Not Required" at bounding box center [1265, 342] width 33 height 8
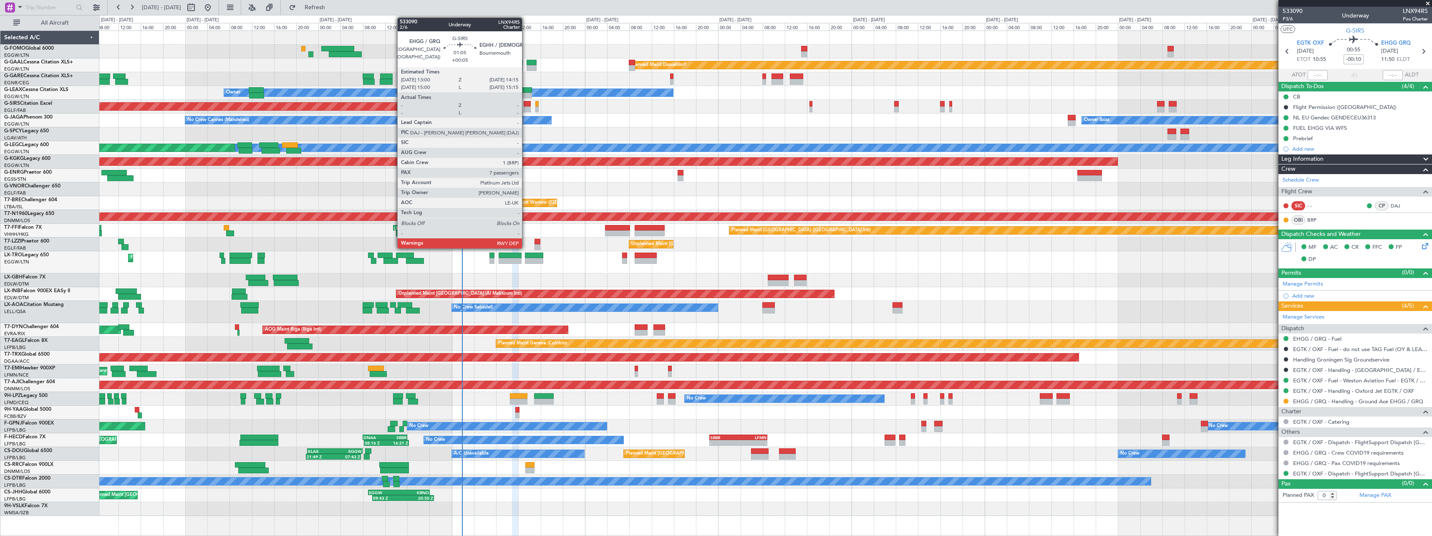
click at [526, 108] on div at bounding box center [527, 109] width 7 height 6
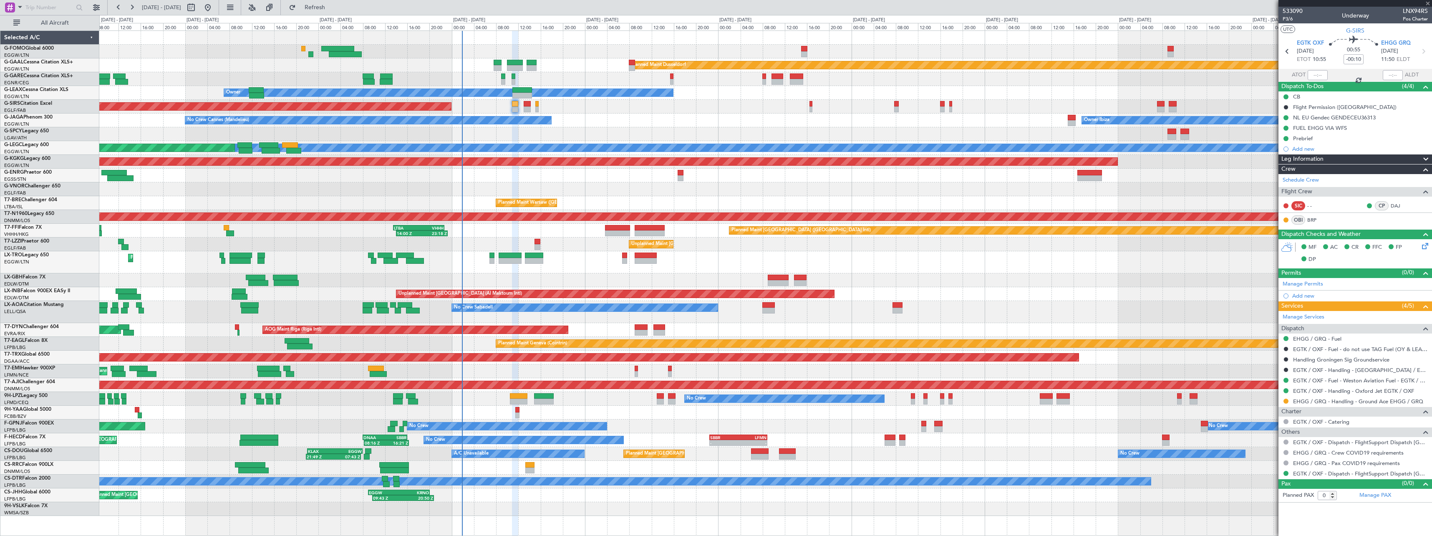
type input "+00:05"
type input "7"
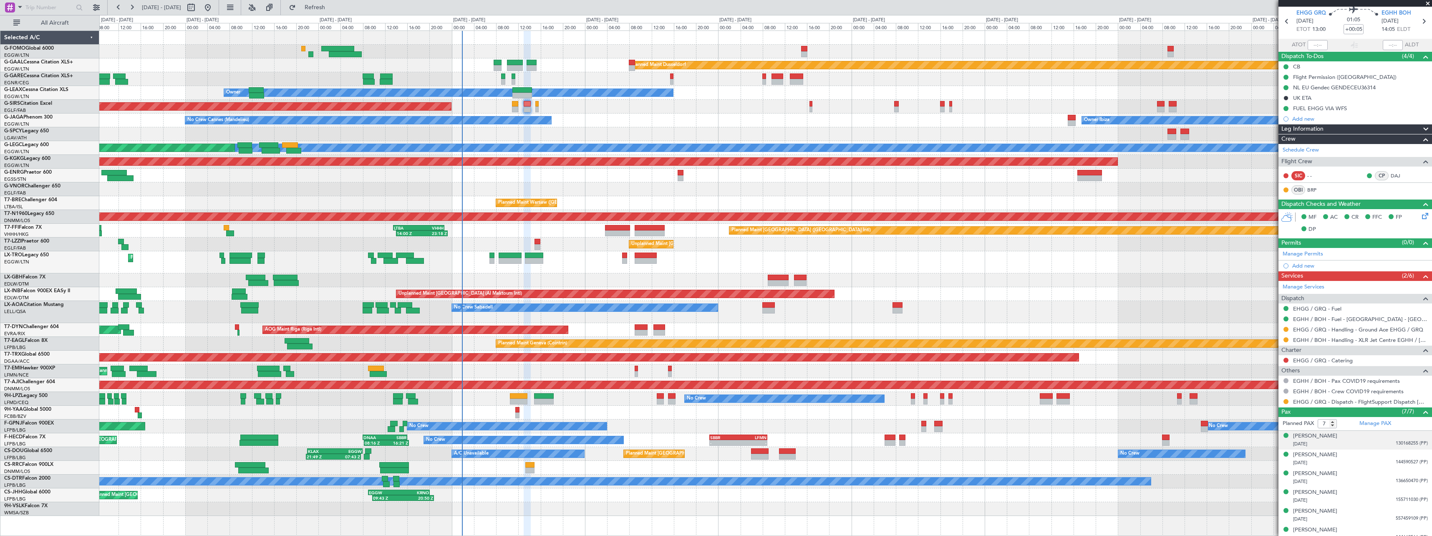
scroll to position [56, 0]
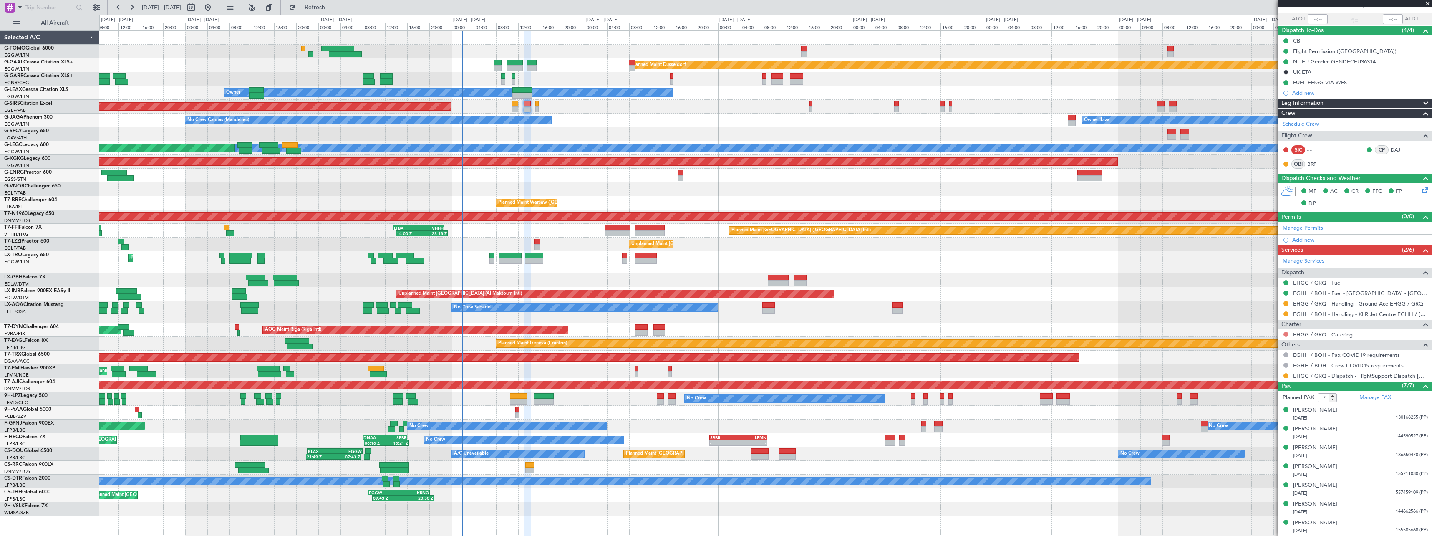
click at [1285, 333] on button at bounding box center [1286, 334] width 5 height 5
click at [1263, 343] on span "Not Required" at bounding box center [1265, 346] width 33 height 8
click at [1285, 375] on button at bounding box center [1286, 375] width 5 height 5
click at [1261, 479] on span "Confirmed" at bounding box center [1262, 475] width 26 height 8
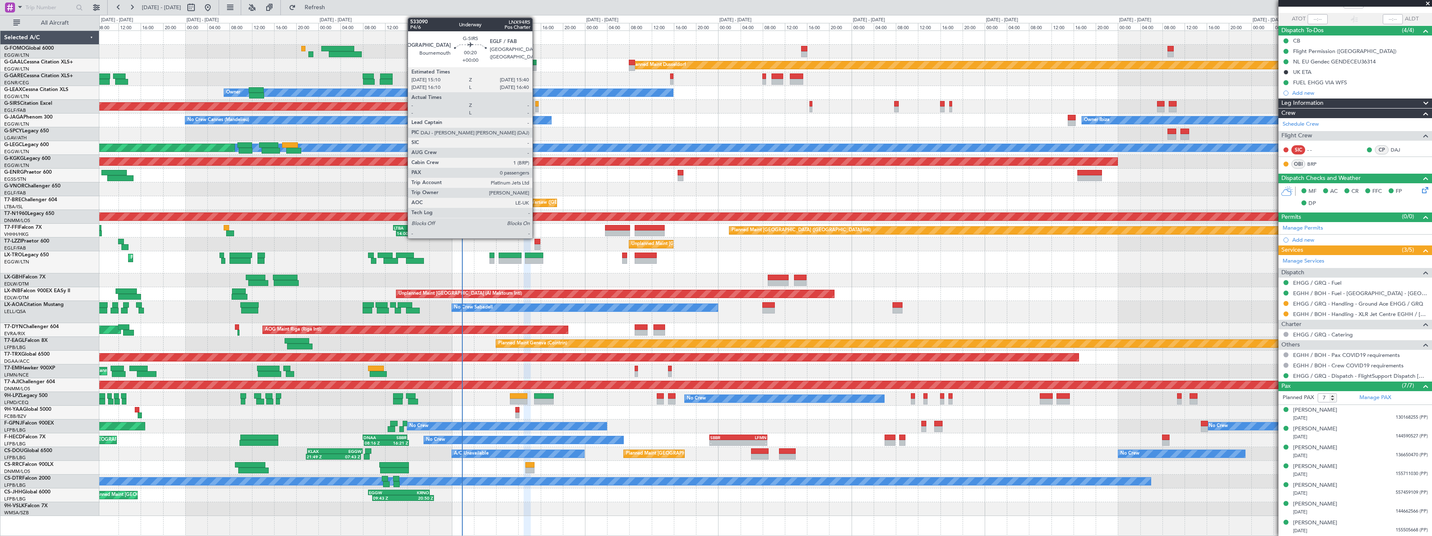
click at [537, 106] on div at bounding box center [536, 104] width 3 height 6
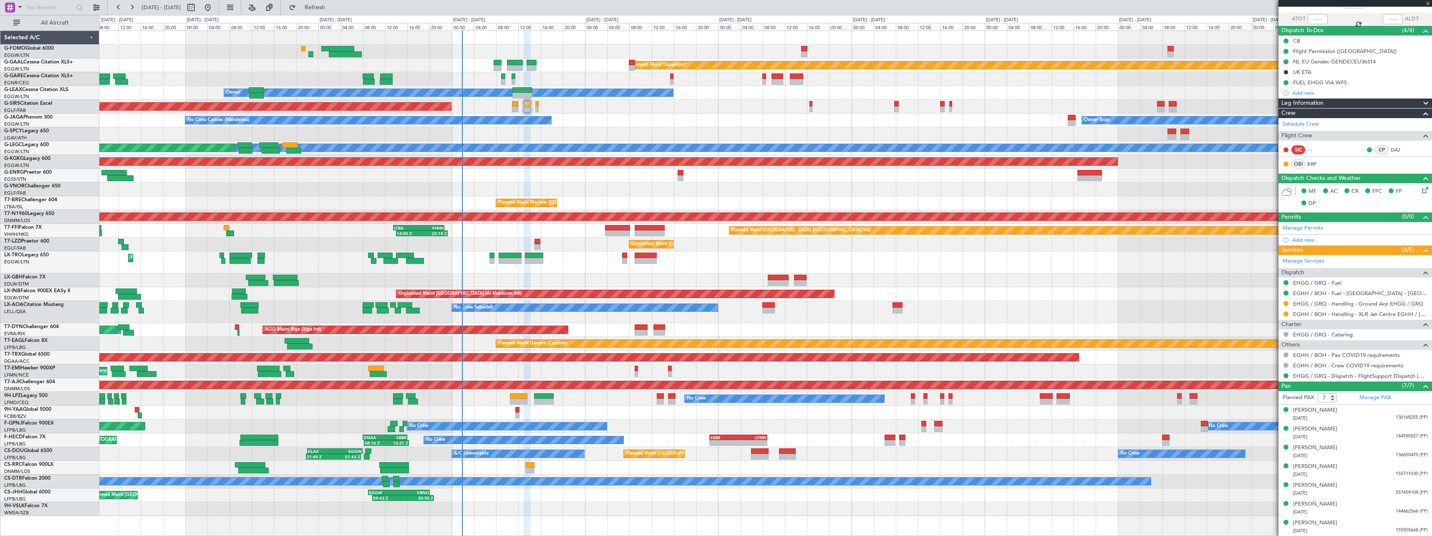
type input "0"
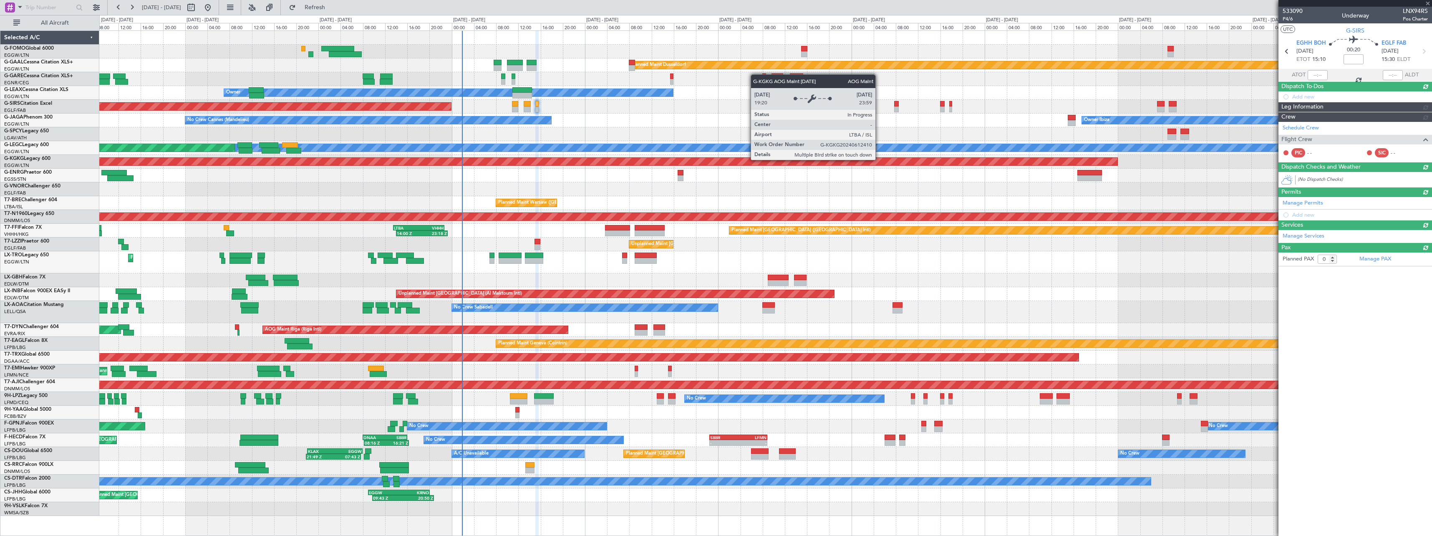
scroll to position [0, 0]
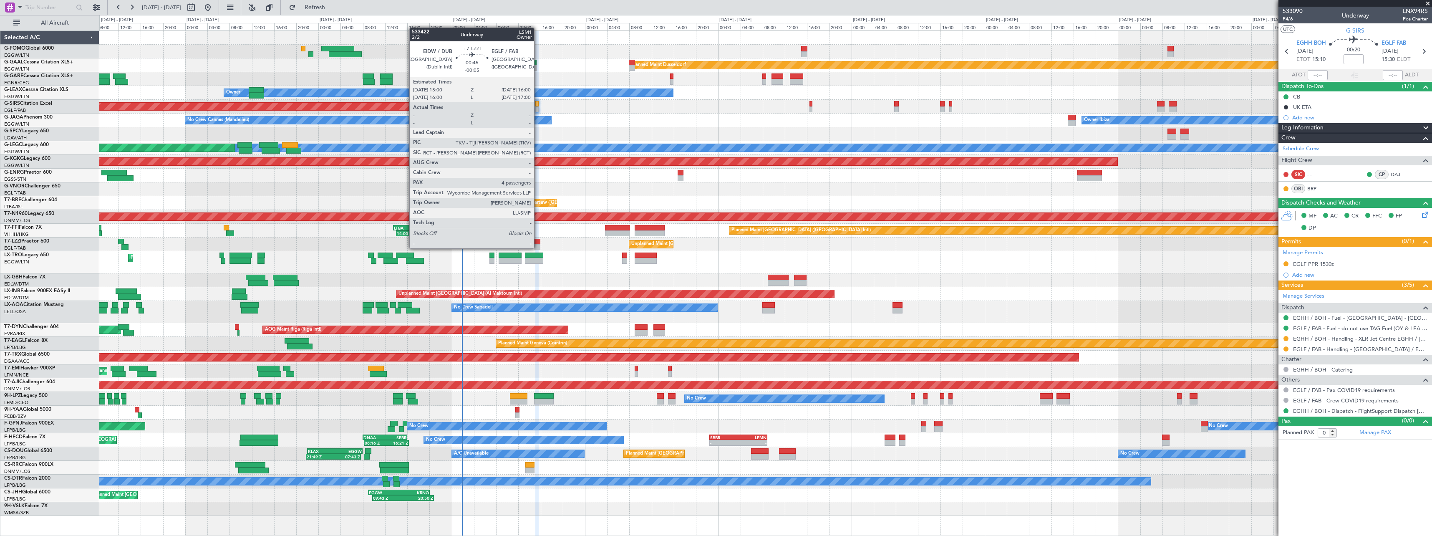
click at [538, 247] on div at bounding box center [538, 247] width 6 height 6
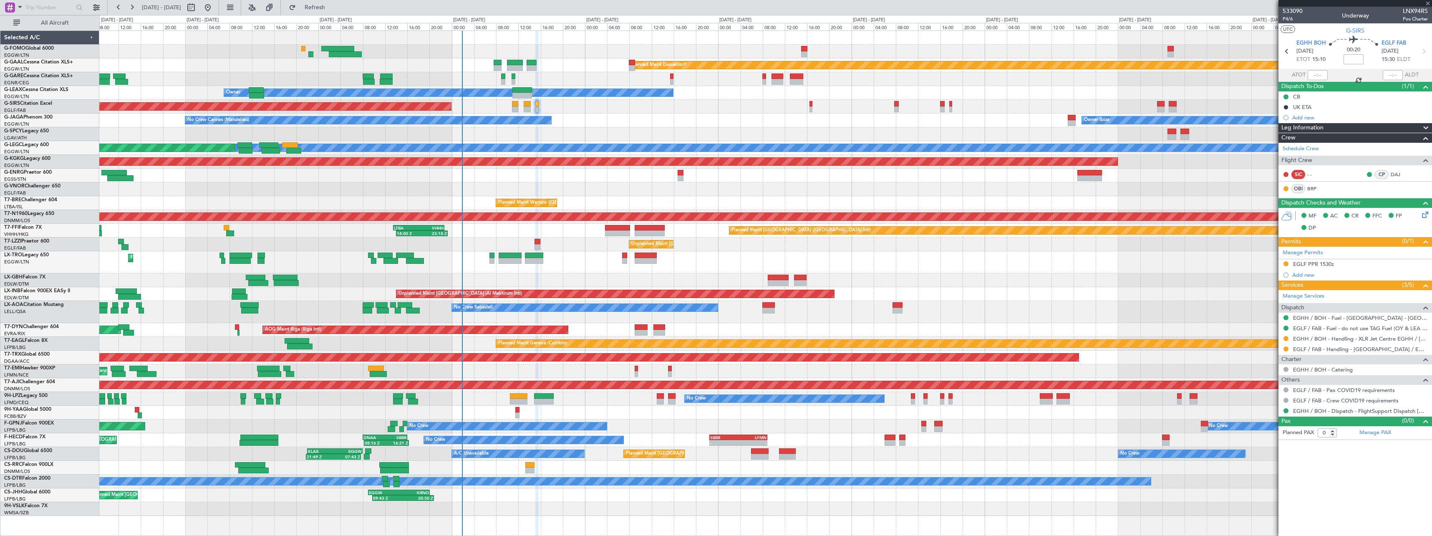
type input "-00:05"
type input "4"
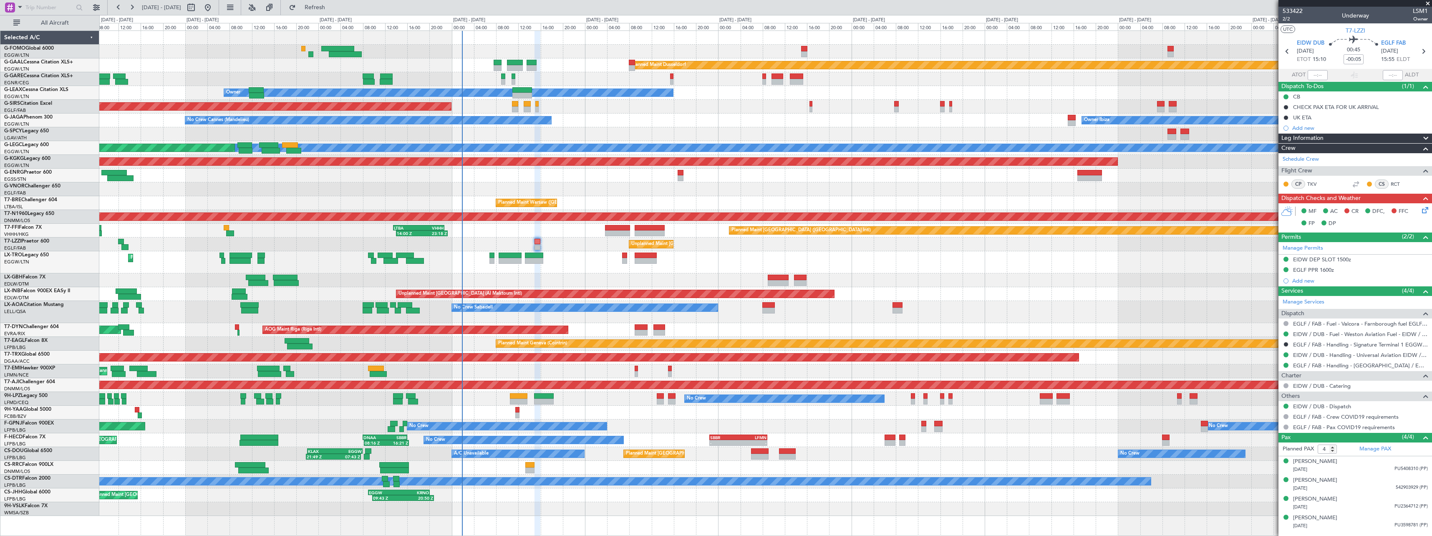
click at [1427, 212] on icon at bounding box center [1423, 208] width 7 height 7
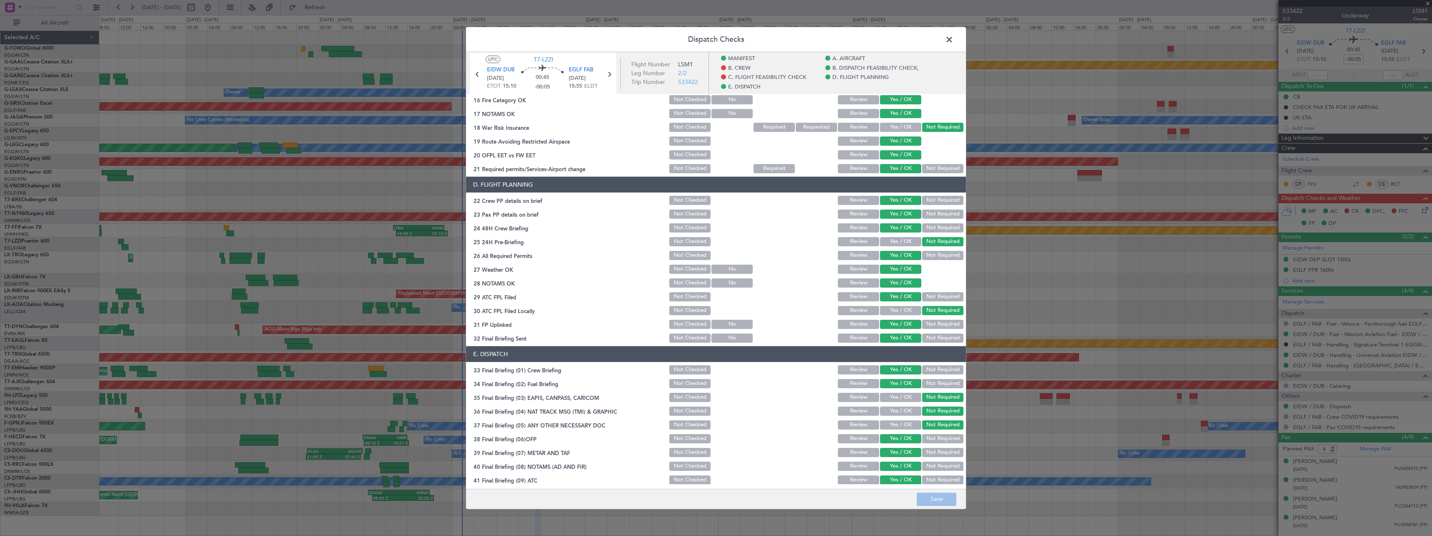
scroll to position [383, 0]
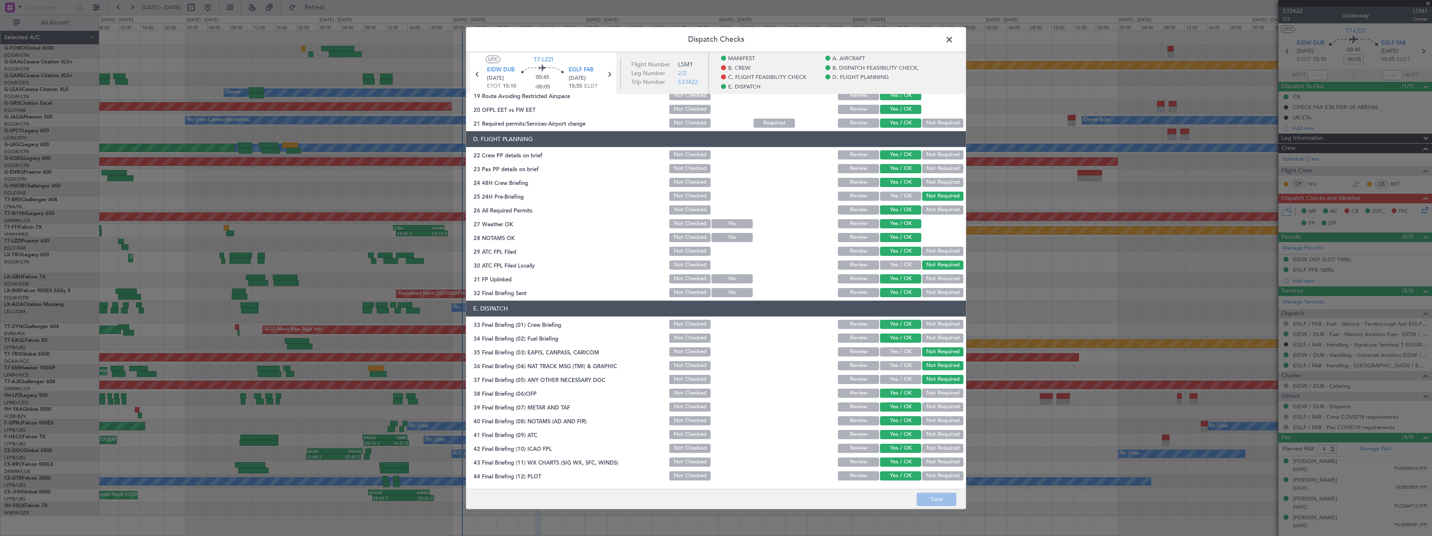
click at [953, 39] on span at bounding box center [953, 41] width 0 height 17
